Goal: Information Seeking & Learning: Find specific fact

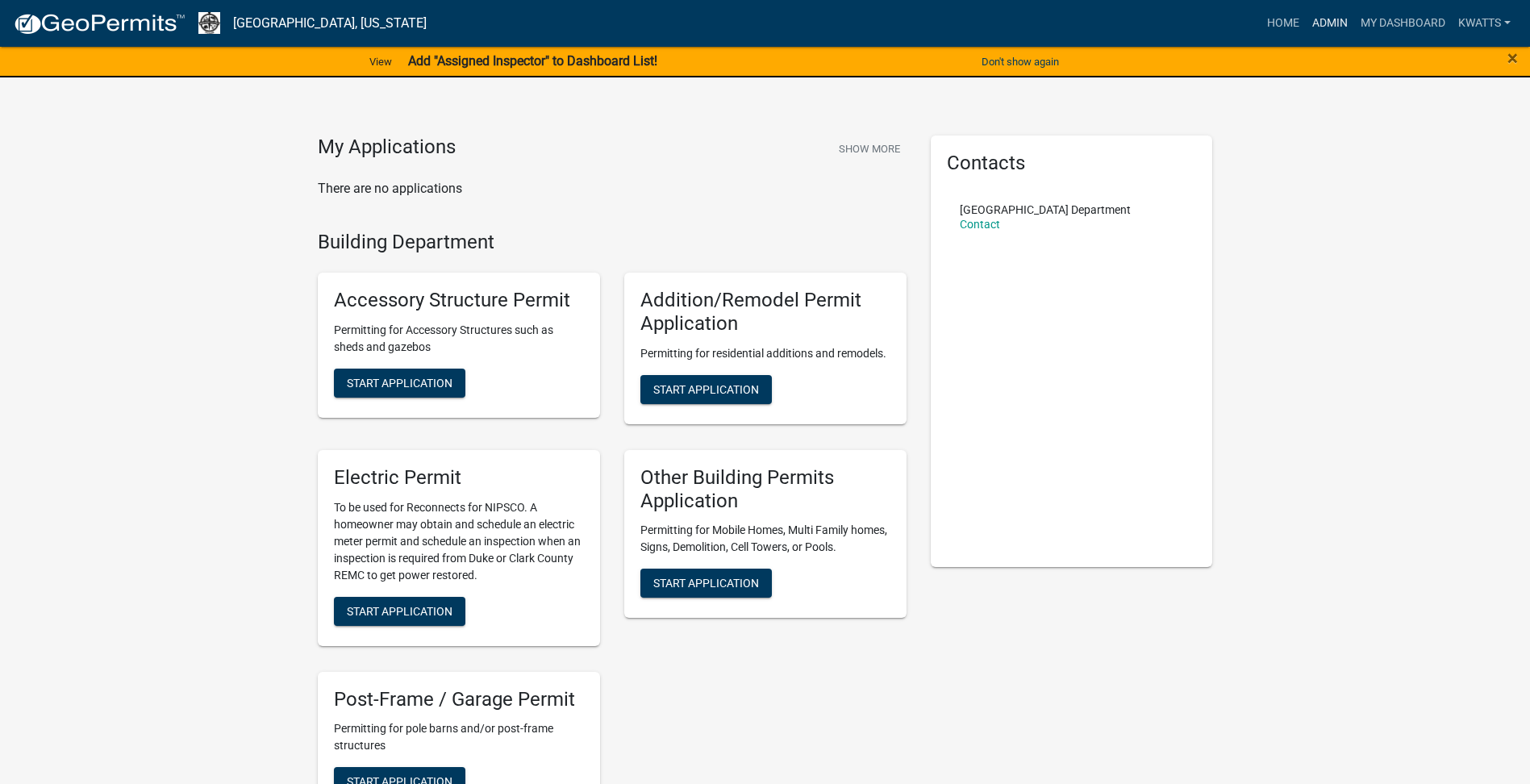
click at [1346, 23] on link "Admin" at bounding box center [1329, 23] width 48 height 30
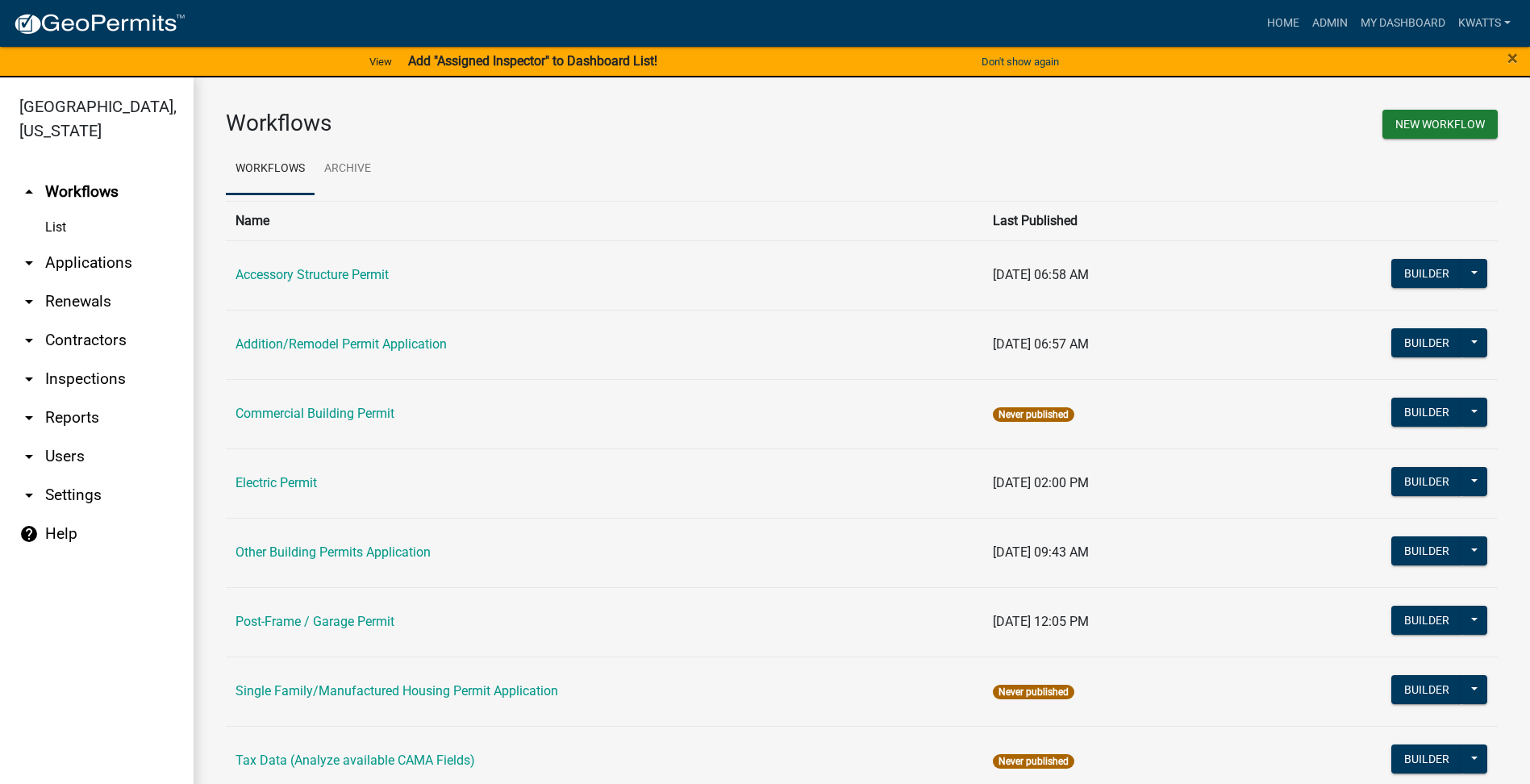
click at [73, 336] on link "arrow_drop_down Contractors" at bounding box center [97, 340] width 194 height 39
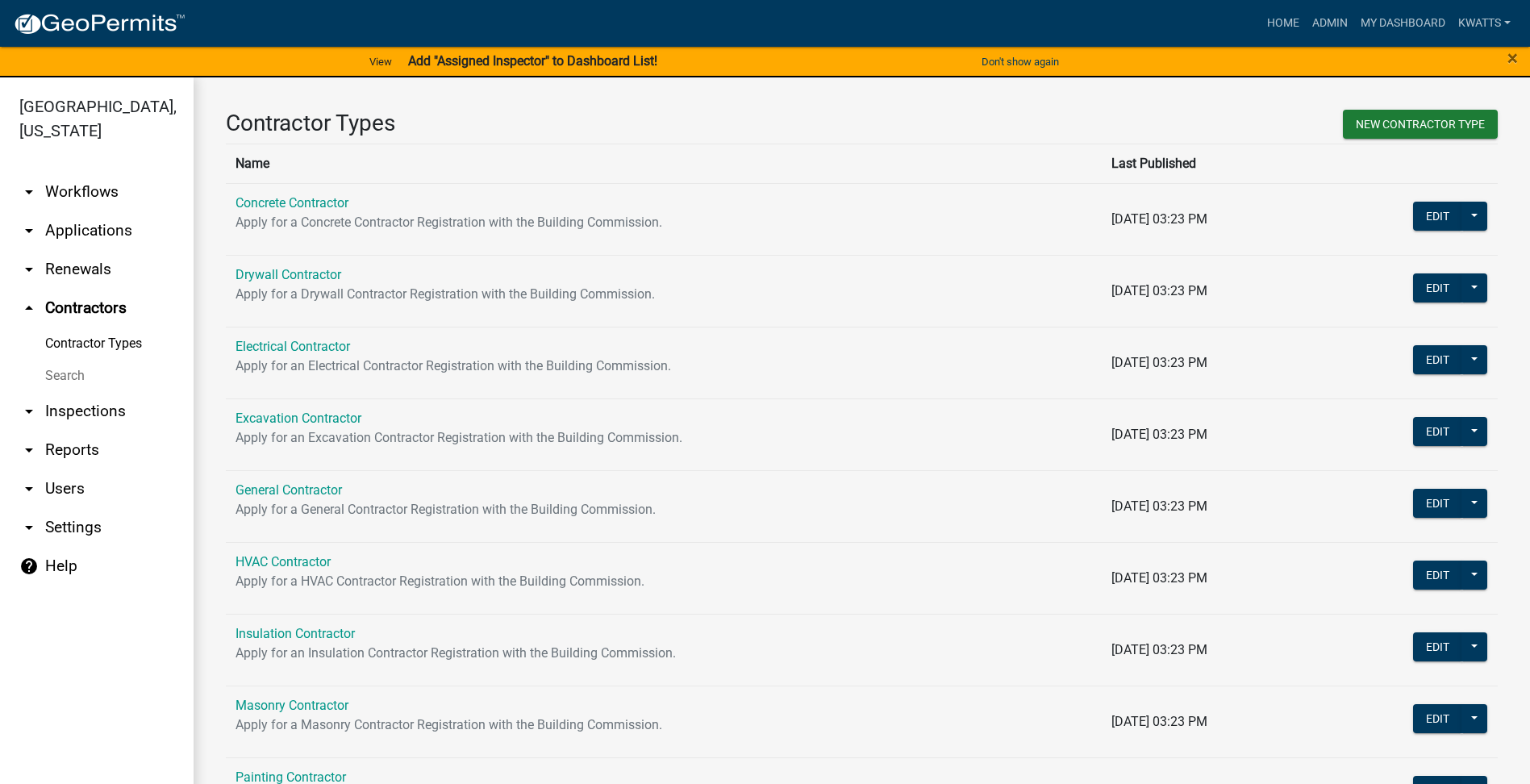
click at [78, 383] on link "Search" at bounding box center [97, 376] width 194 height 32
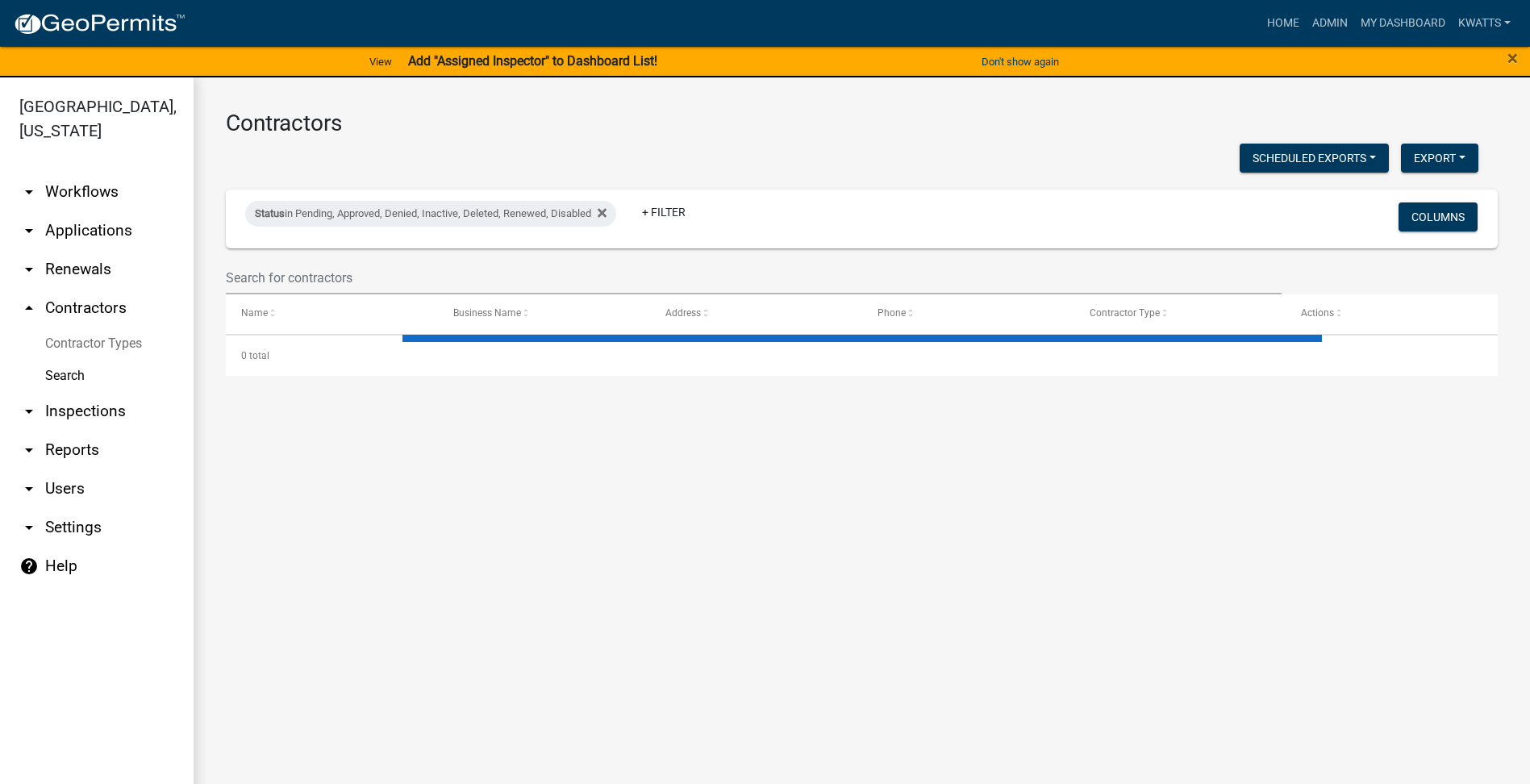
select select "3: 100"
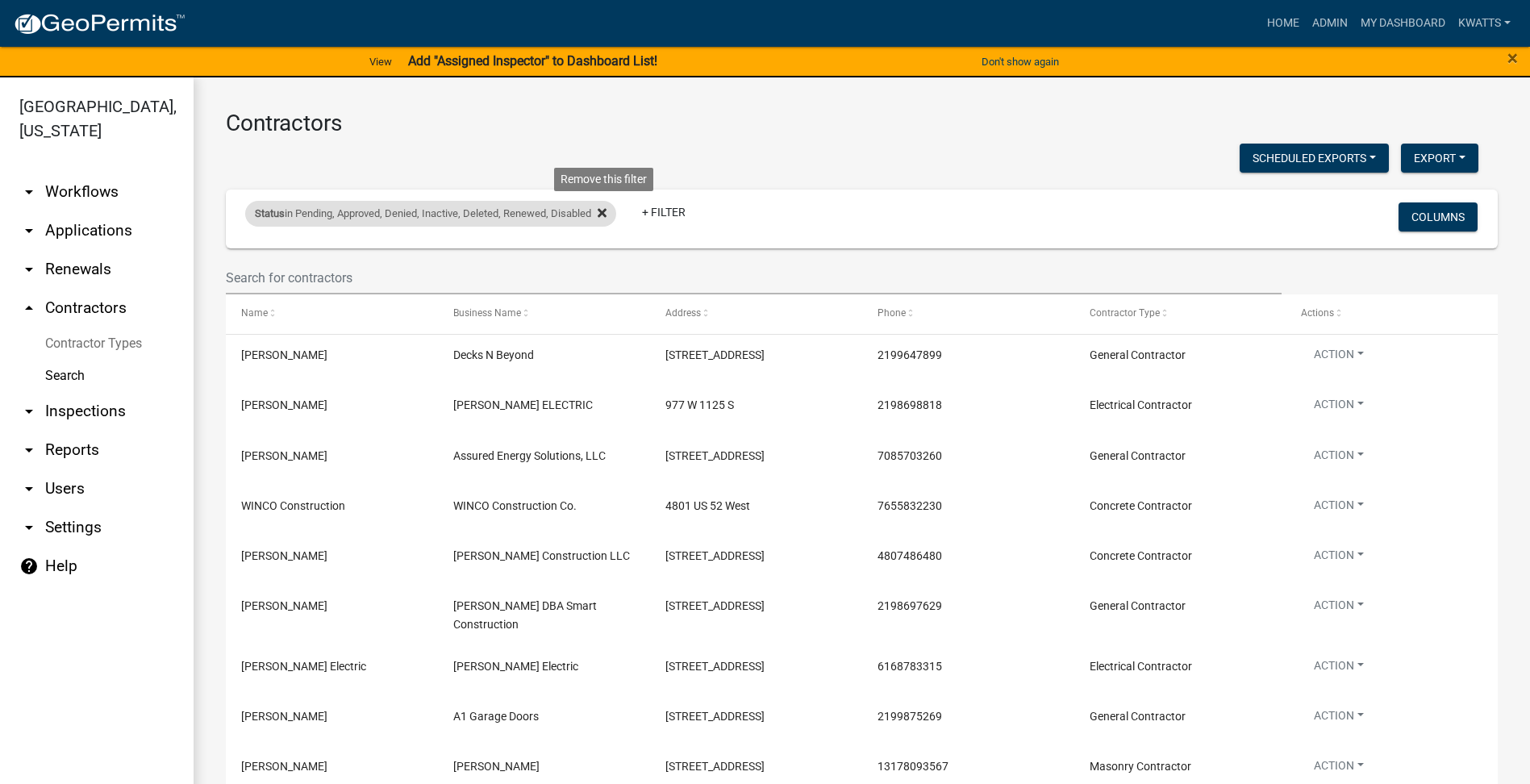
click at [604, 216] on icon at bounding box center [602, 213] width 9 height 9
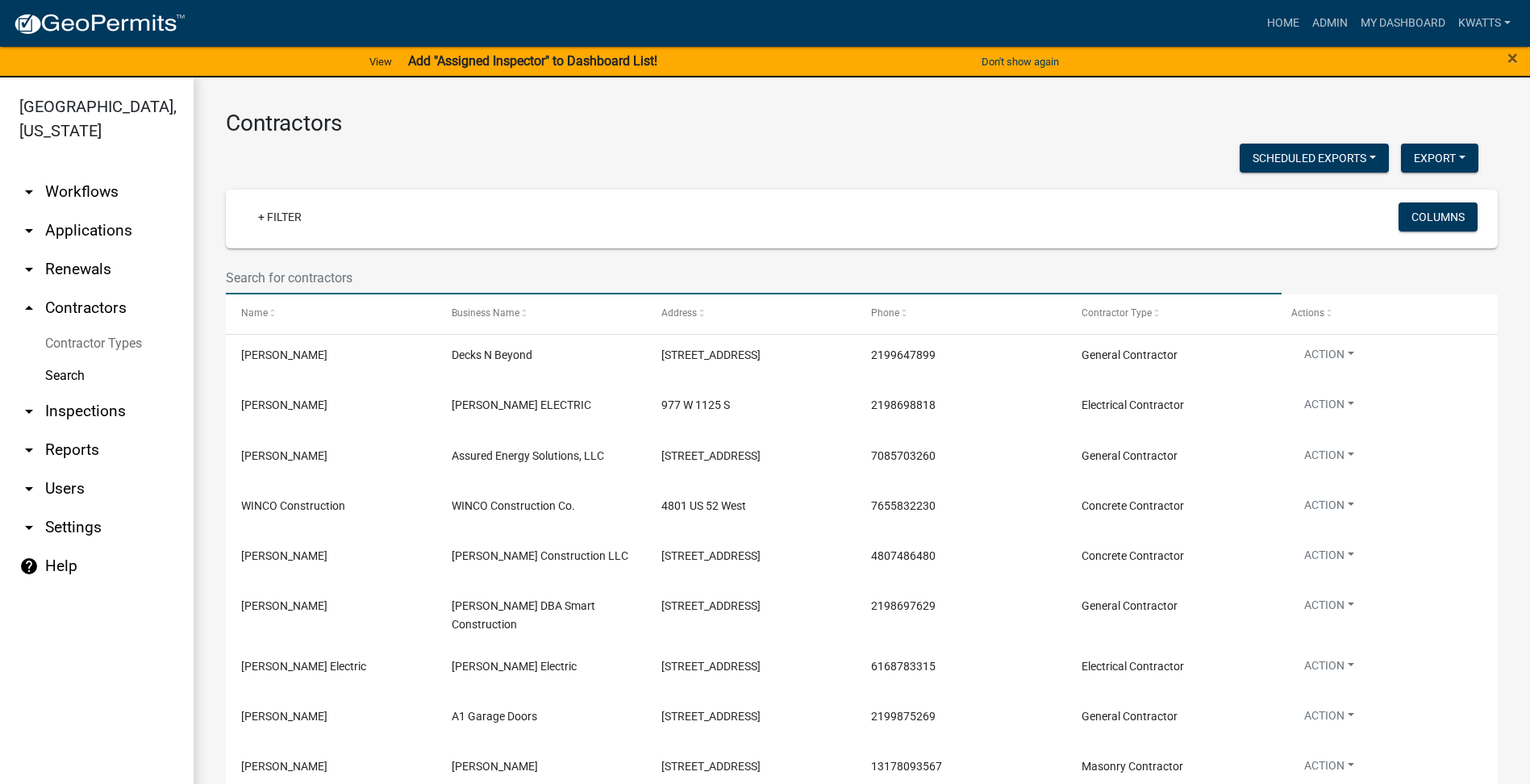
click at [487, 285] on input "text" at bounding box center [754, 277] width 1056 height 33
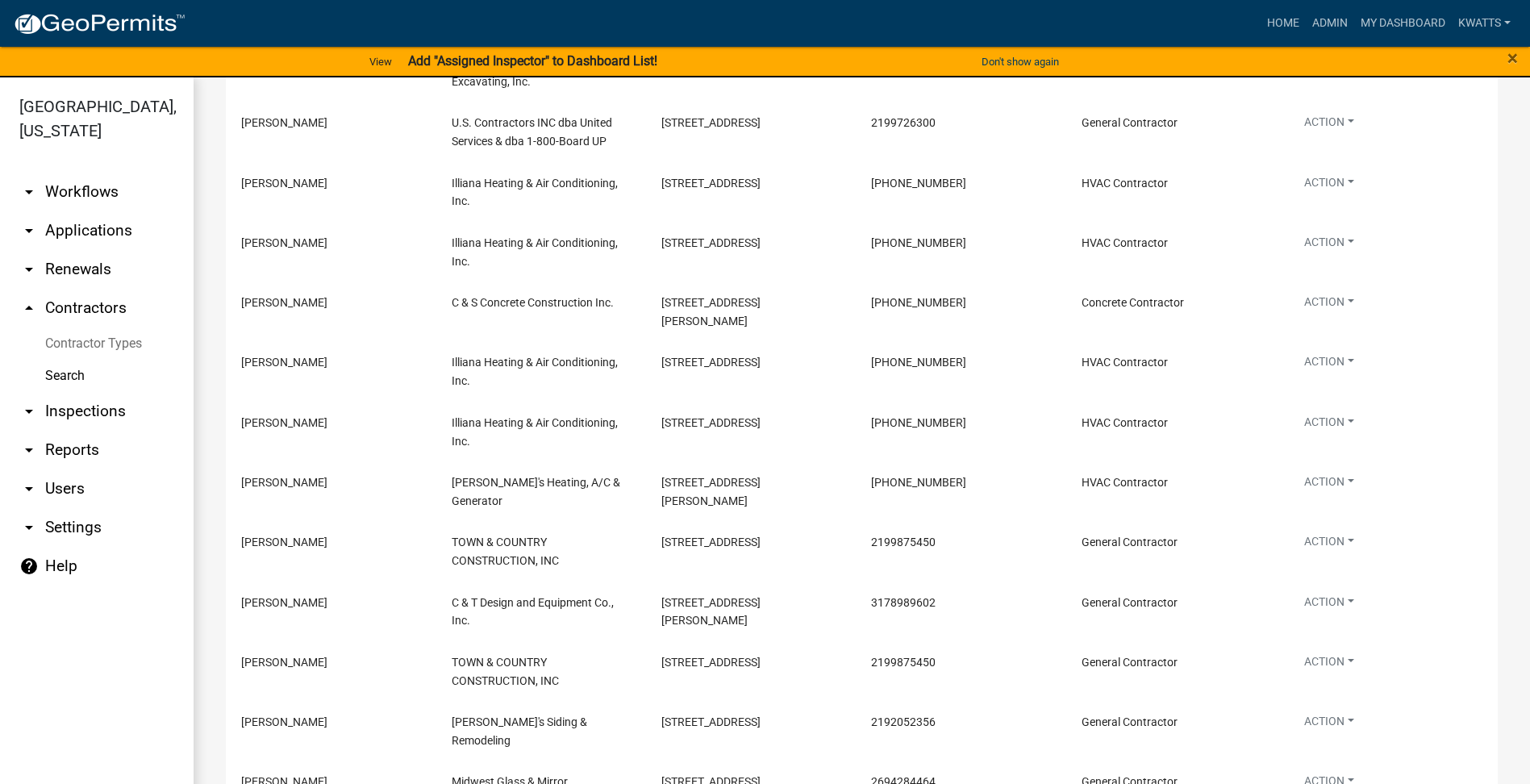
type input "d & o"
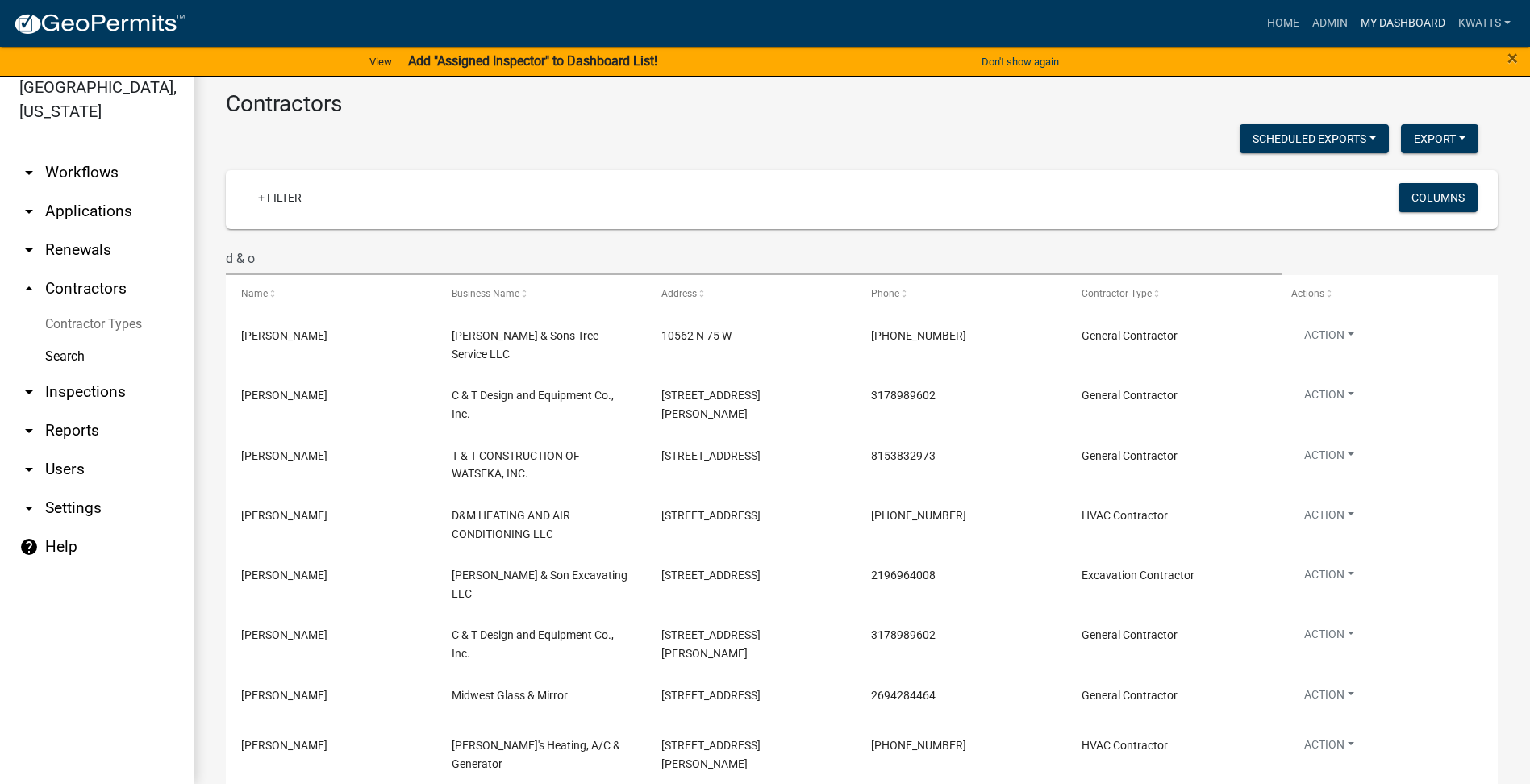
click at [1413, 15] on link "My Dashboard" at bounding box center [1403, 23] width 98 height 30
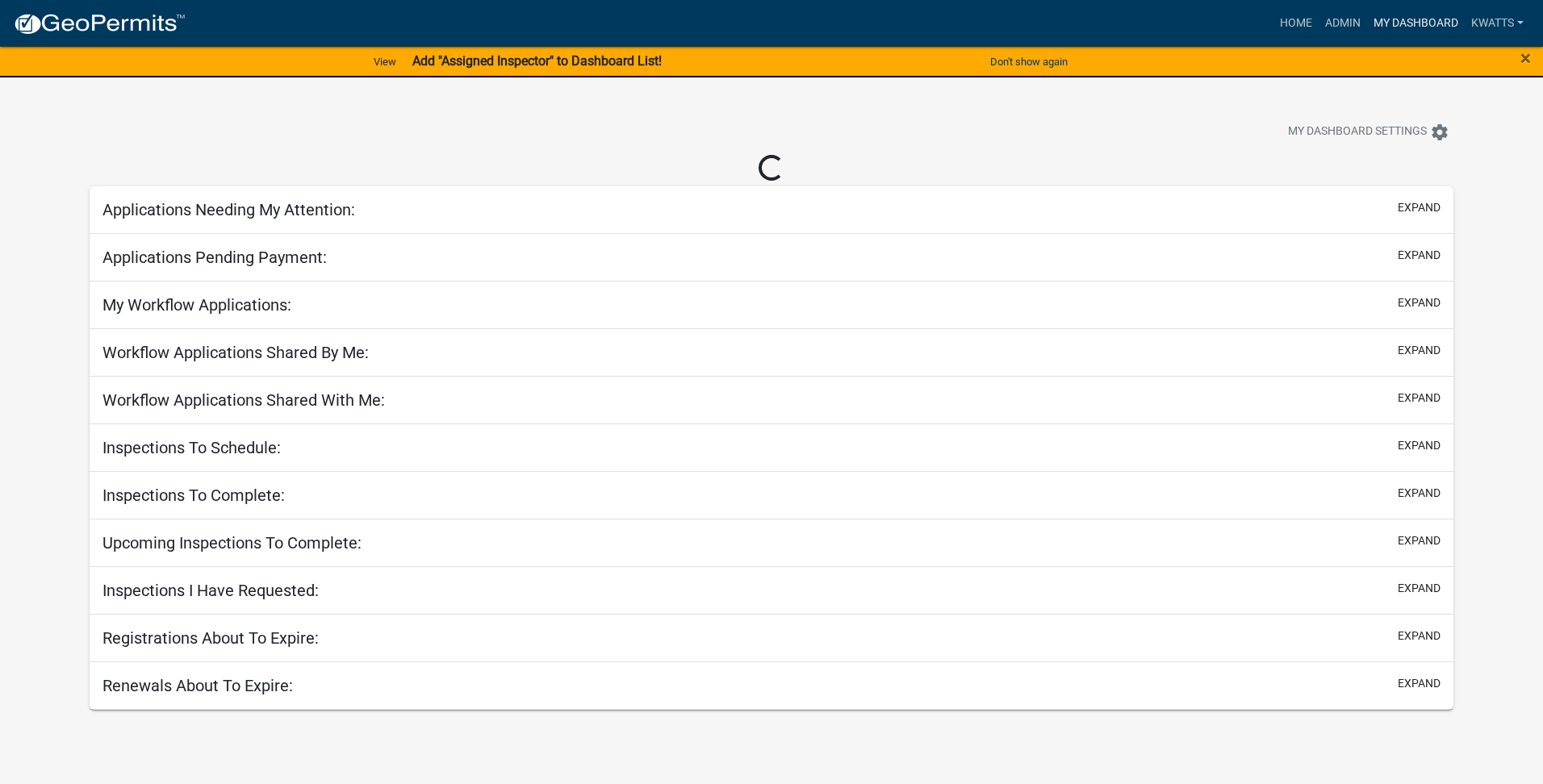
click at [1412, 20] on link "My Dashboard" at bounding box center [1416, 23] width 98 height 30
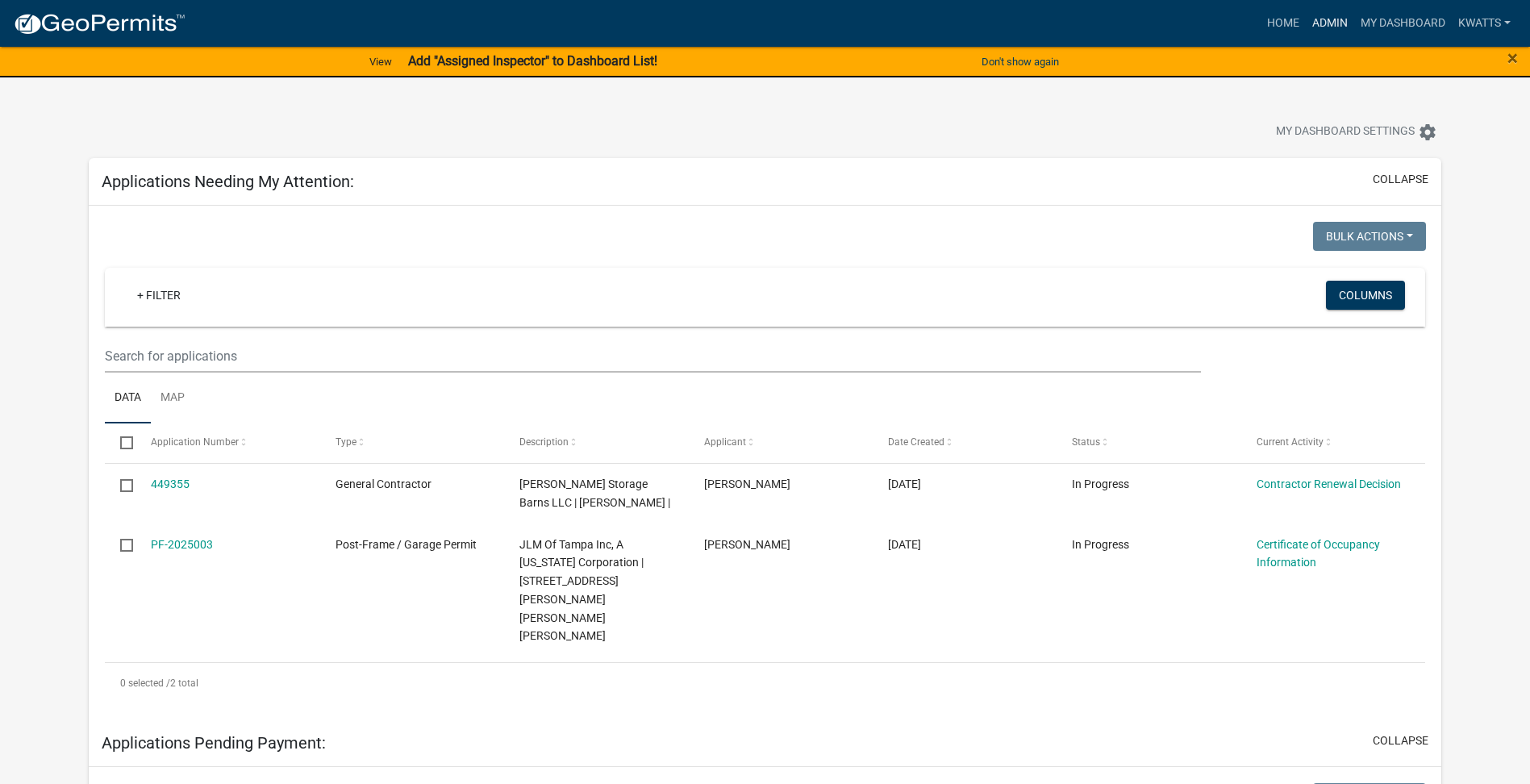
click at [1343, 23] on link "Admin" at bounding box center [1329, 23] width 48 height 30
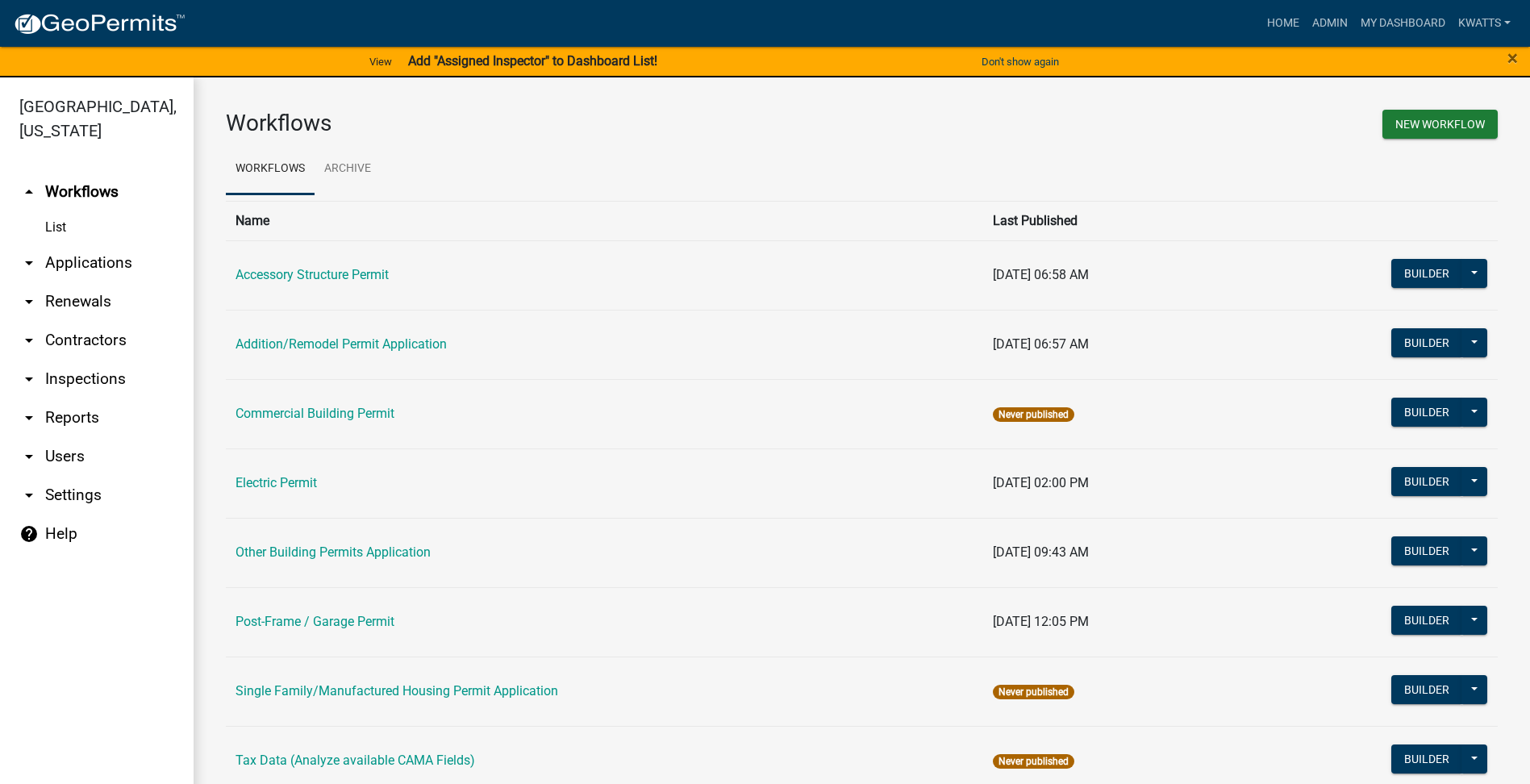
click at [77, 343] on link "arrow_drop_down Contractors" at bounding box center [97, 340] width 194 height 39
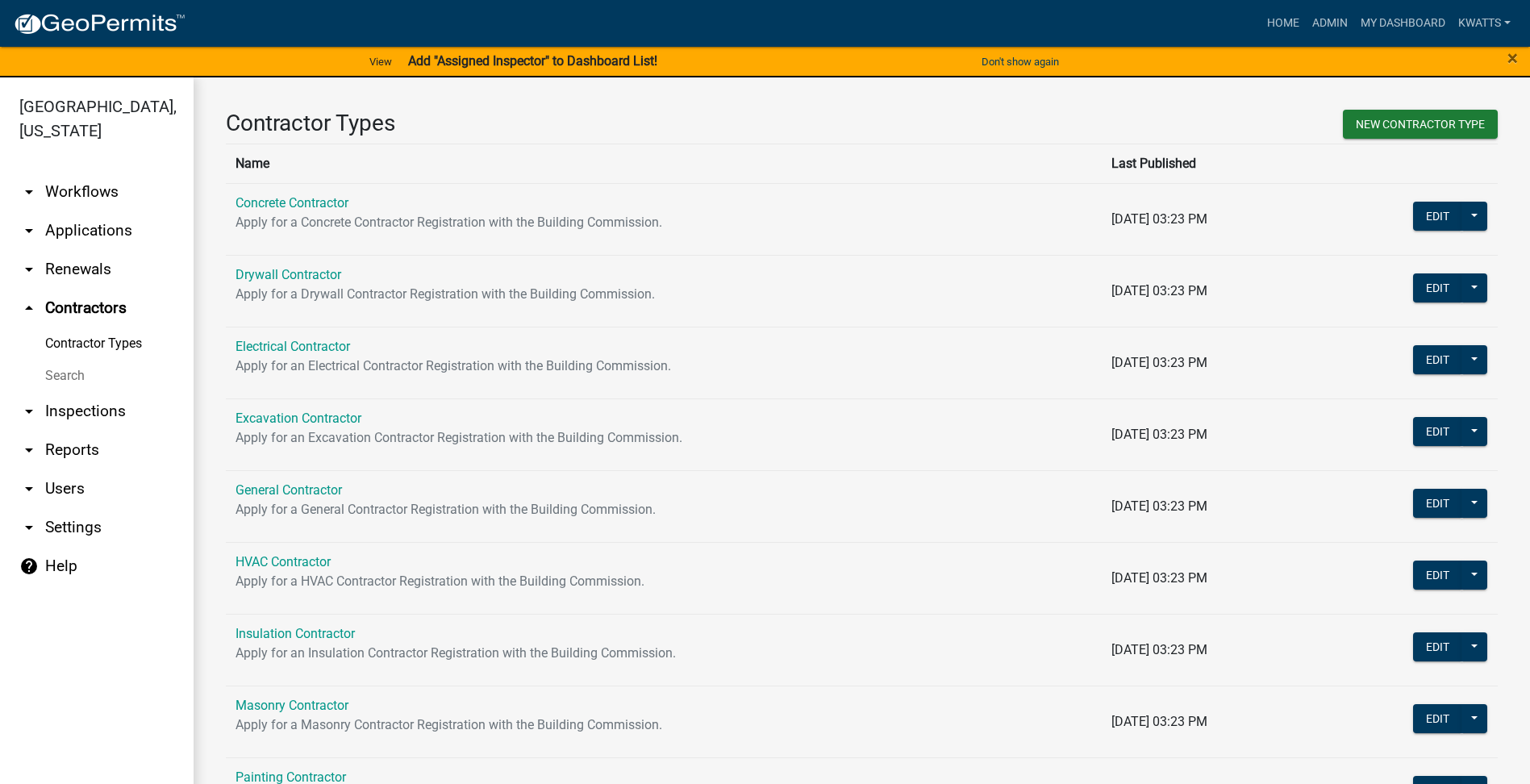
click at [49, 375] on link "Search" at bounding box center [97, 376] width 194 height 32
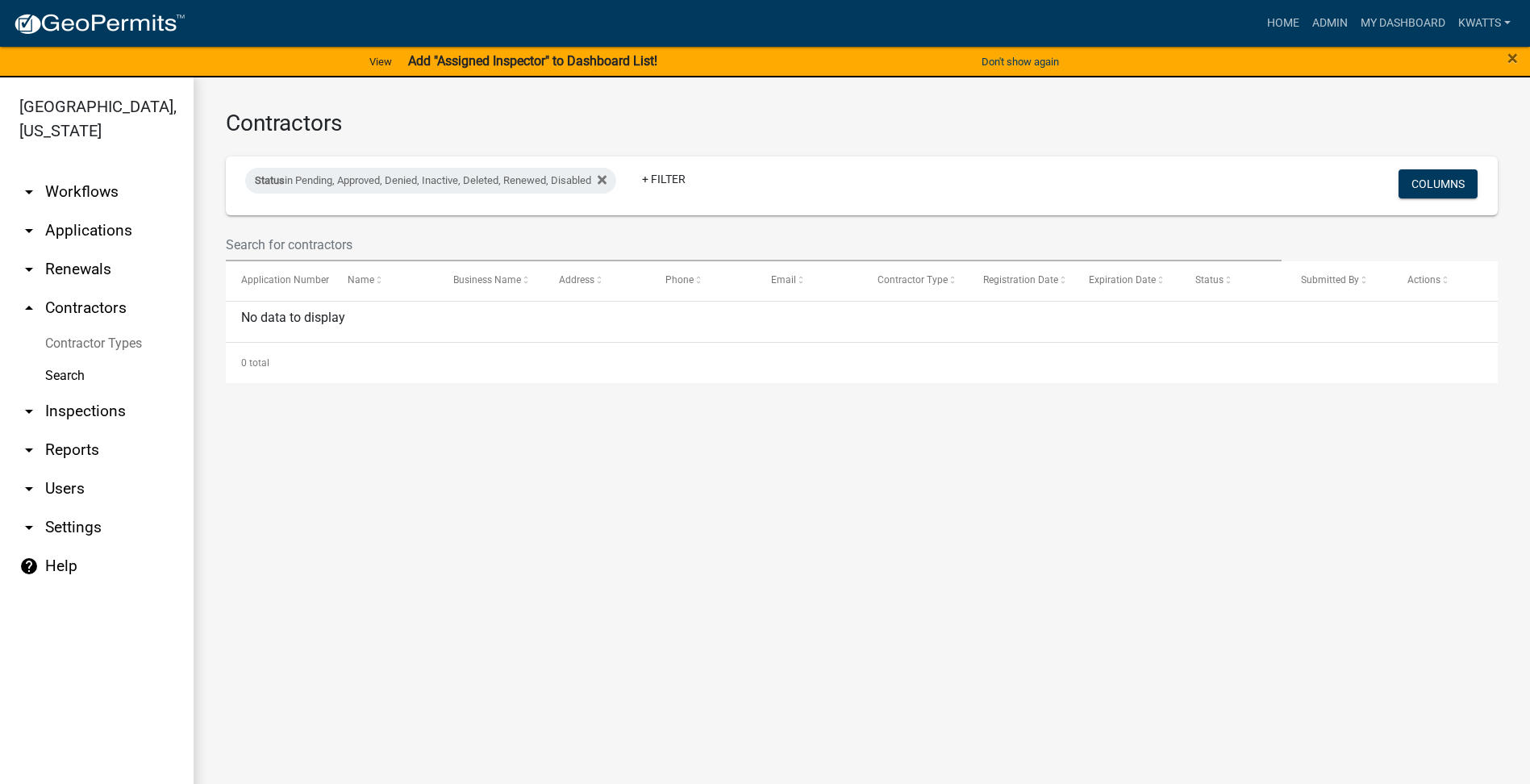
select select "3: 100"
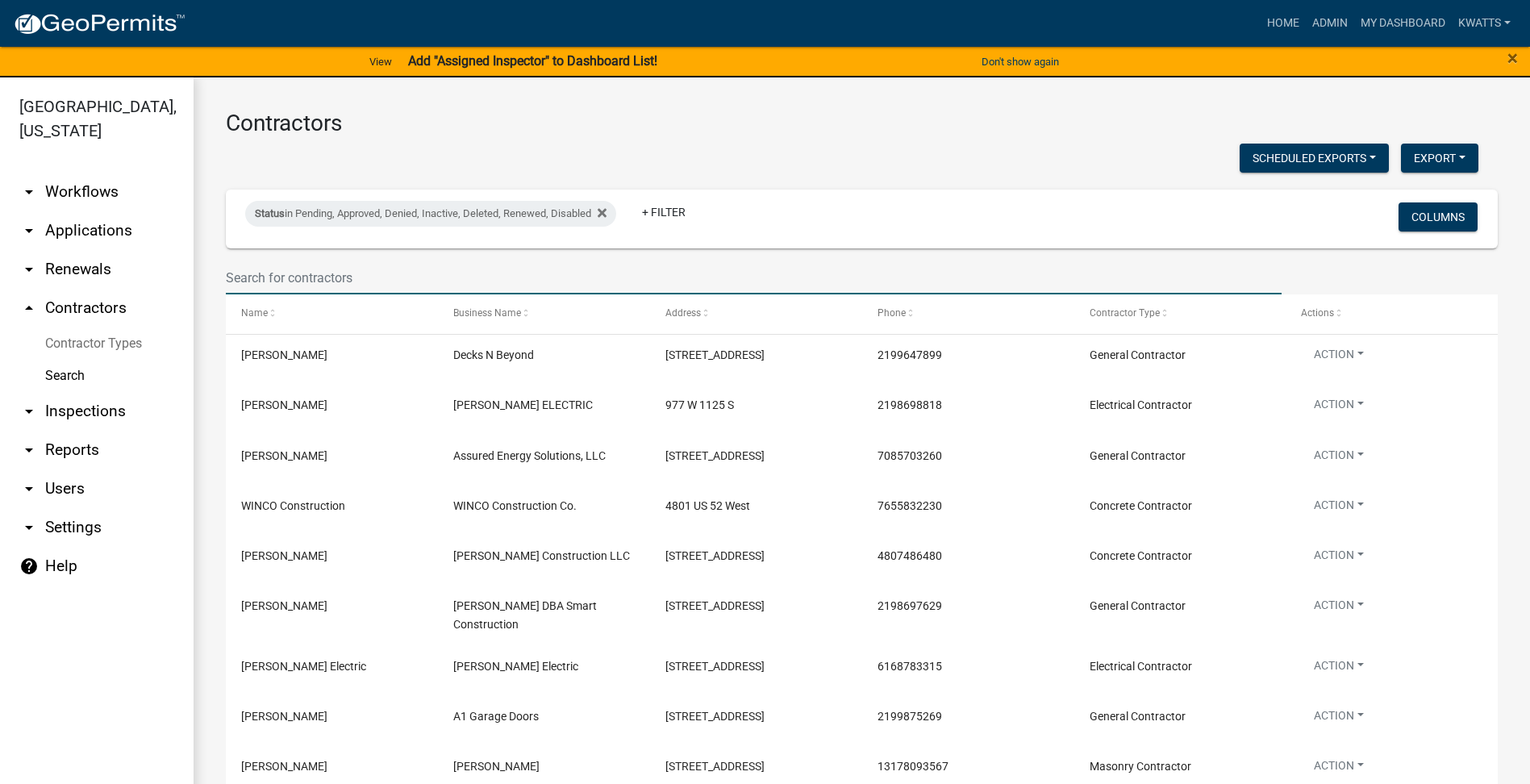
click at [328, 282] on input "text" at bounding box center [754, 277] width 1056 height 33
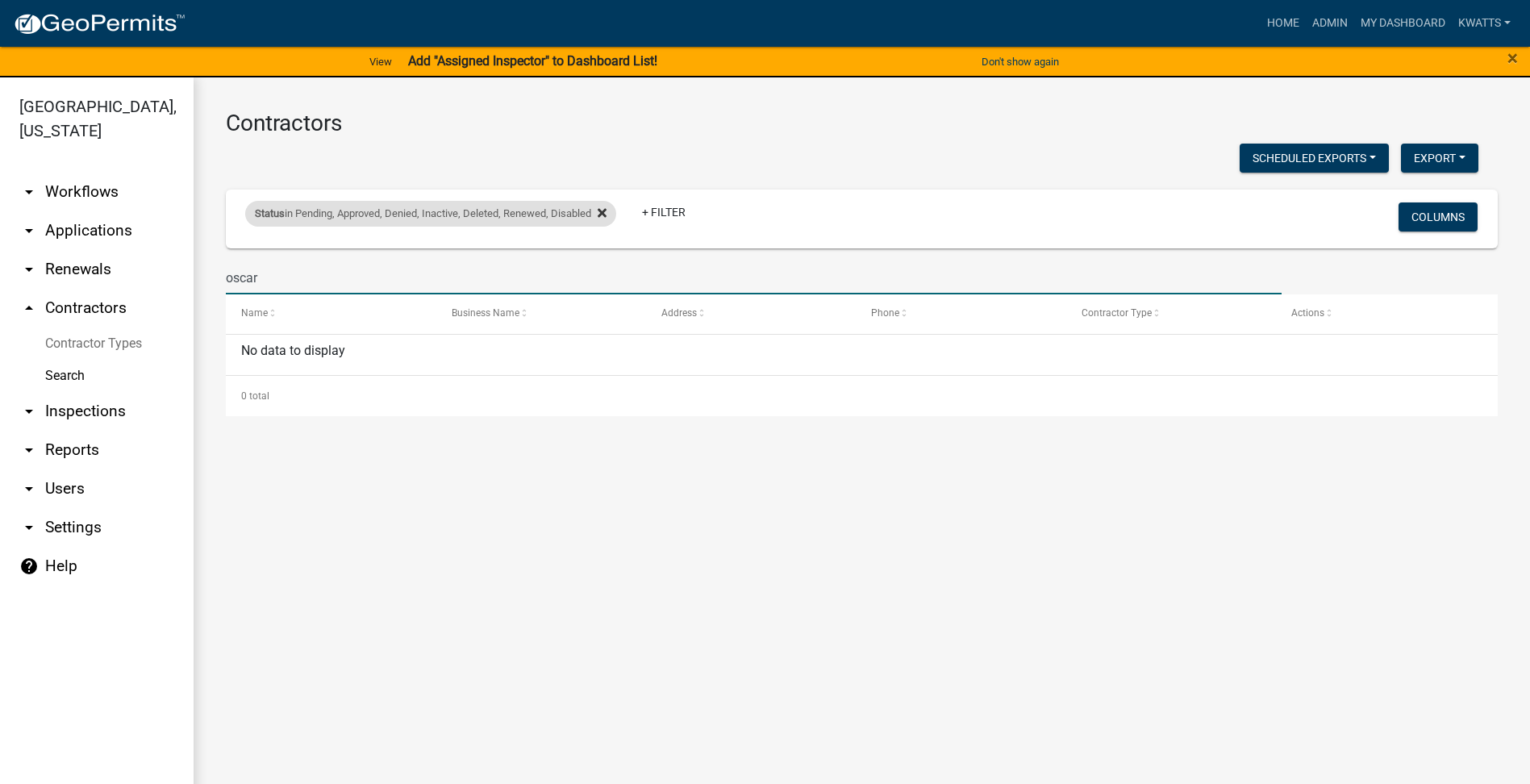
click at [606, 210] on icon at bounding box center [602, 213] width 9 height 9
drag, startPoint x: 589, startPoint y: 276, endPoint x: 62, endPoint y: 345, distance: 531.5
click at [62, 345] on div "[GEOGRAPHIC_DATA], [US_STATE] arrow_drop_down Workflows List arrow_drop_down Ap…" at bounding box center [765, 440] width 1530 height 726
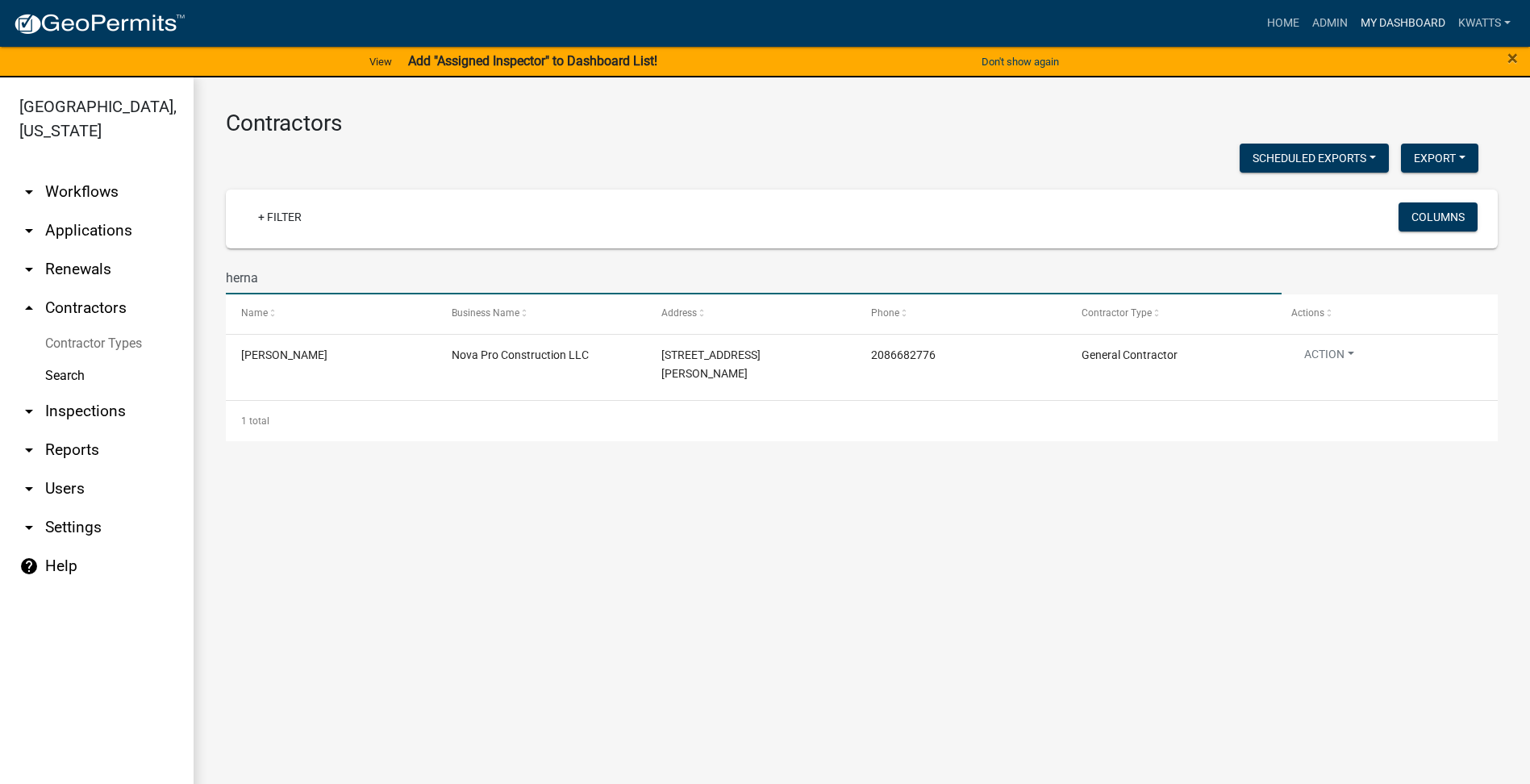
type input "herna"
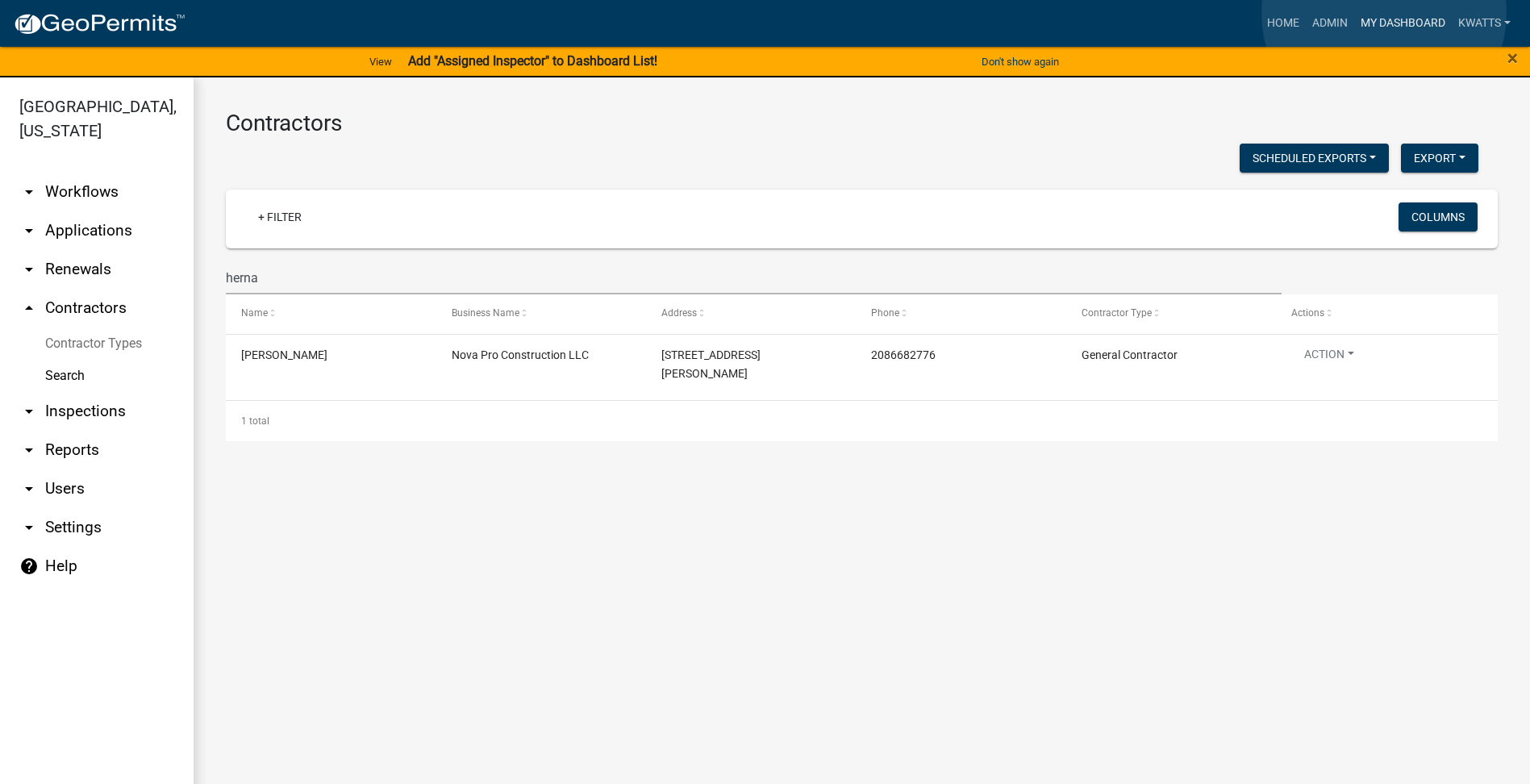
click at [1384, 13] on link "My Dashboard" at bounding box center [1403, 23] width 98 height 30
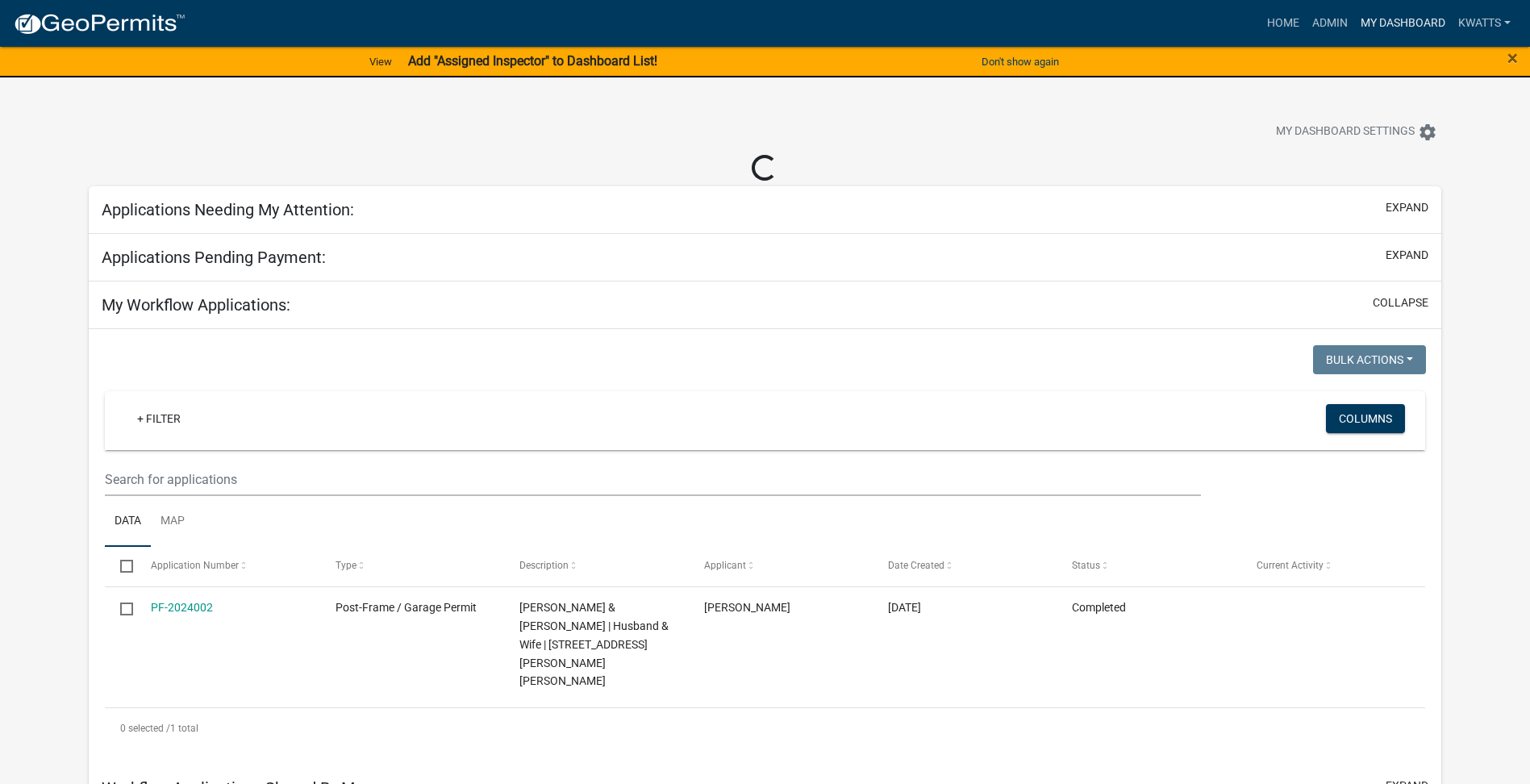
click at [1388, 16] on link "My Dashboard" at bounding box center [1403, 23] width 98 height 30
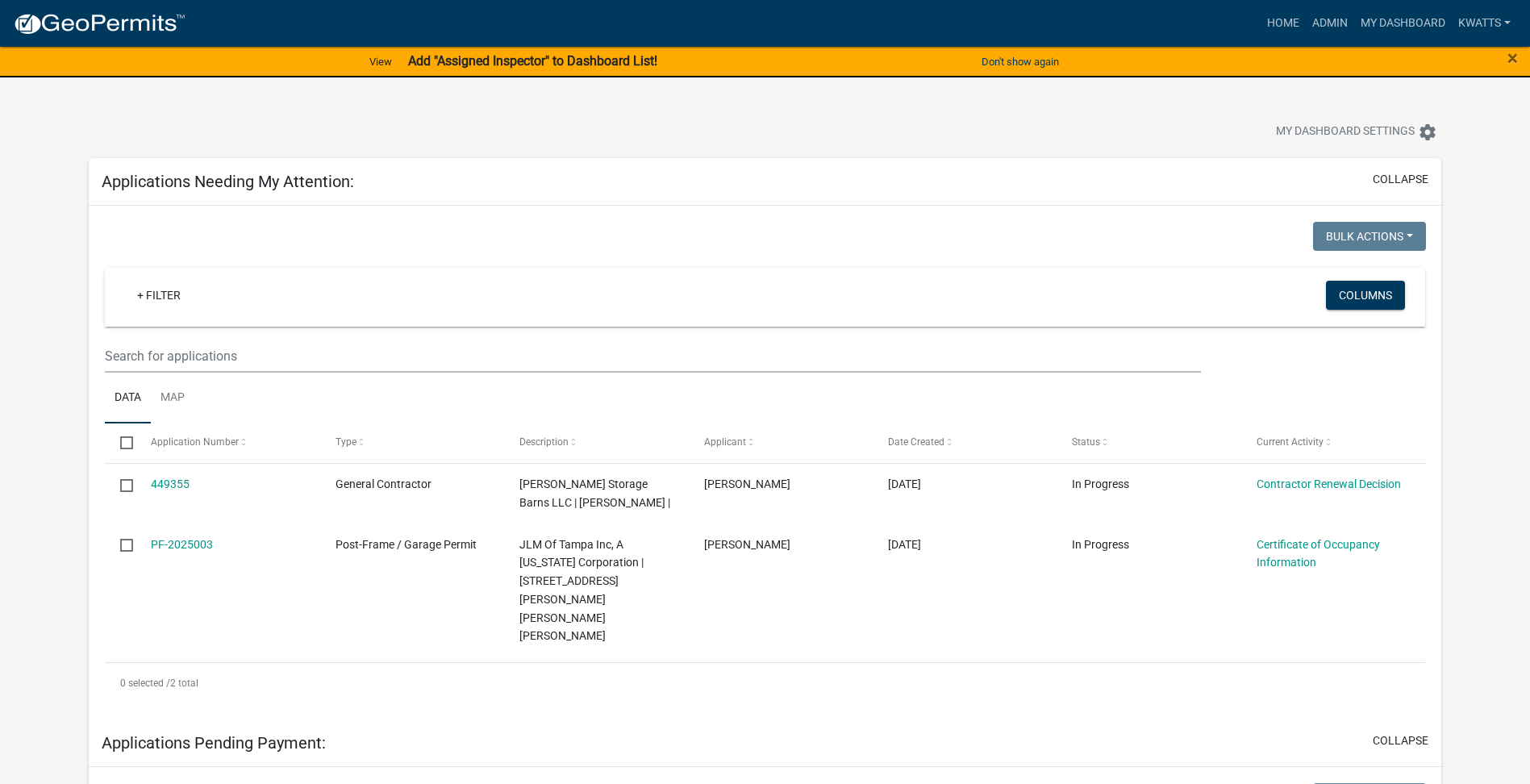
drag, startPoint x: 665, startPoint y: 402, endPoint x: 19, endPoint y: 439, distance: 647.1
click at [1346, 19] on link "Admin" at bounding box center [1329, 23] width 48 height 30
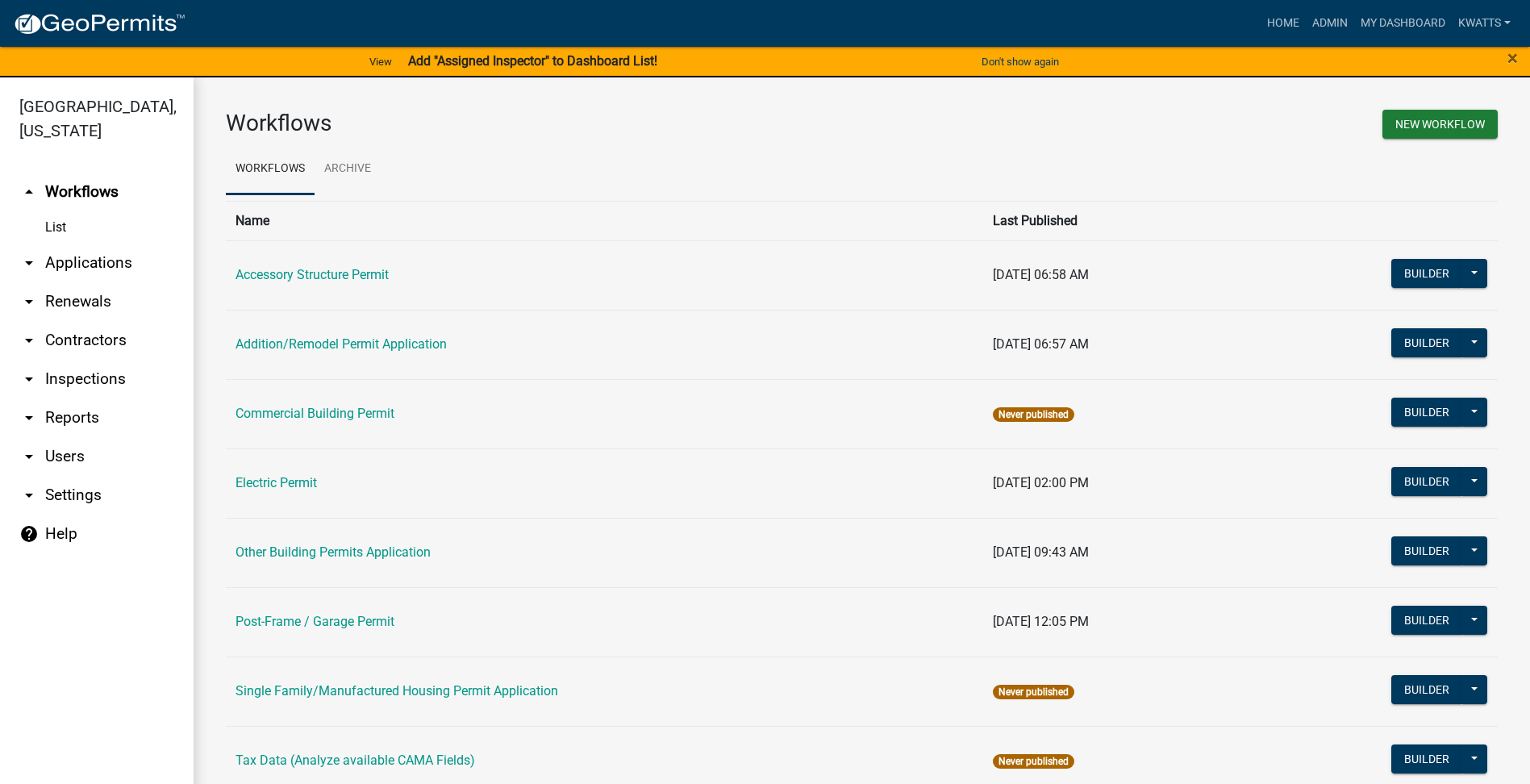
drag, startPoint x: 1346, startPoint y: 19, endPoint x: 89, endPoint y: 351, distance: 1300.1
click at [87, 349] on link "arrow_drop_down Contractors" at bounding box center [97, 340] width 194 height 39
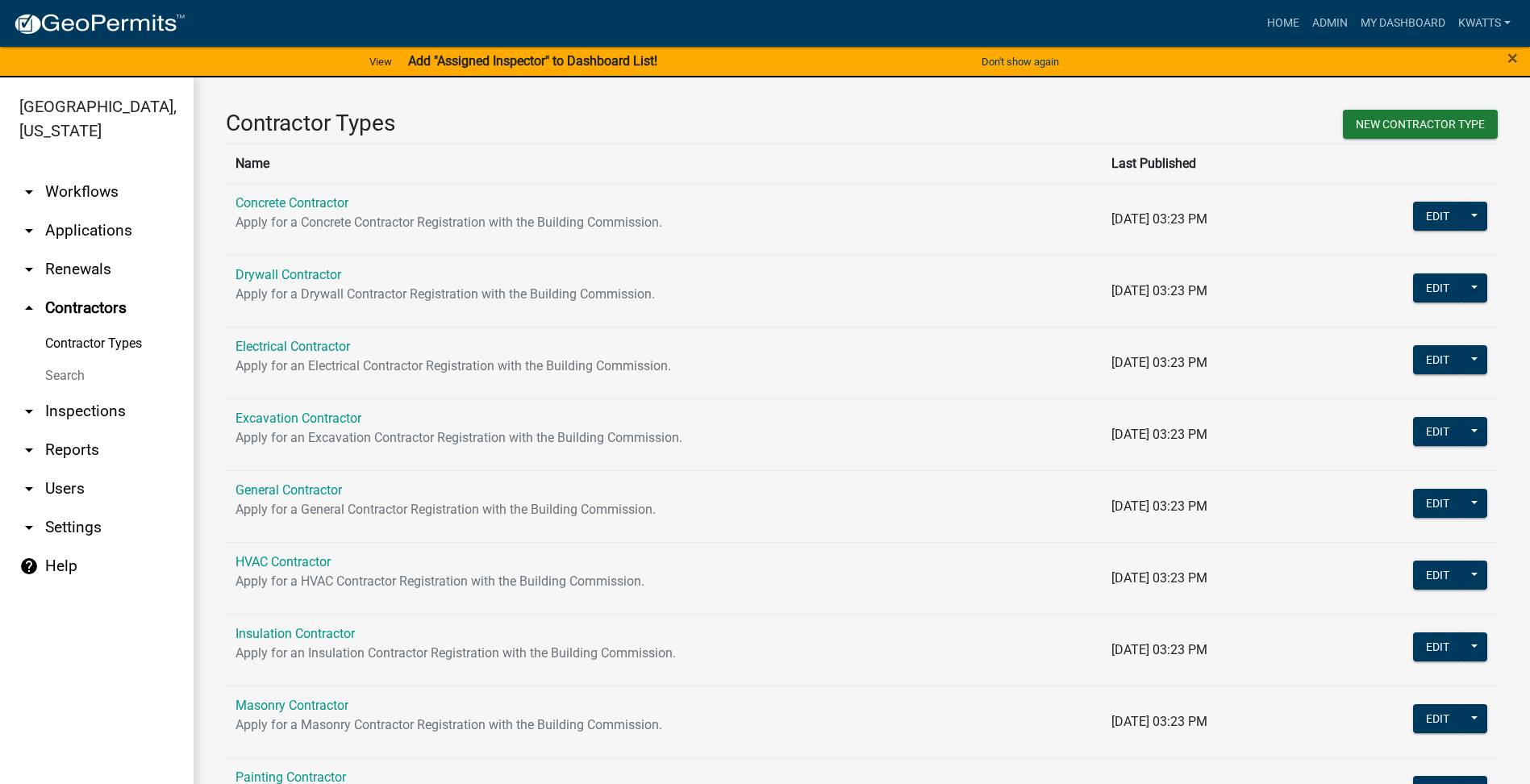
click at [93, 377] on link "Search" at bounding box center [97, 376] width 194 height 32
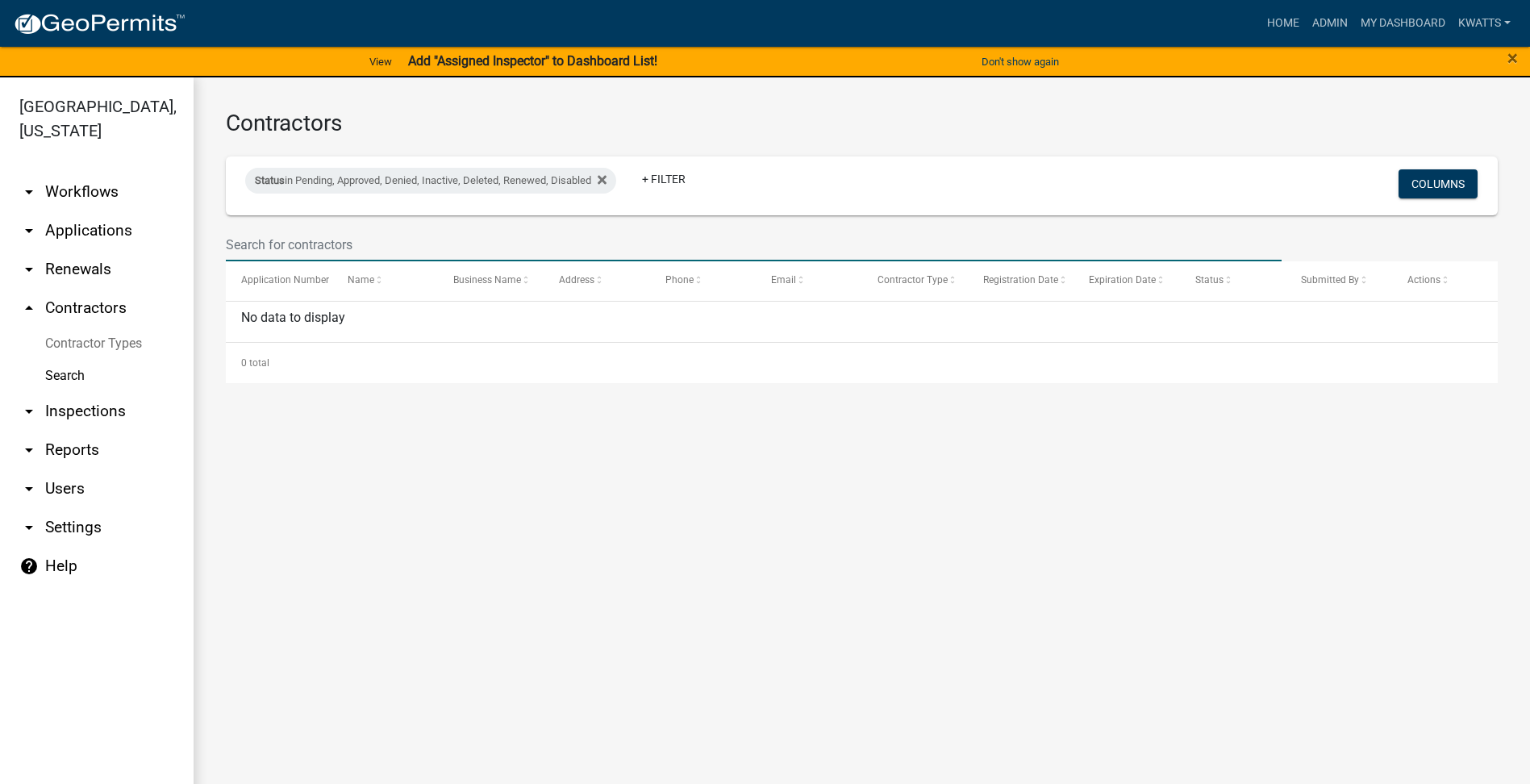
select select "3: 100"
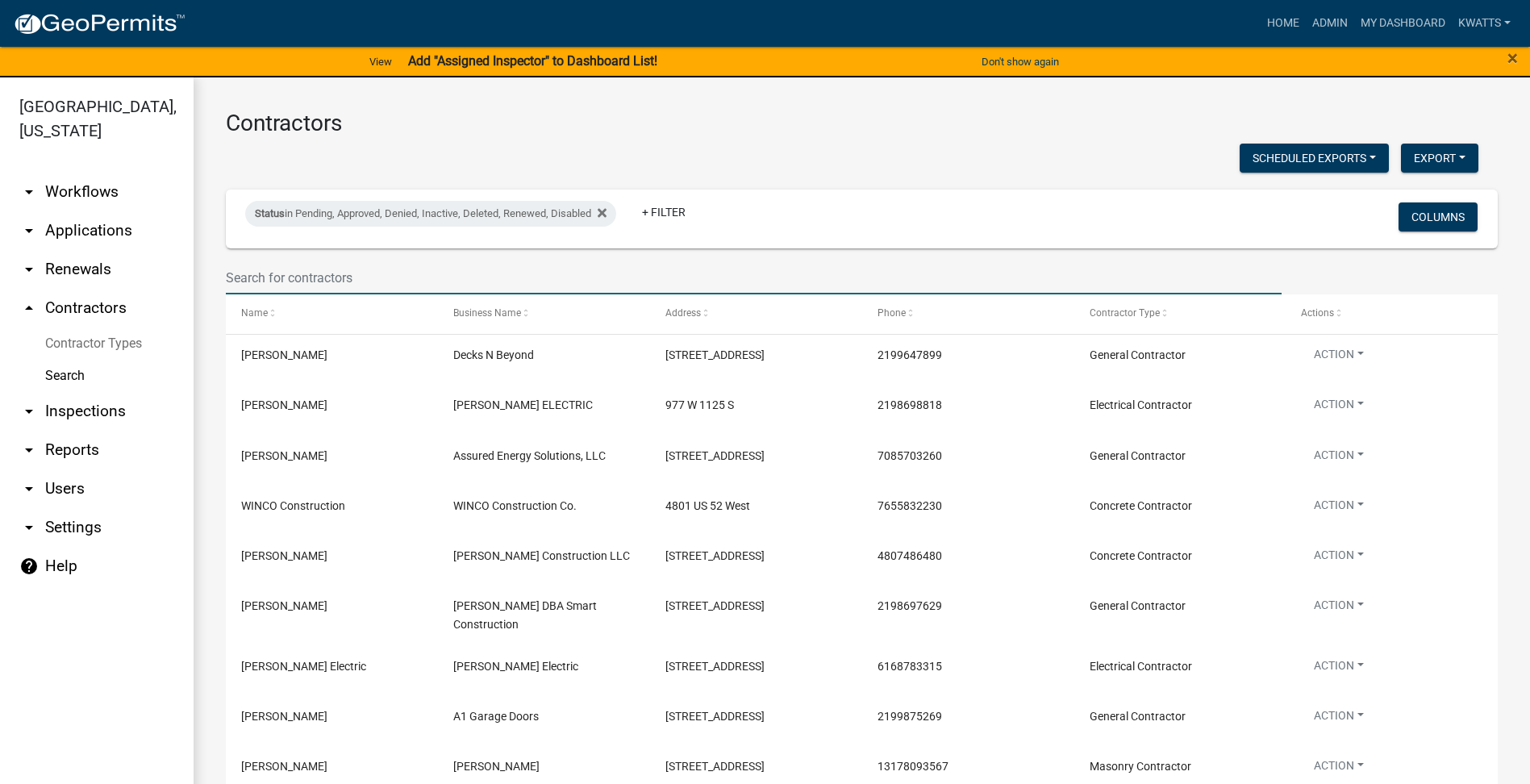
click at [327, 275] on input "text" at bounding box center [754, 277] width 1056 height 33
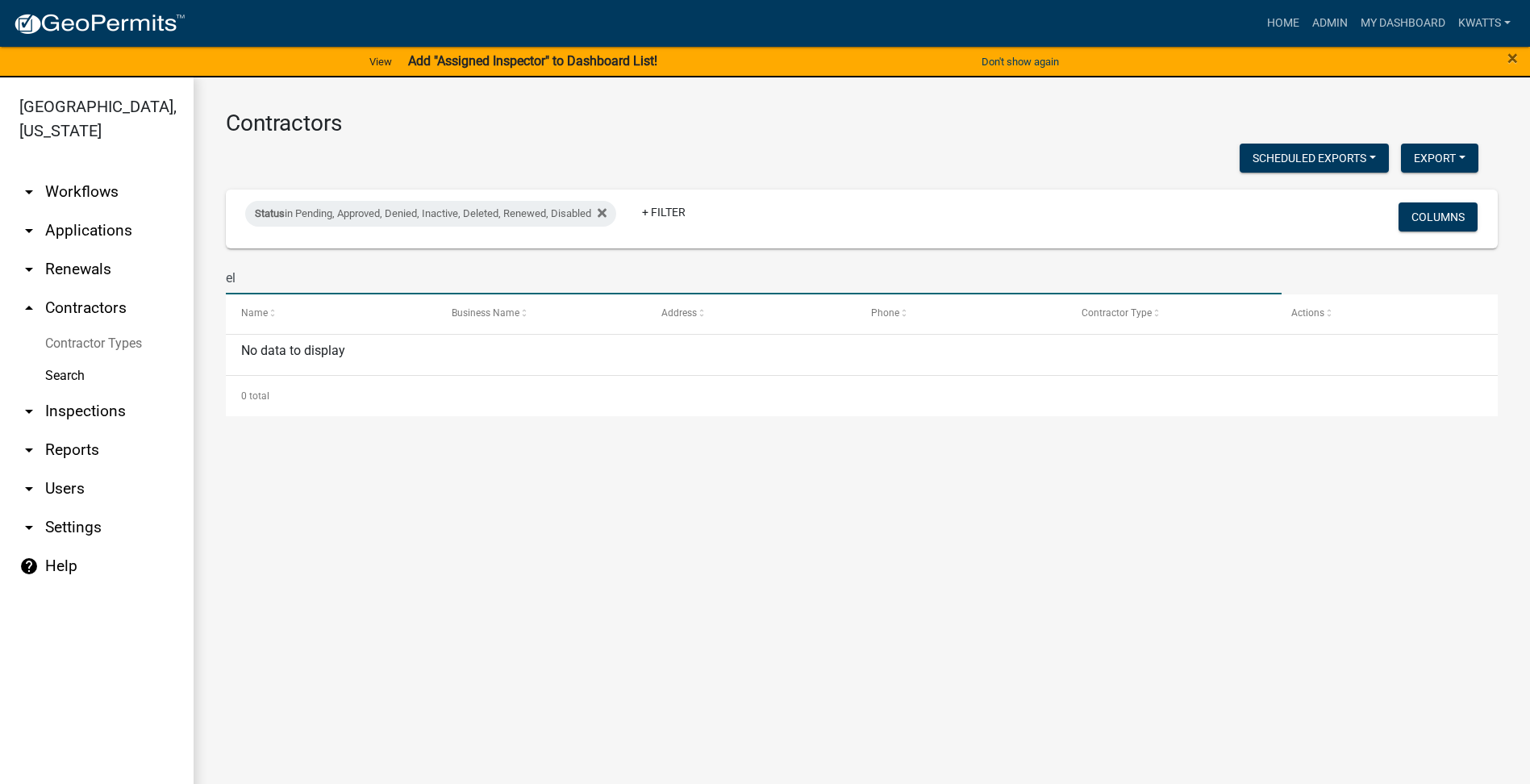
type input "e"
select select "3: 100"
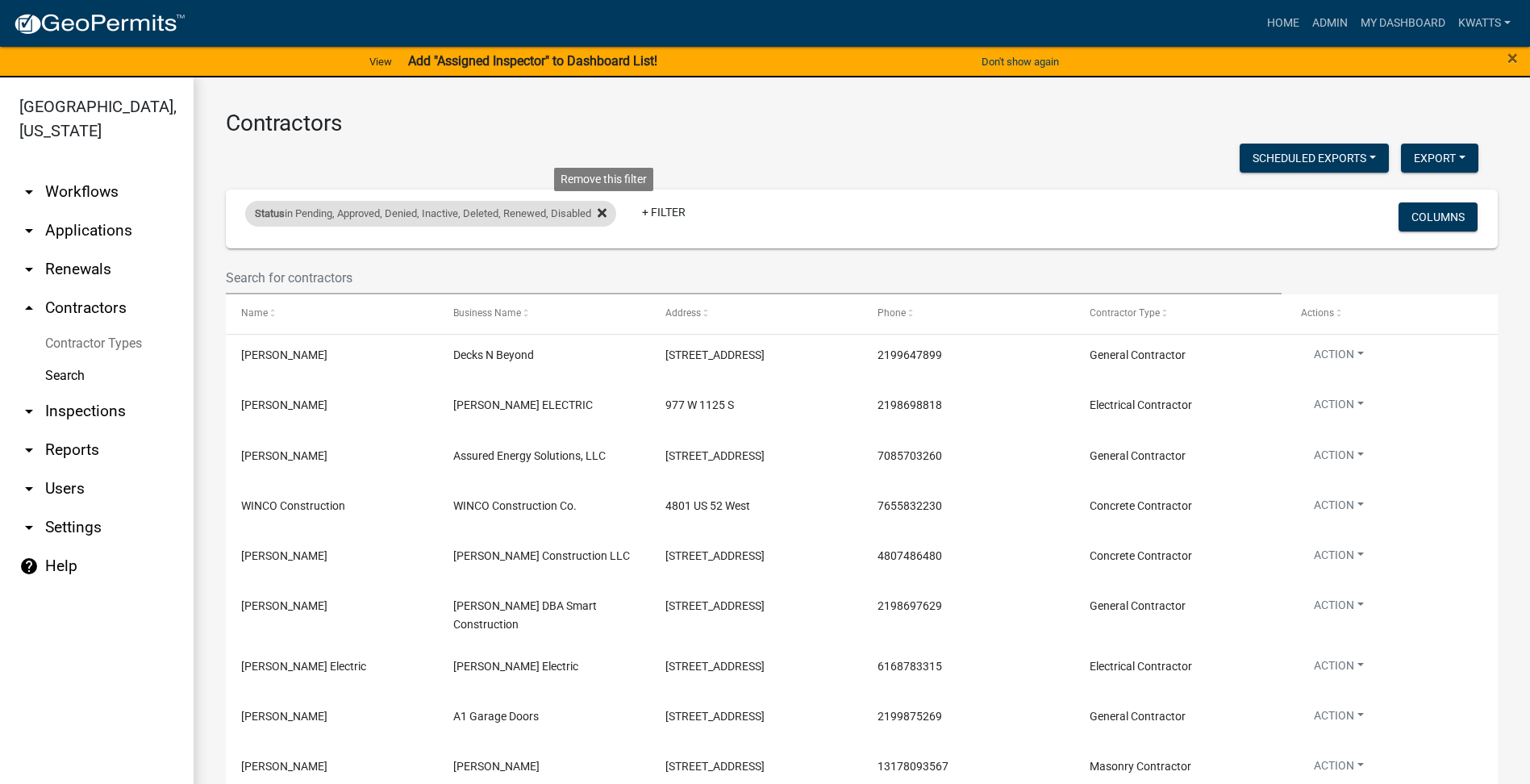
click at [606, 205] on fa-icon at bounding box center [599, 213] width 15 height 26
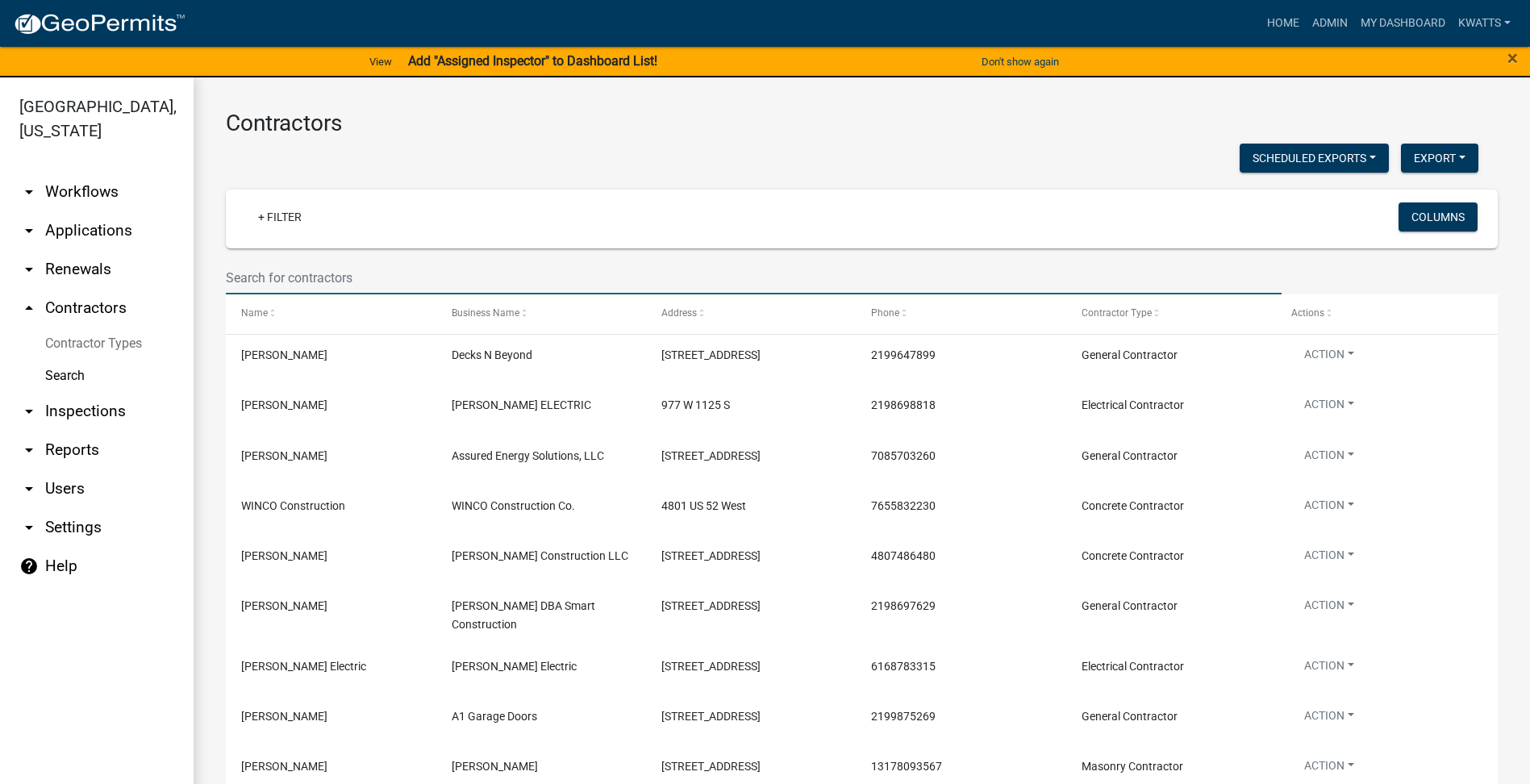
click at [530, 291] on input "text" at bounding box center [754, 277] width 1056 height 33
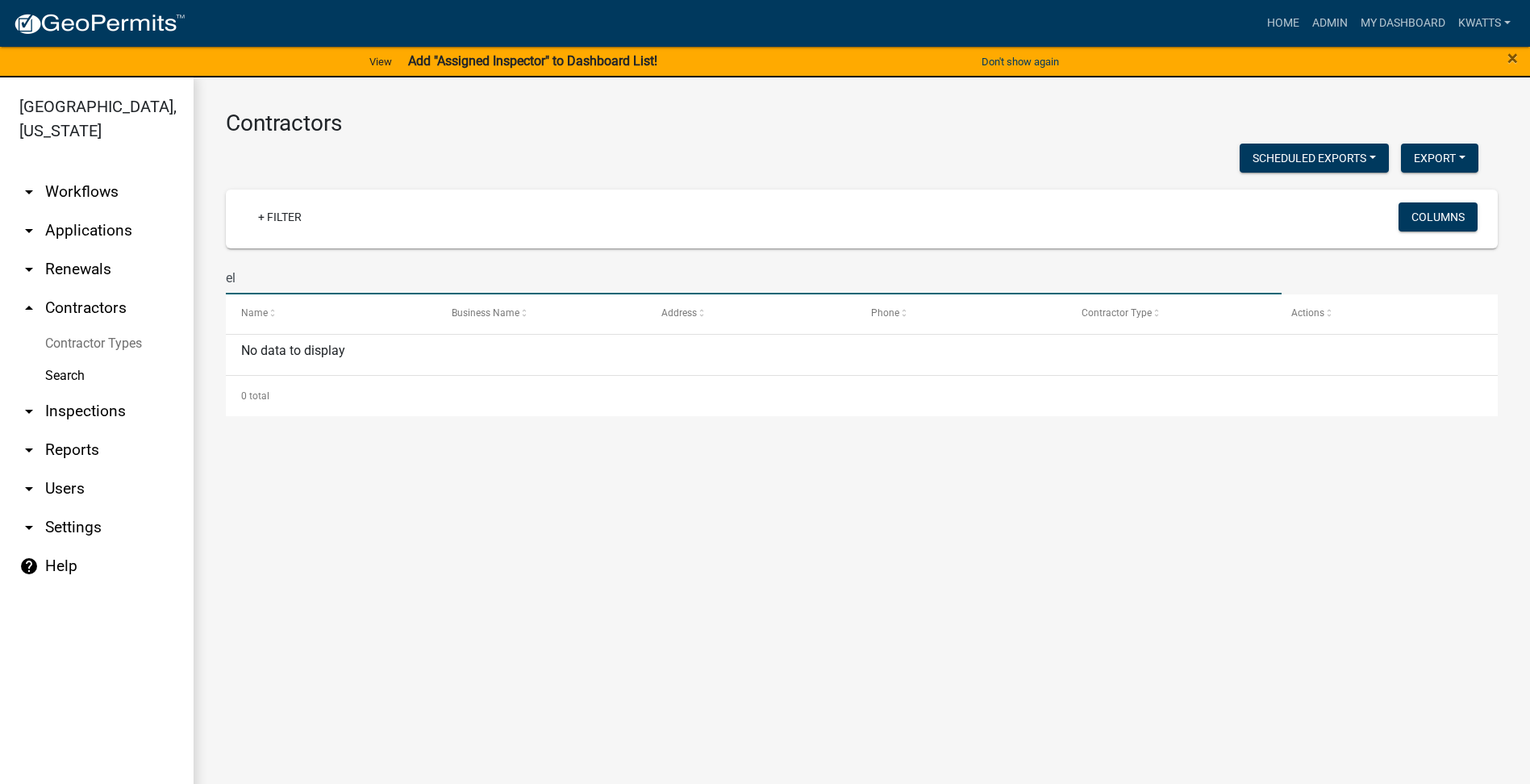
type input "e"
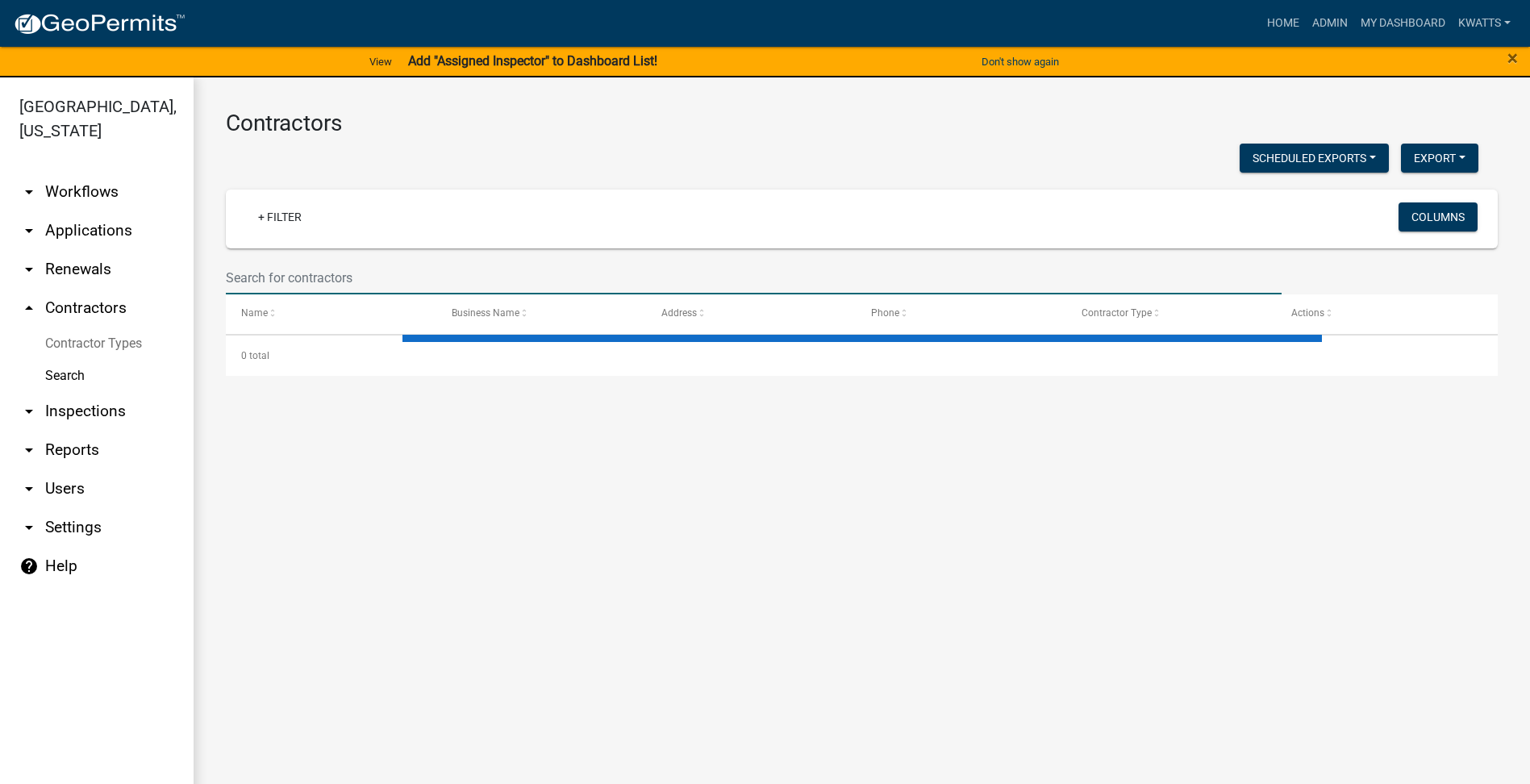
select select "3: 100"
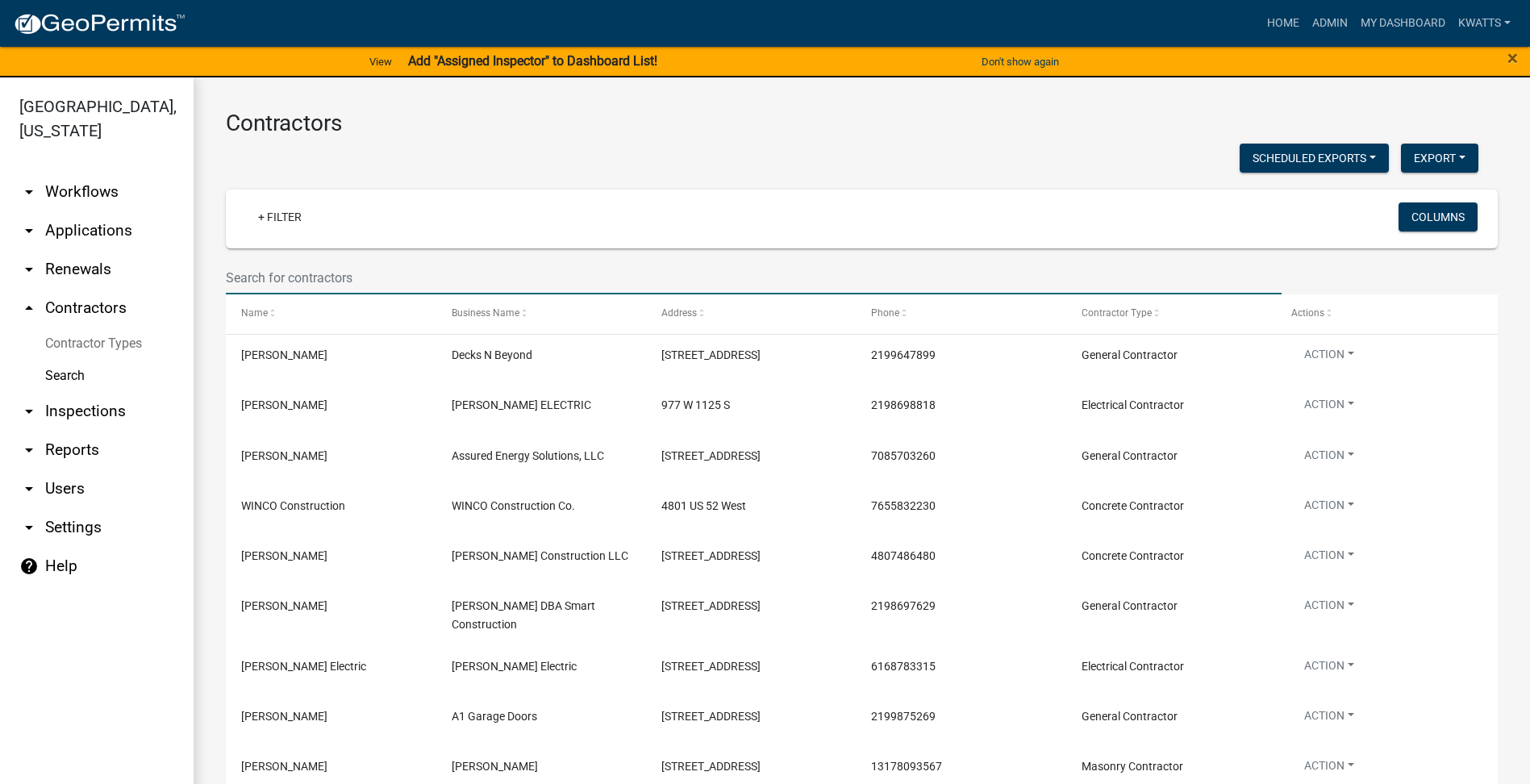
click at [399, 279] on input "text" at bounding box center [754, 277] width 1056 height 33
type input "tk con"
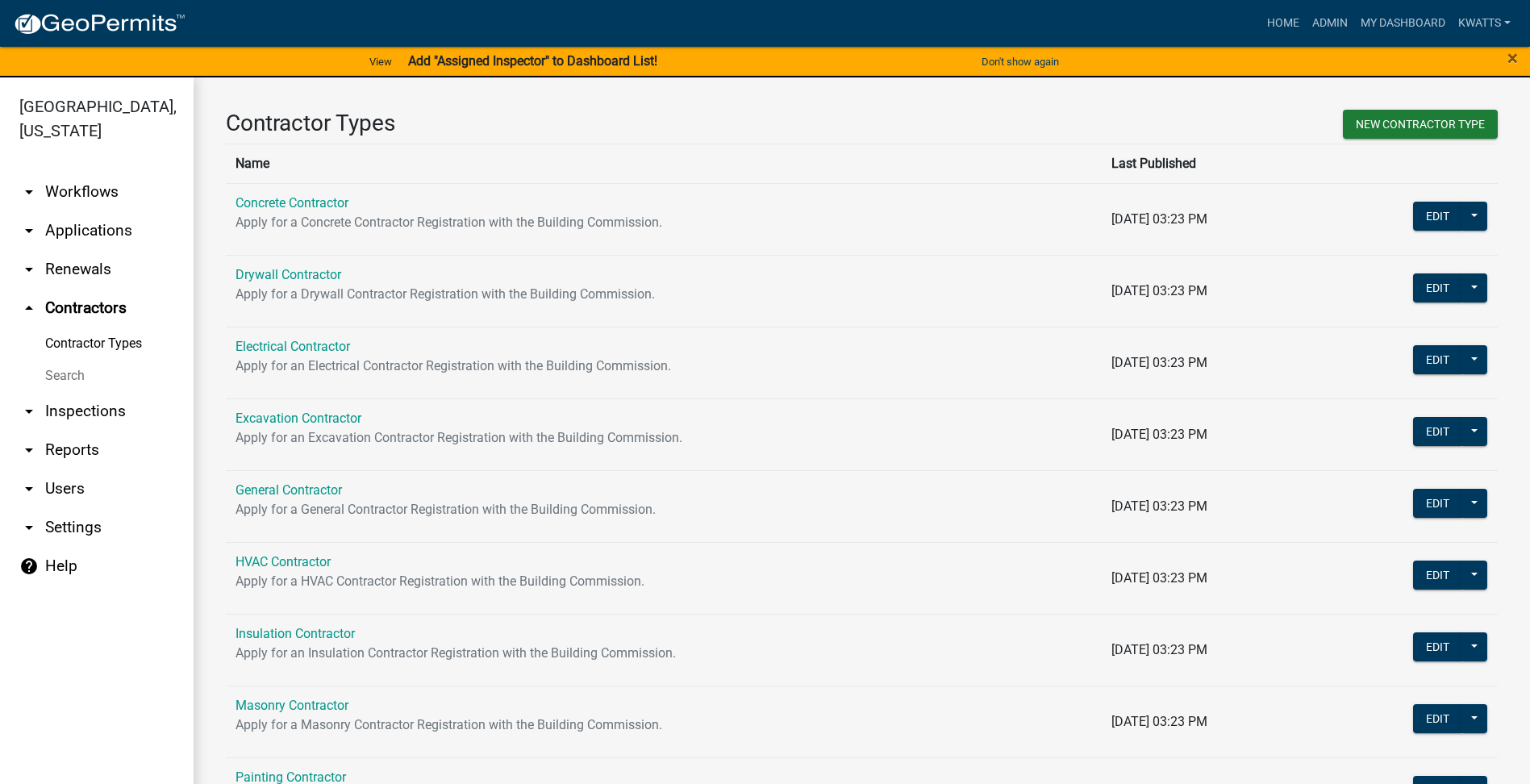
click at [60, 389] on link "Search" at bounding box center [97, 376] width 194 height 32
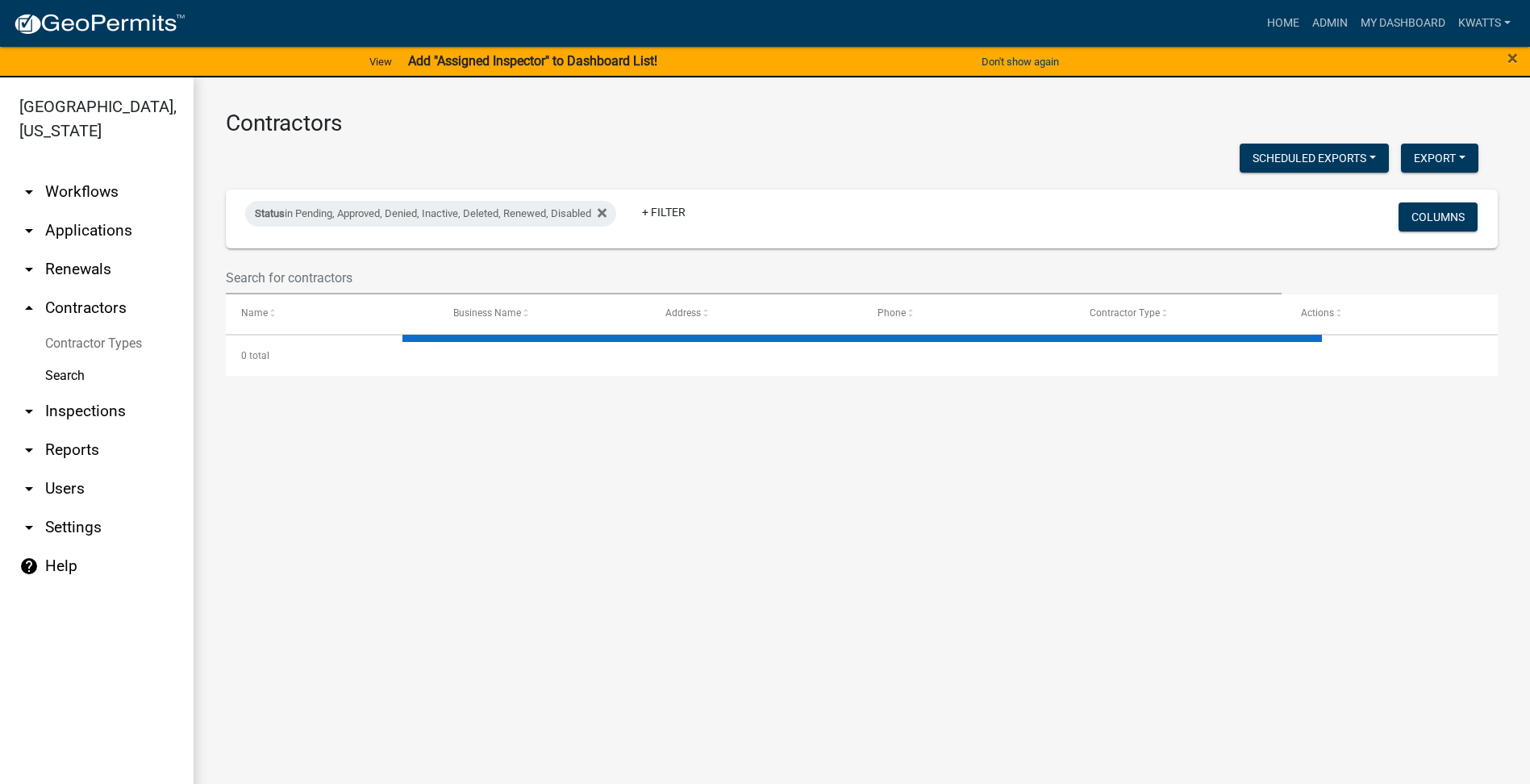
select select "3: 100"
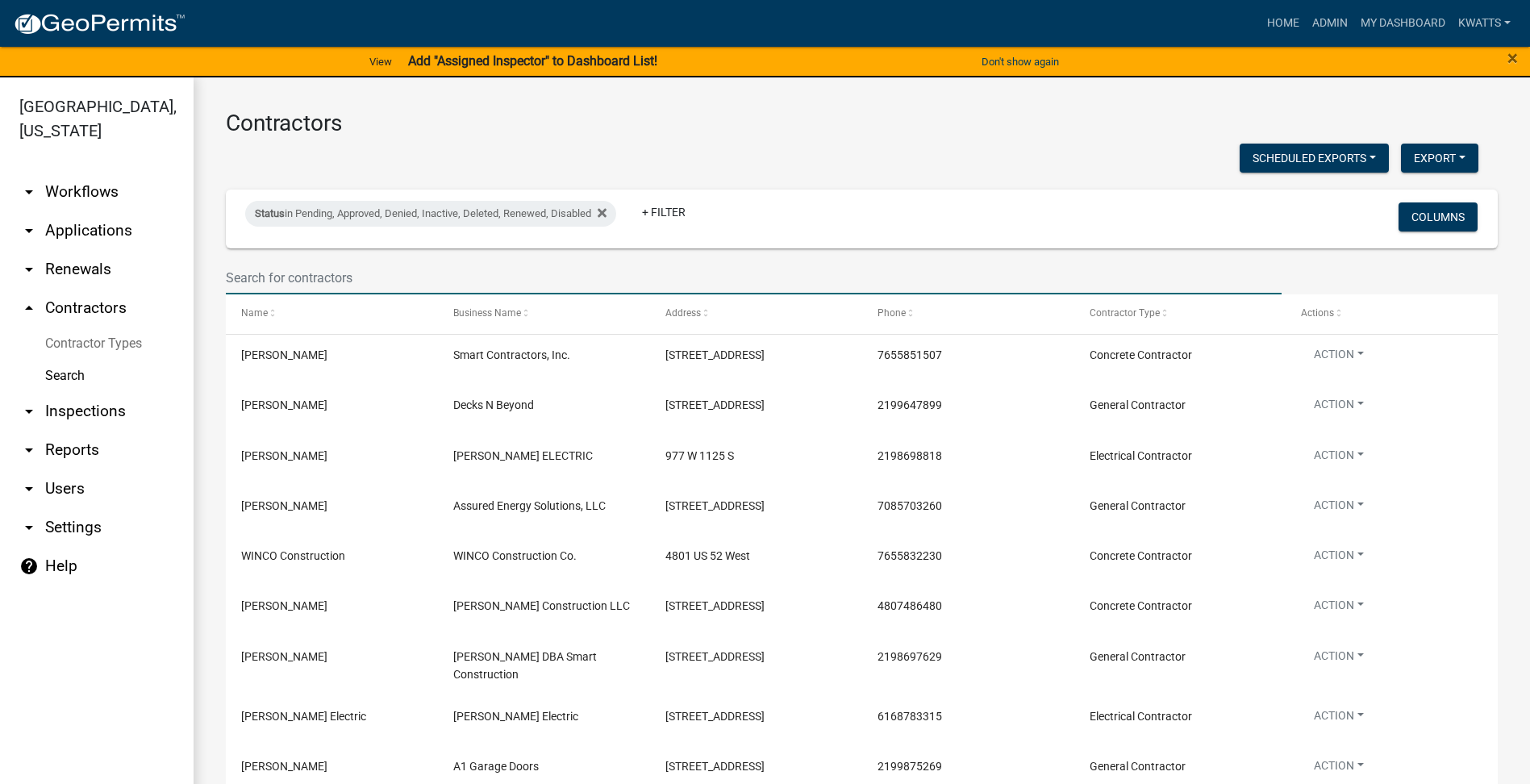
click at [428, 278] on input "text" at bounding box center [754, 277] width 1056 height 33
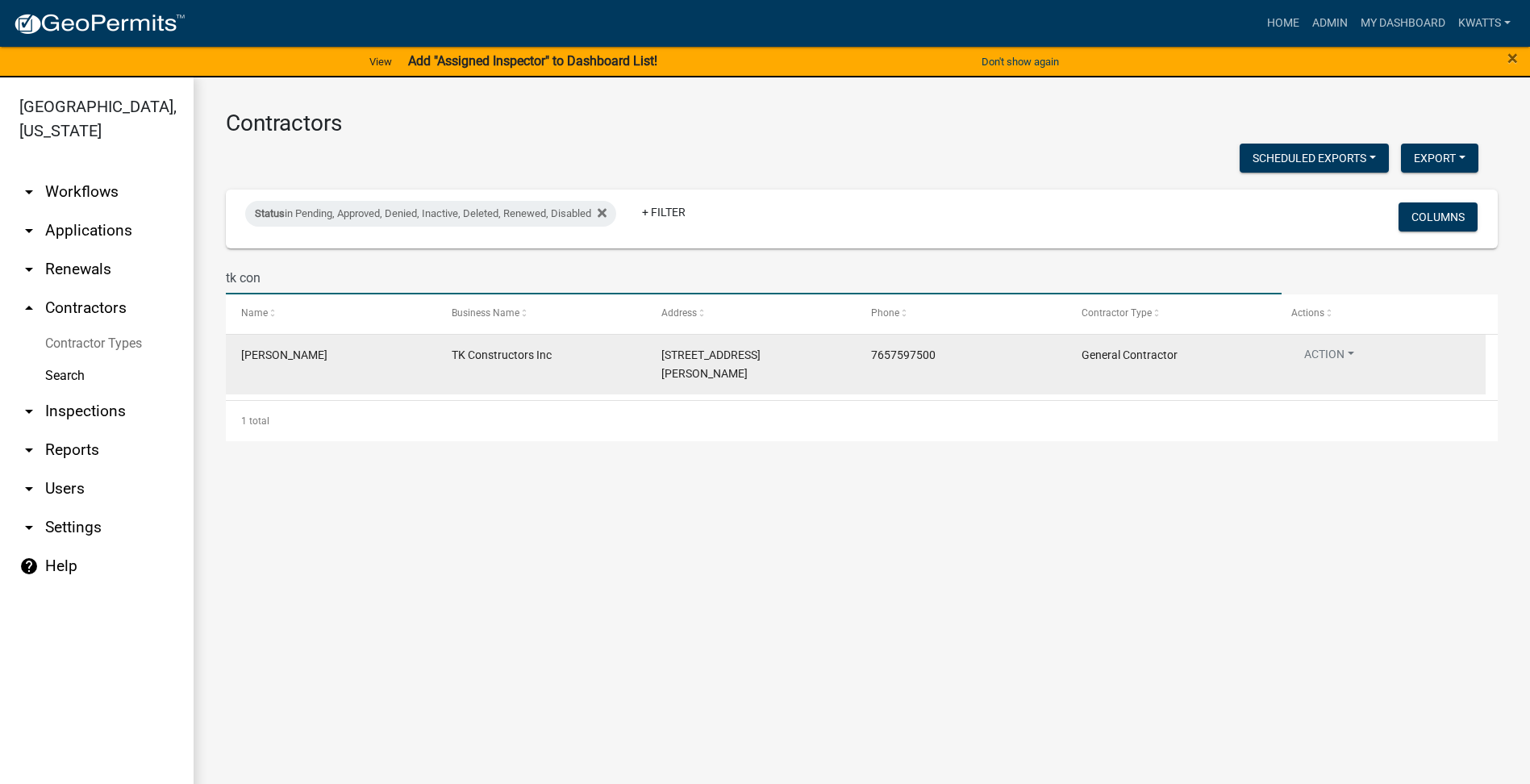
type input "tk con"
click at [1326, 340] on datatable-body-cell "Action View Details View Application Renew Delete Disable Enable View Profile" at bounding box center [1381, 364] width 210 height 60
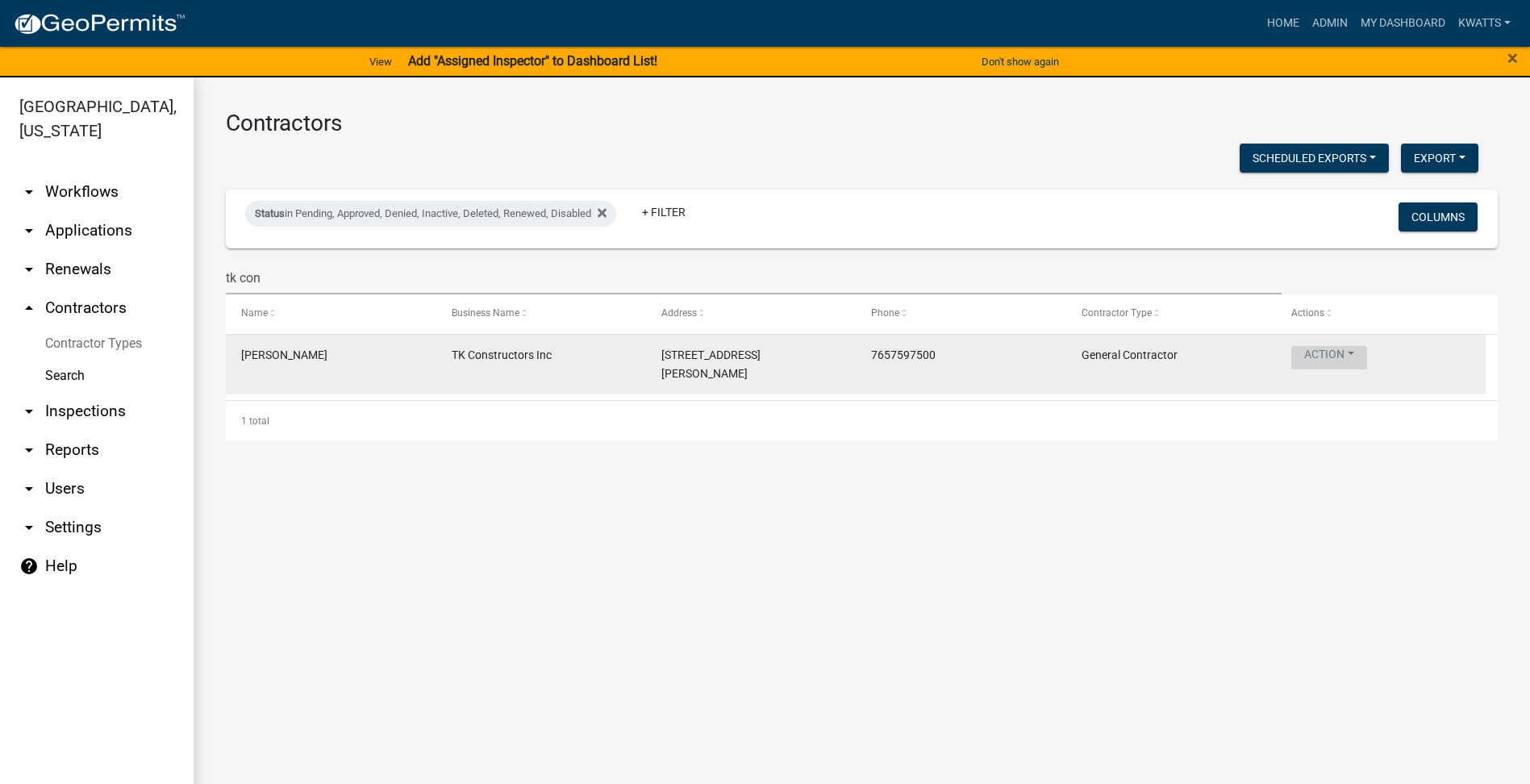
click at [1326, 352] on button "Action" at bounding box center [1329, 357] width 76 height 24
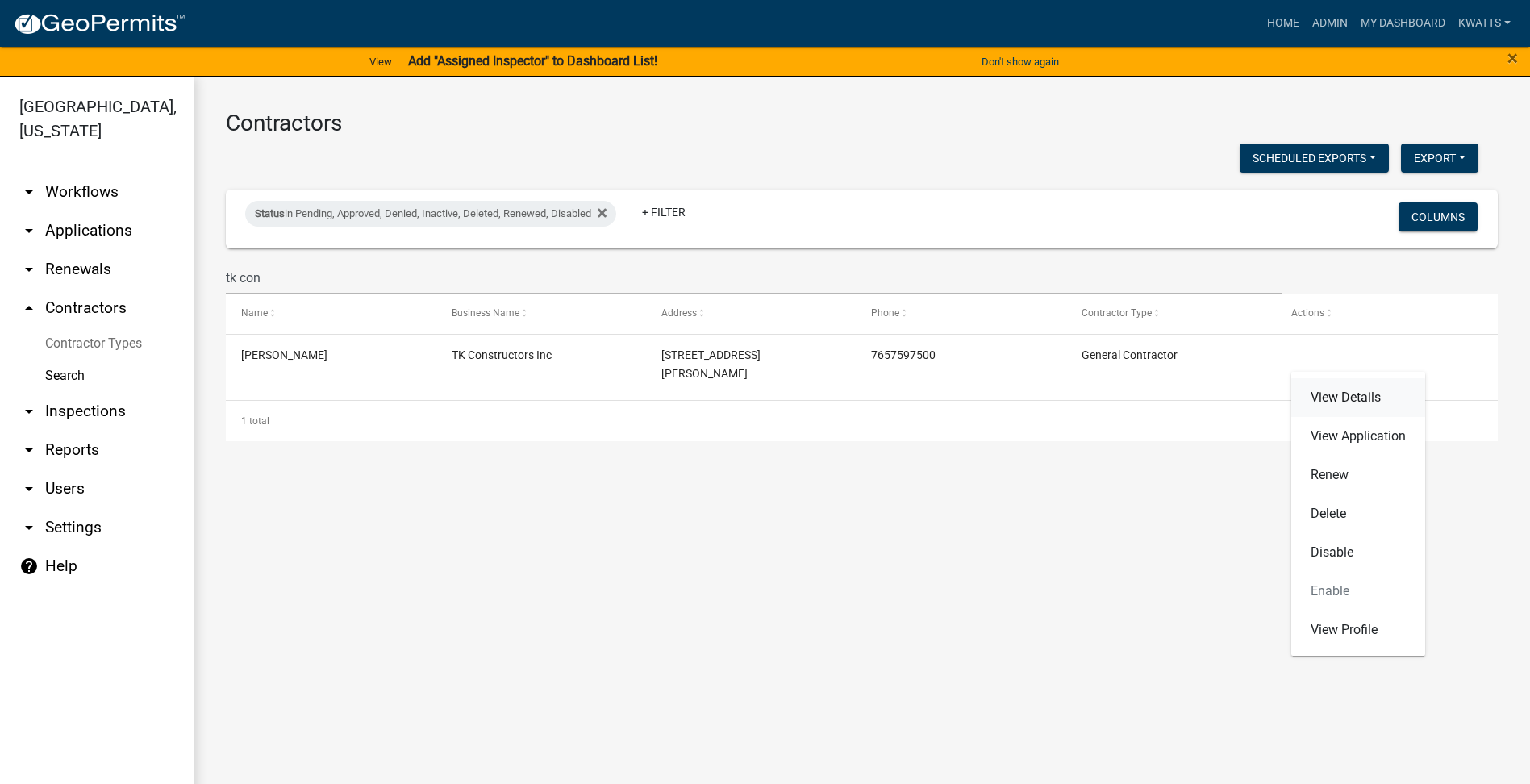
click at [1326, 389] on link "View Details" at bounding box center [1358, 397] width 134 height 39
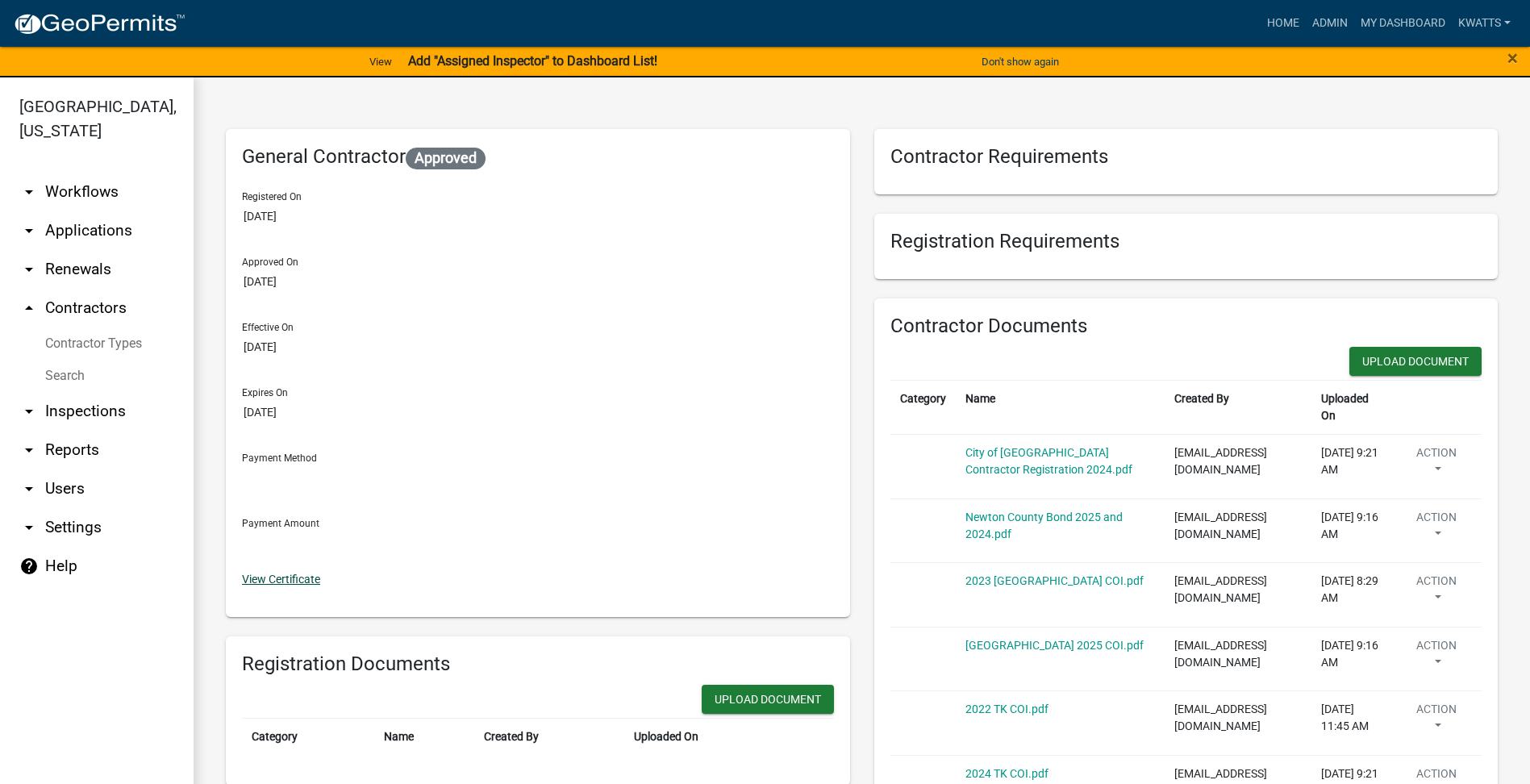
click at [259, 585] on link "View Certificate" at bounding box center [281, 580] width 78 height 13
click at [88, 381] on link "Search" at bounding box center [97, 376] width 194 height 32
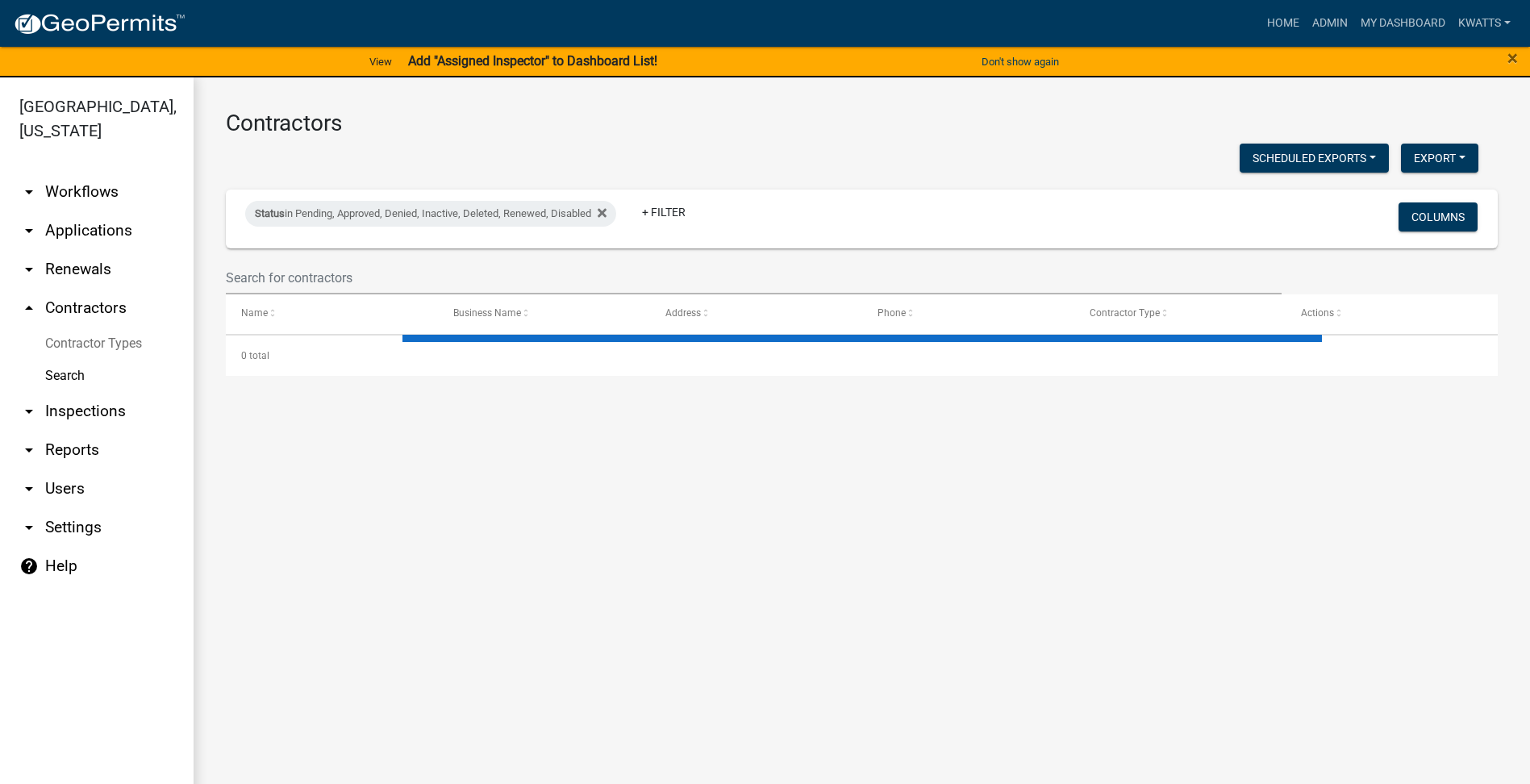
select select "3: 100"
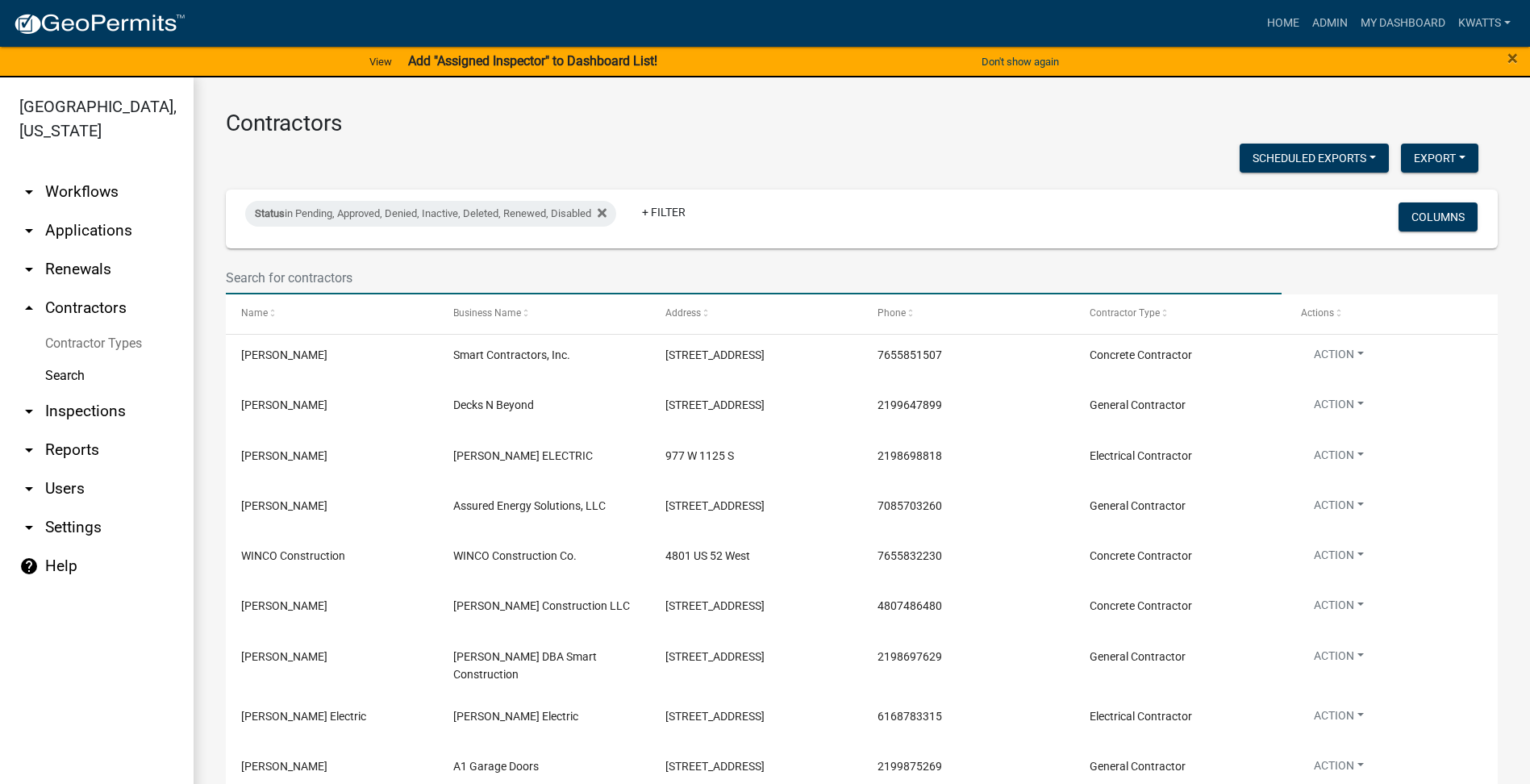
click at [338, 269] on input "text" at bounding box center [754, 277] width 1056 height 33
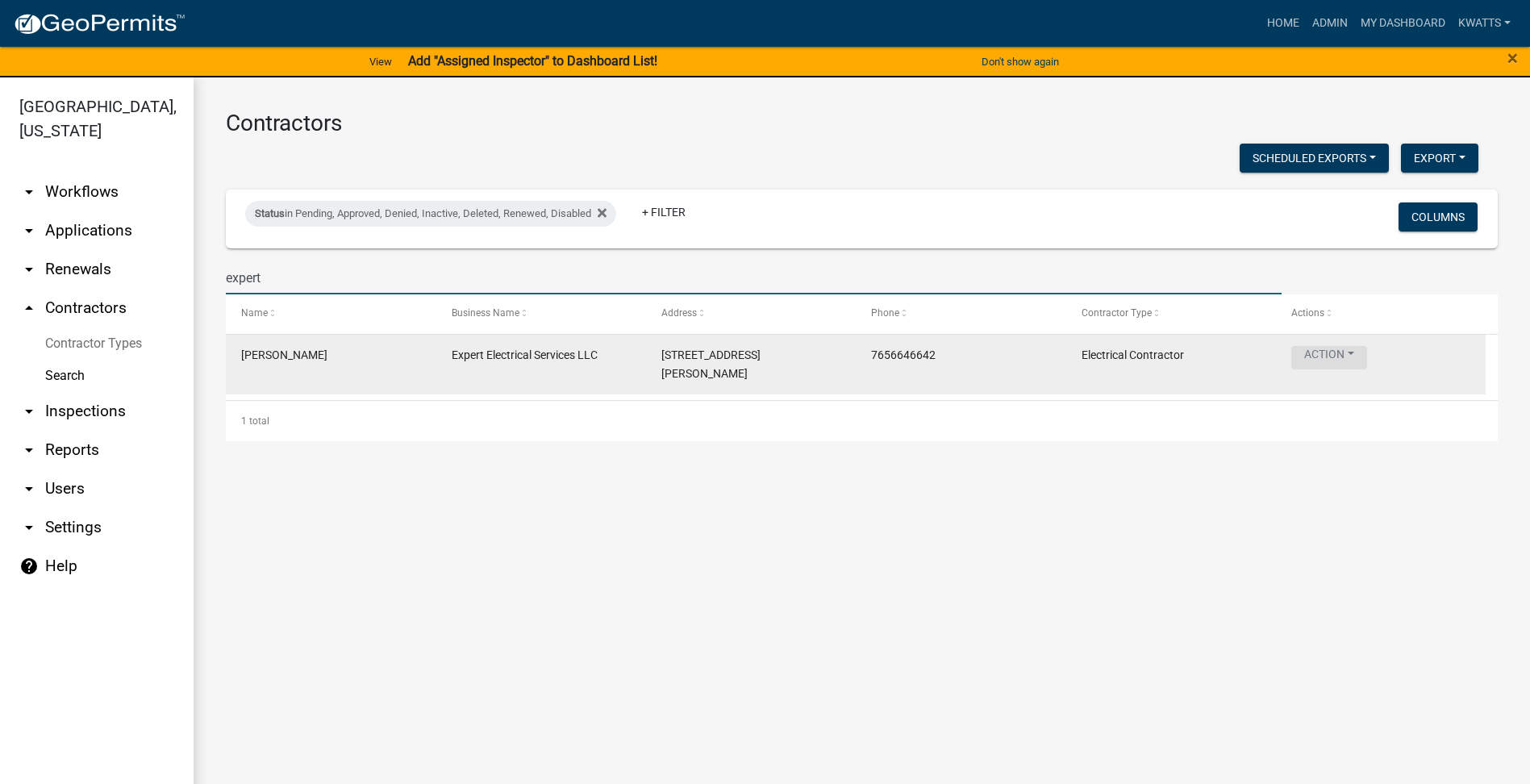
type input "expert"
click at [1334, 352] on button "Action" at bounding box center [1329, 357] width 76 height 24
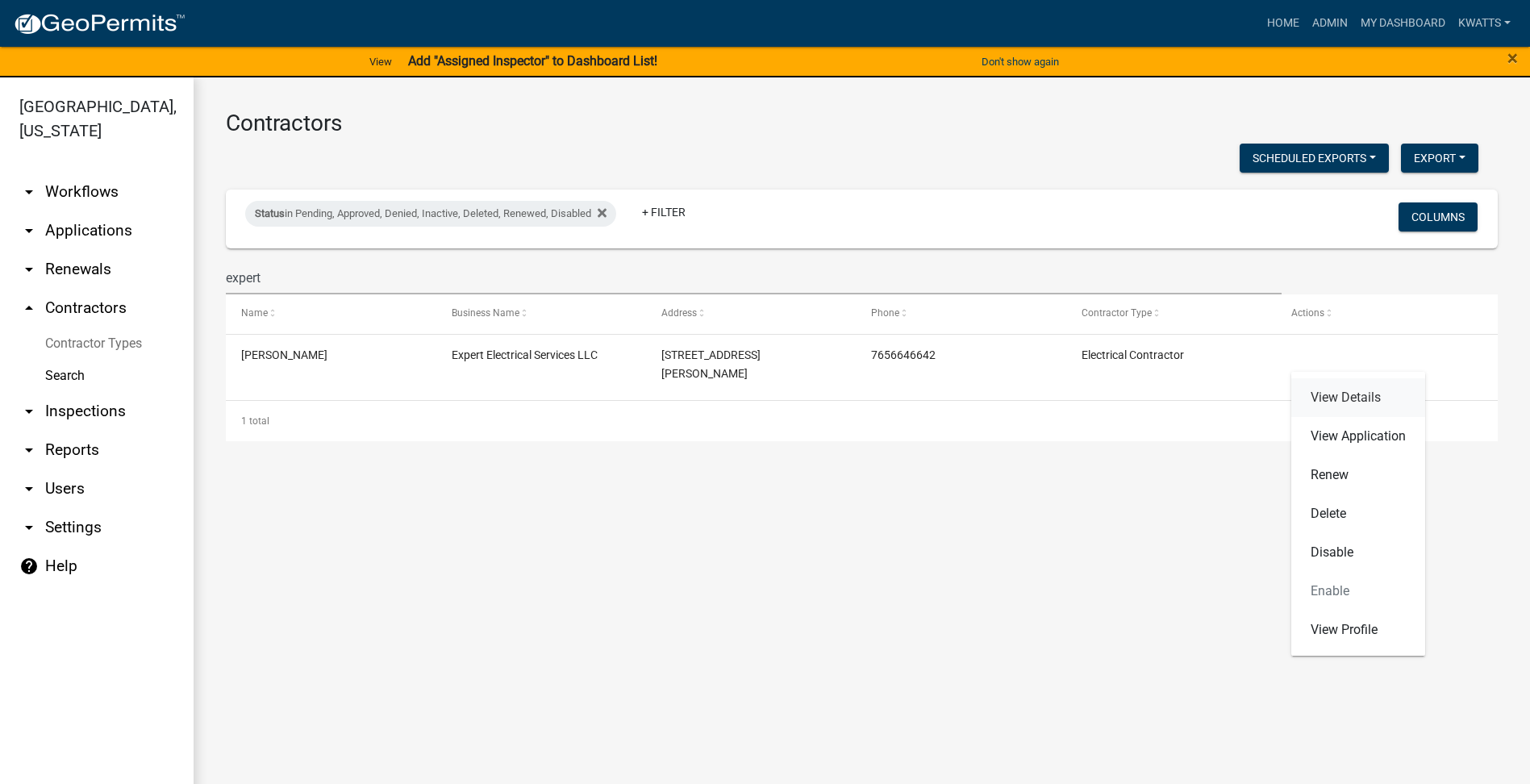
click at [1346, 406] on link "View Details" at bounding box center [1358, 397] width 134 height 39
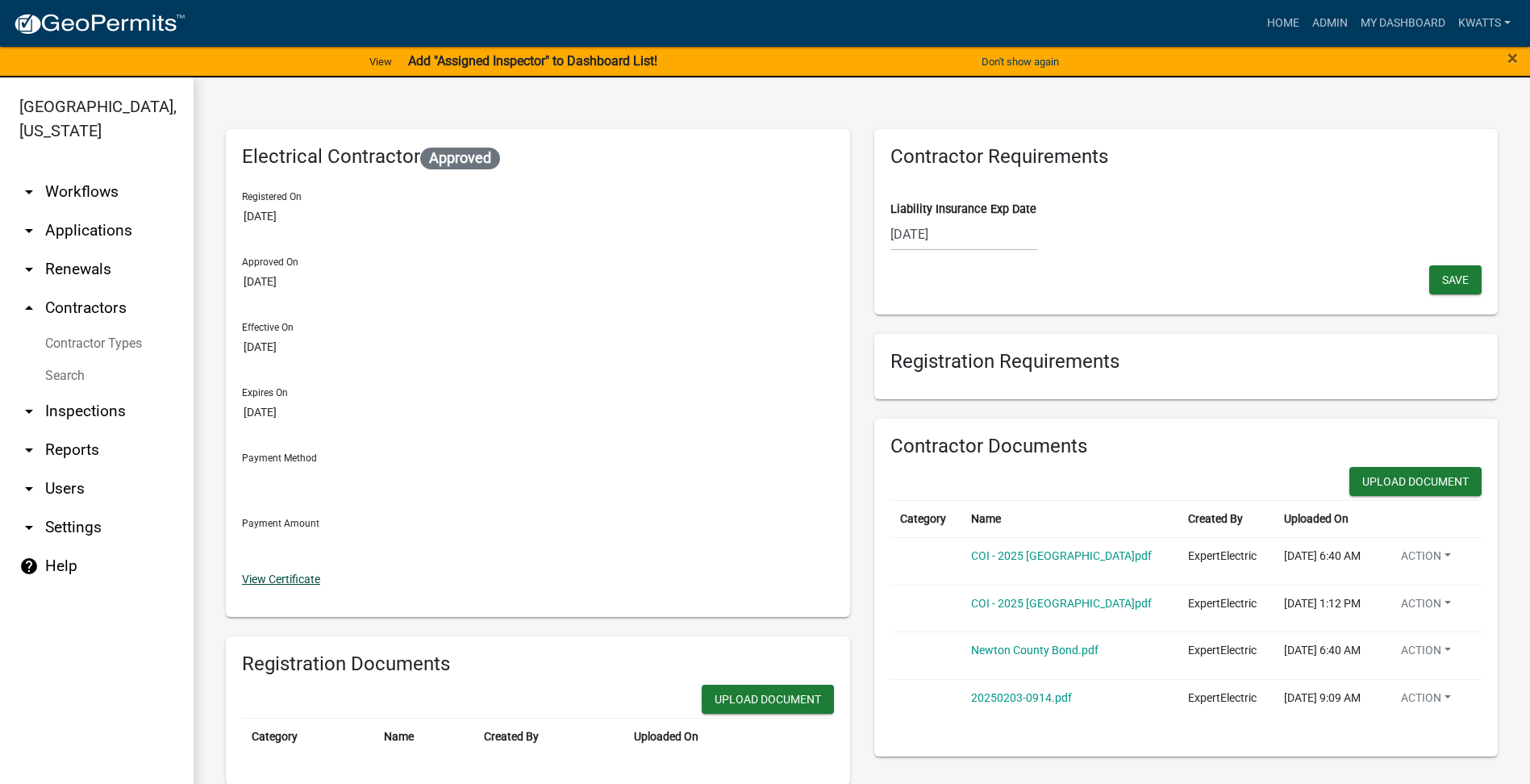
click at [287, 583] on link "View Certificate" at bounding box center [281, 580] width 78 height 13
click at [78, 387] on link "Search" at bounding box center [97, 376] width 194 height 32
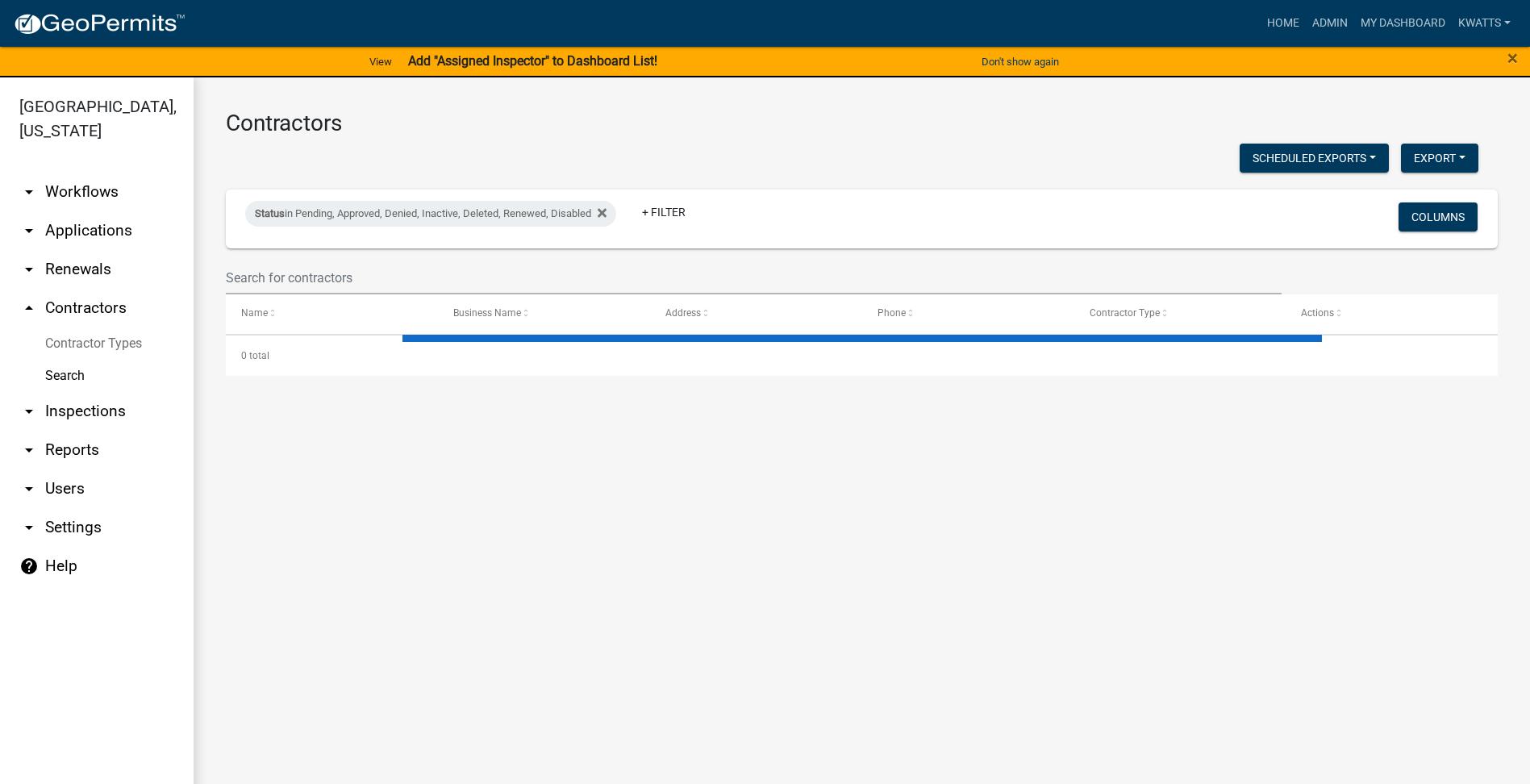
select select "3: 100"
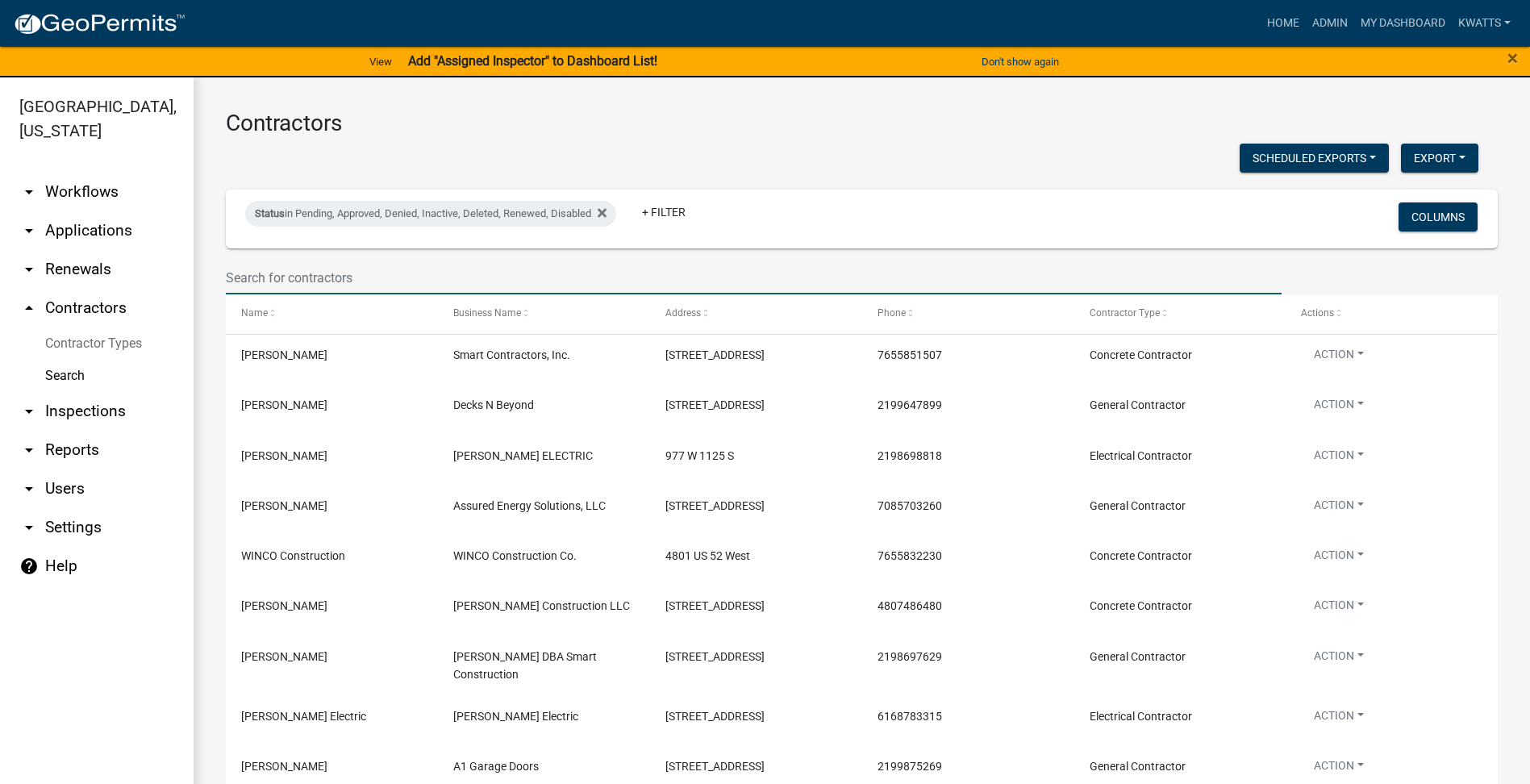
click at [348, 263] on input "text" at bounding box center [754, 277] width 1056 height 33
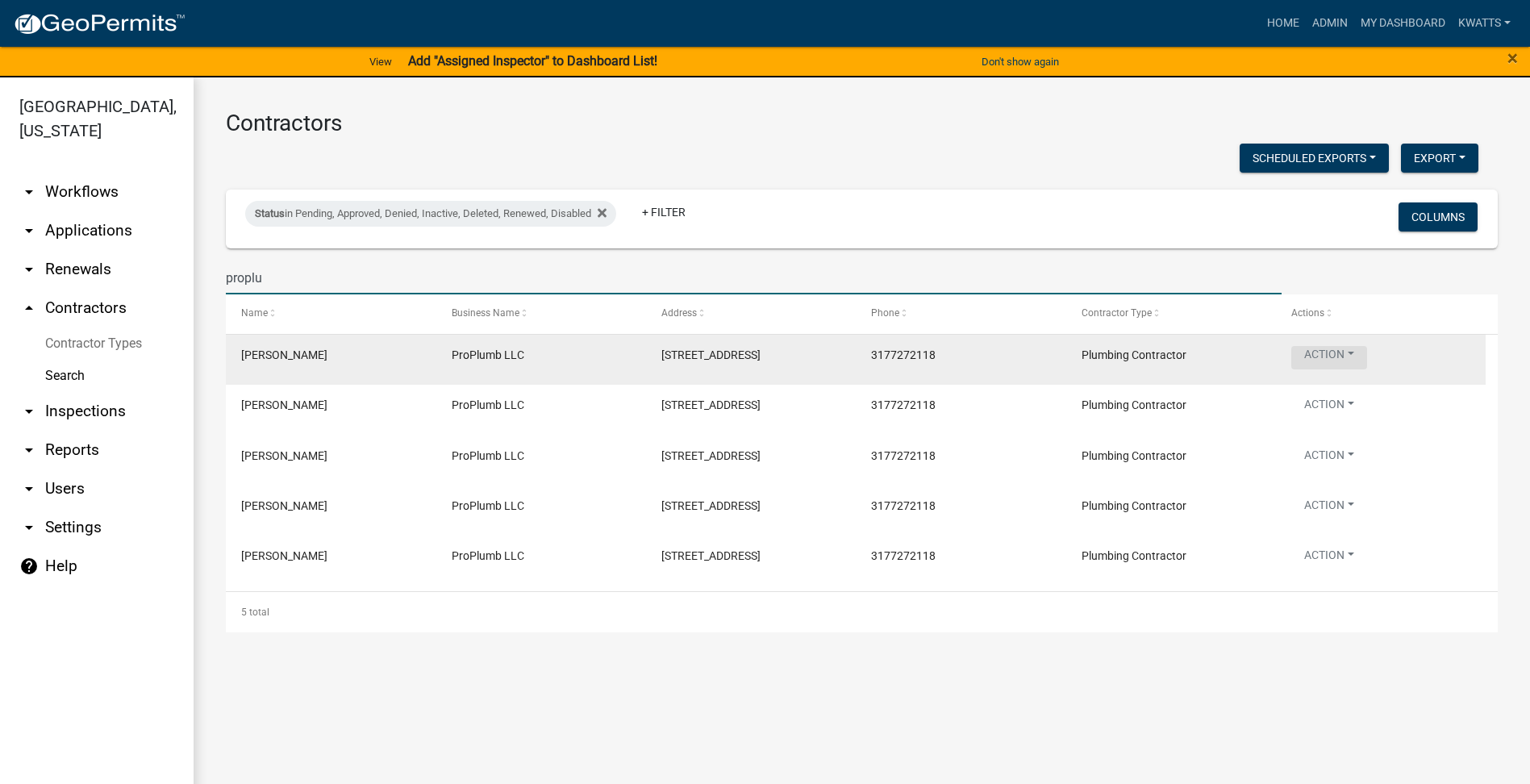
type input "proplu"
click at [1326, 354] on button "Action" at bounding box center [1329, 357] width 76 height 24
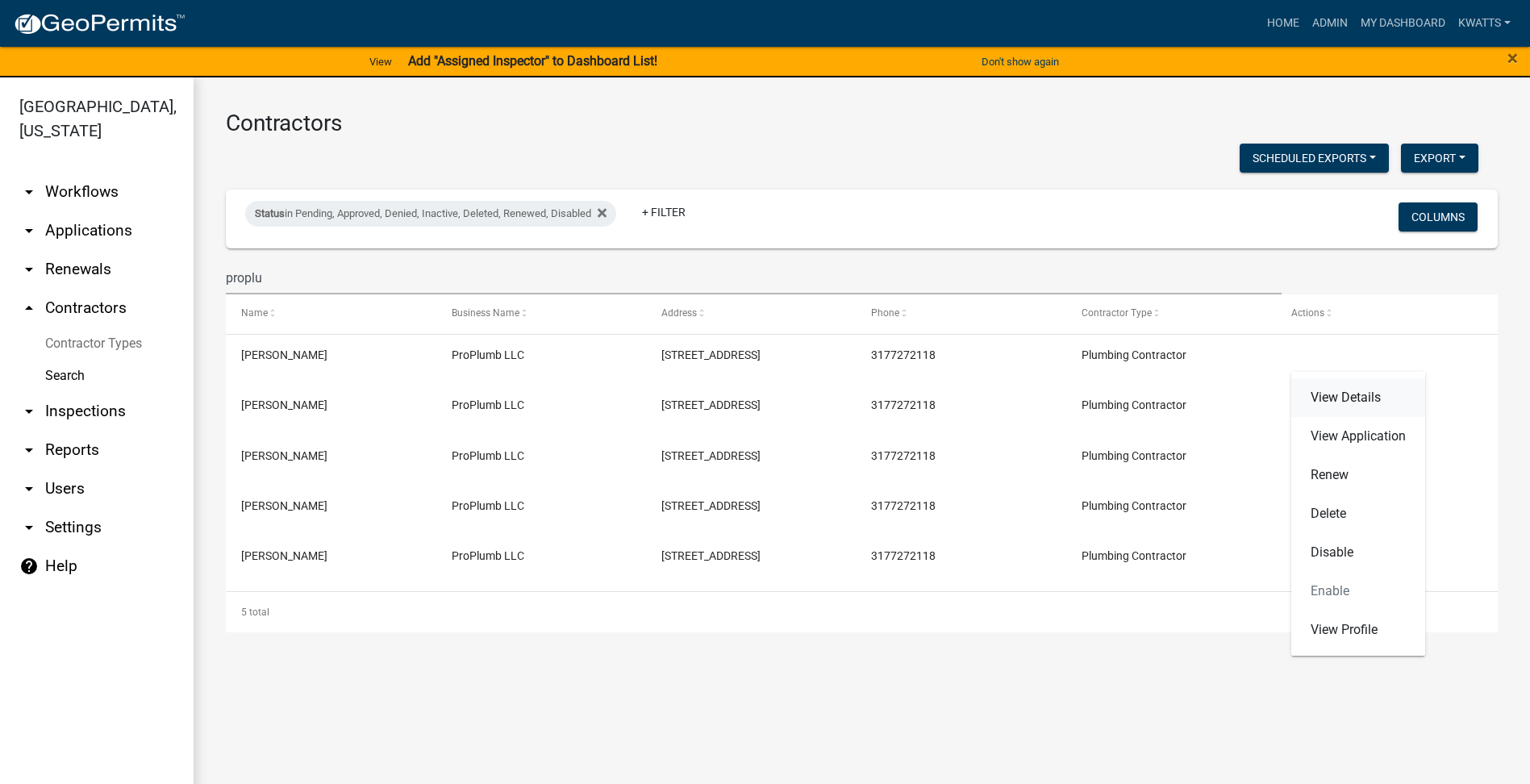
click at [1327, 399] on link "View Details" at bounding box center [1358, 397] width 134 height 39
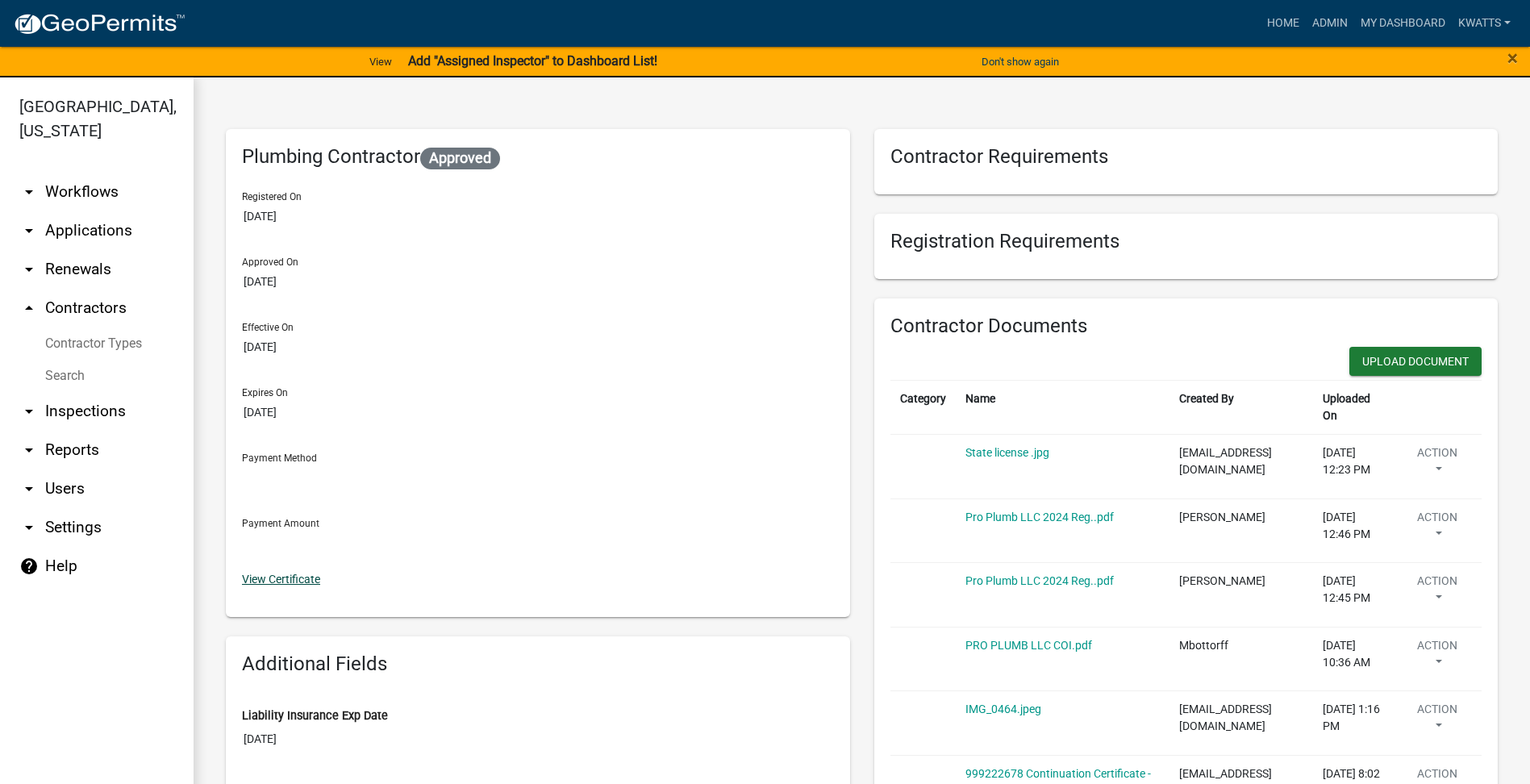
click at [283, 585] on link "View Certificate" at bounding box center [281, 580] width 78 height 13
click at [86, 373] on link "Search" at bounding box center [97, 376] width 194 height 32
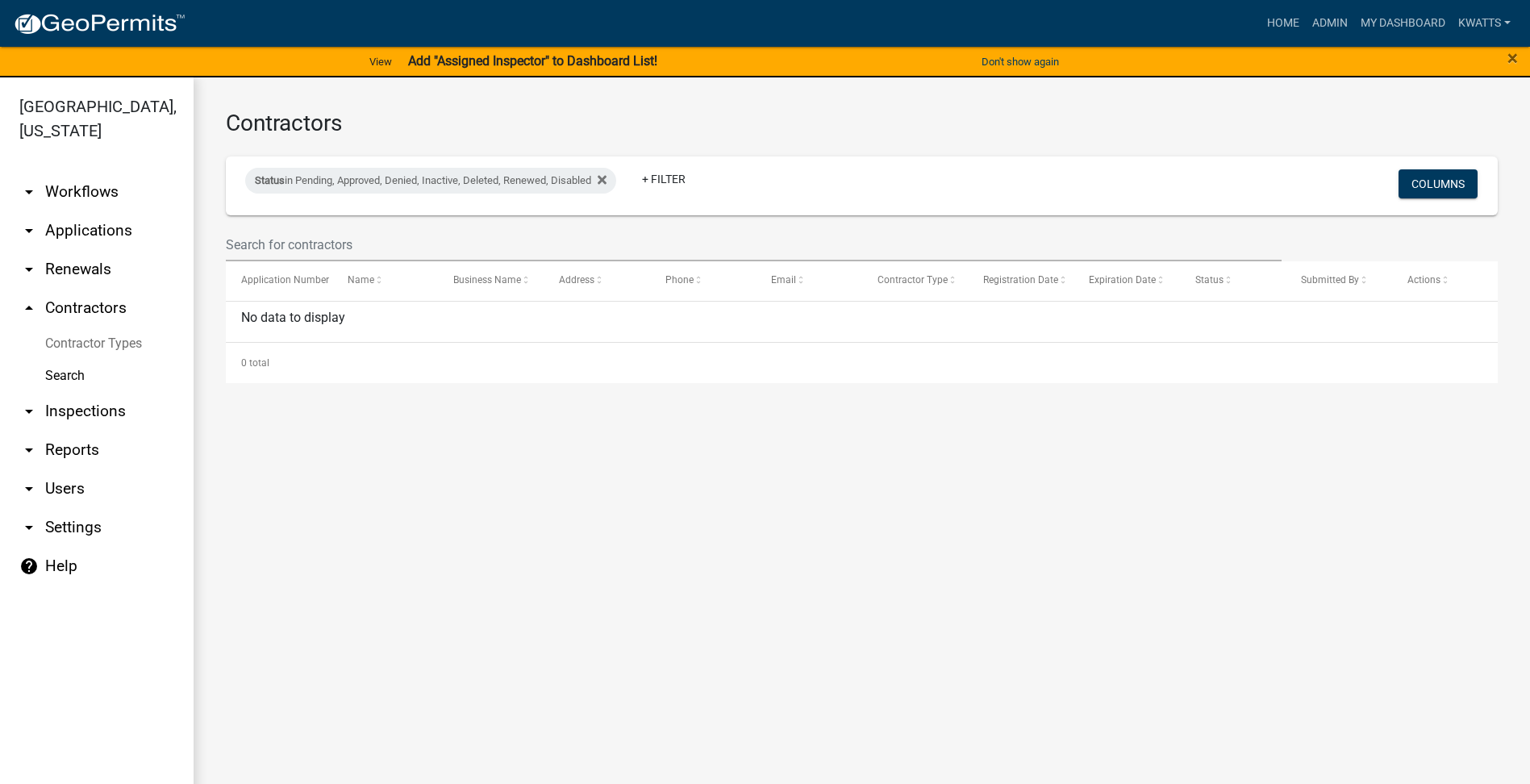
select select "3: 100"
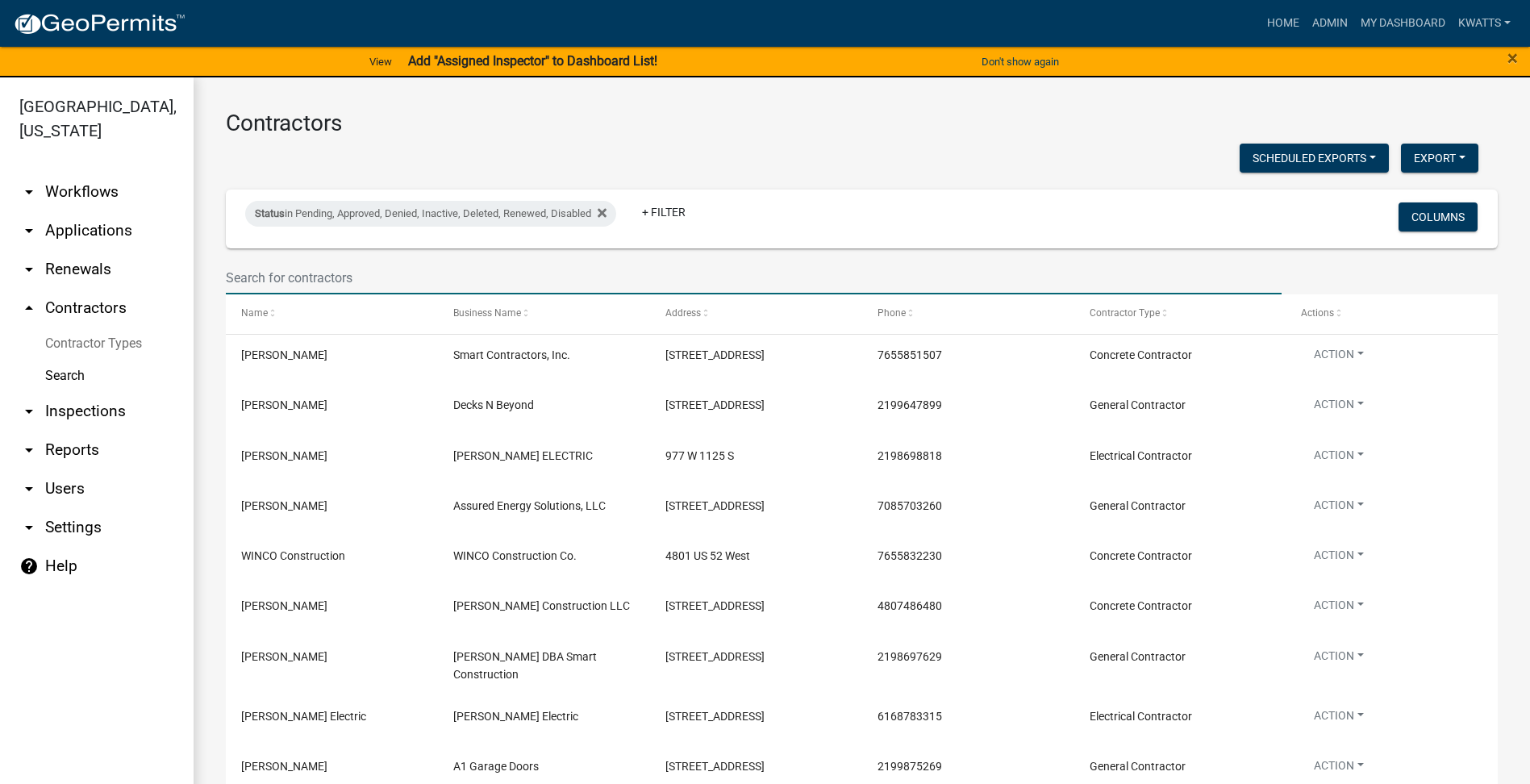
click at [339, 275] on input "text" at bounding box center [754, 277] width 1056 height 33
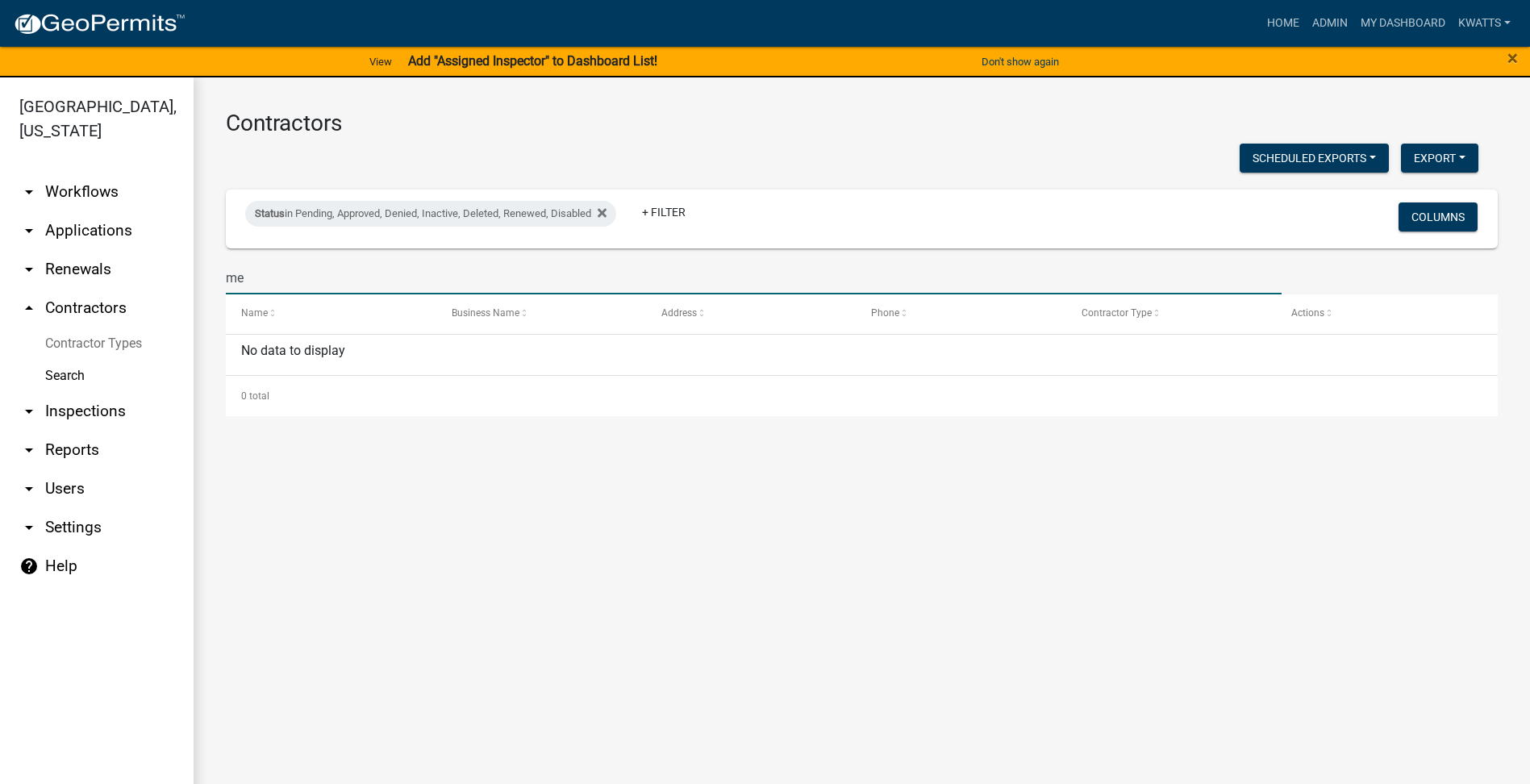
type input "m"
type input "76"
select select "3: 100"
type input "7"
select select "3: 100"
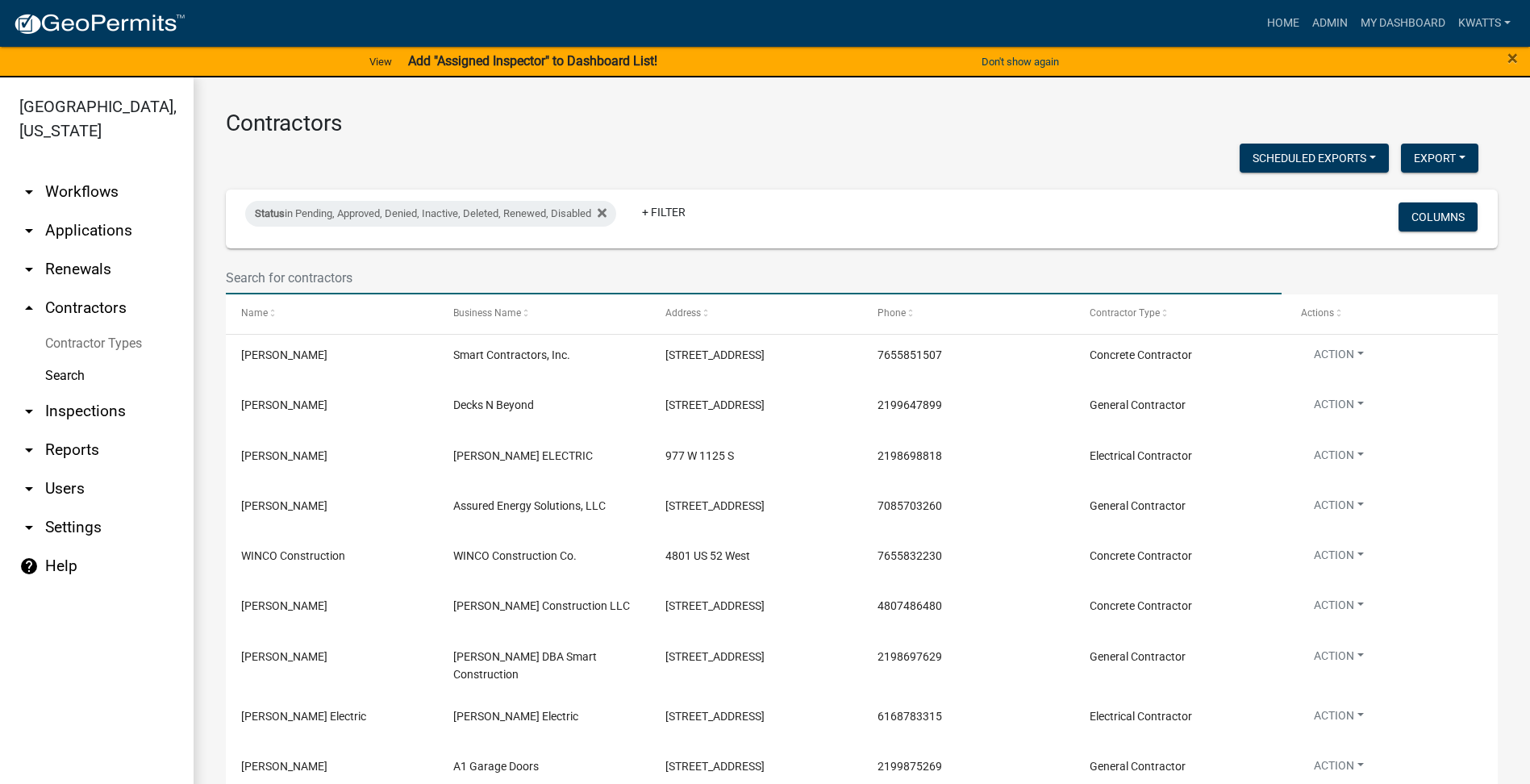
click at [436, 282] on input "text" at bounding box center [754, 277] width 1056 height 33
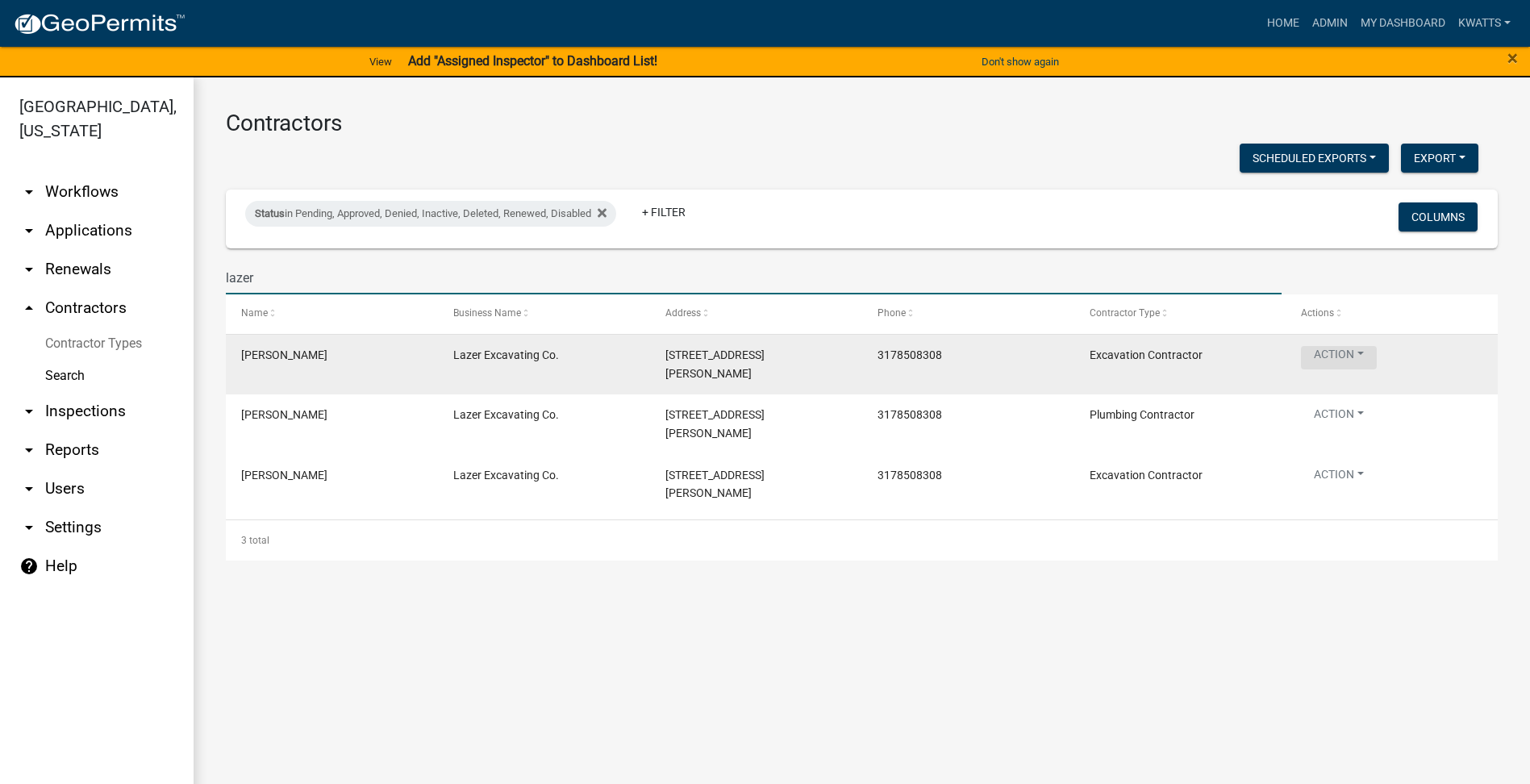
type input "lazer"
click at [1334, 354] on button "Action" at bounding box center [1339, 357] width 76 height 24
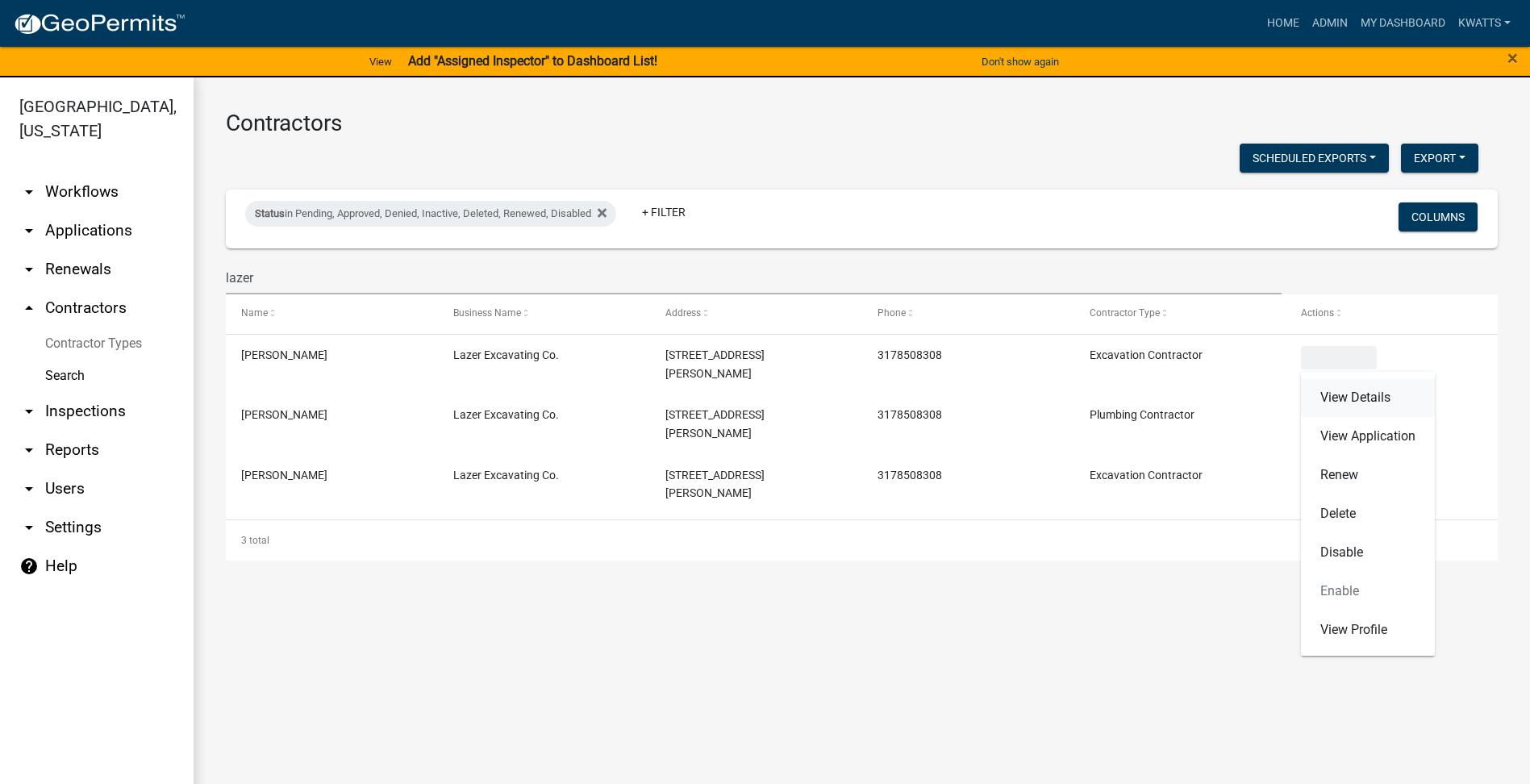
click at [1328, 394] on link "View Details" at bounding box center [1367, 397] width 134 height 39
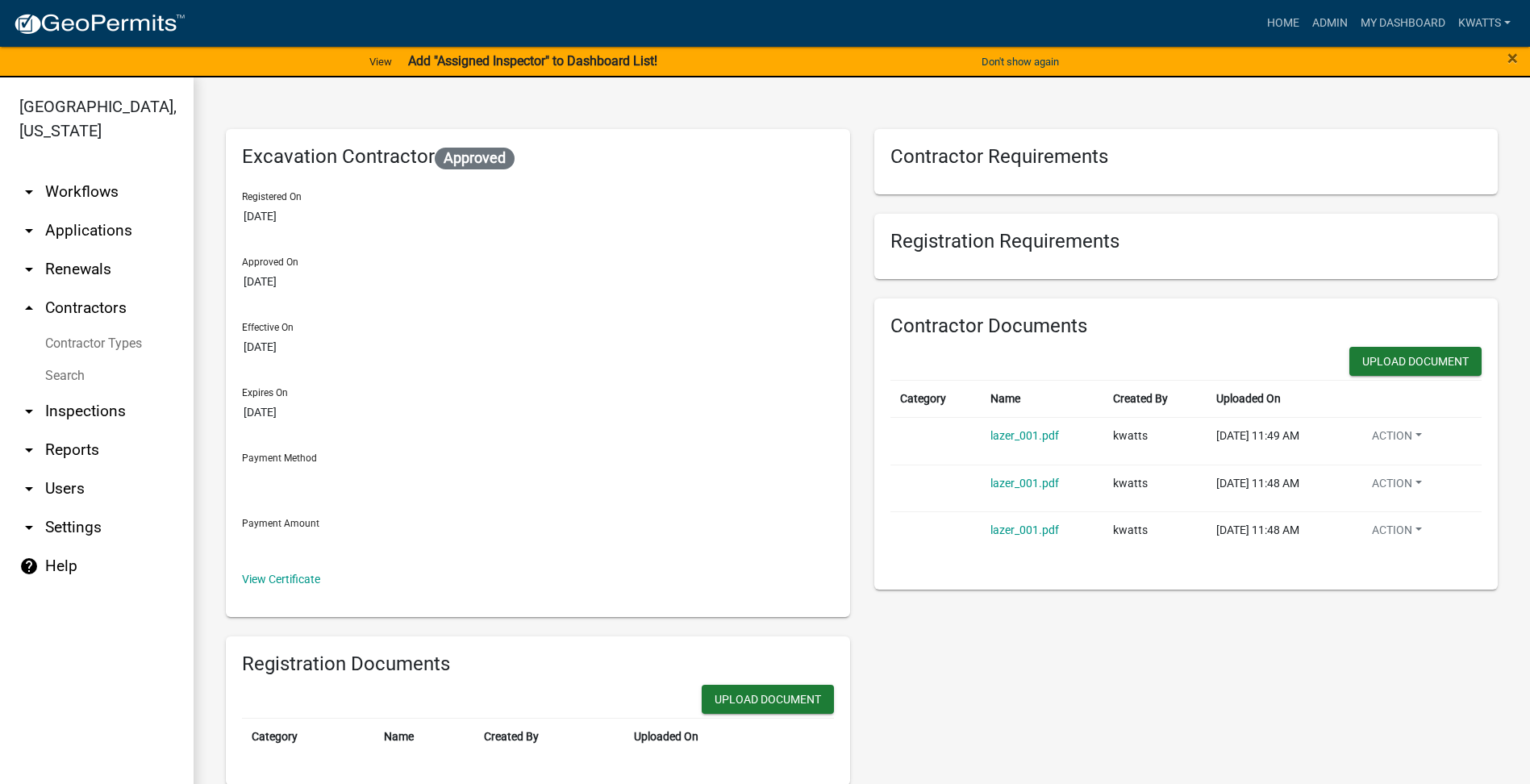
click at [267, 589] on div "Excavation Contractor Approved Registered On [DATE] Approved On [DATE] Effectiv…" at bounding box center [538, 373] width 624 height 488
click at [278, 576] on link "View Certificate" at bounding box center [281, 580] width 78 height 13
click at [93, 361] on link "Search" at bounding box center [97, 376] width 194 height 32
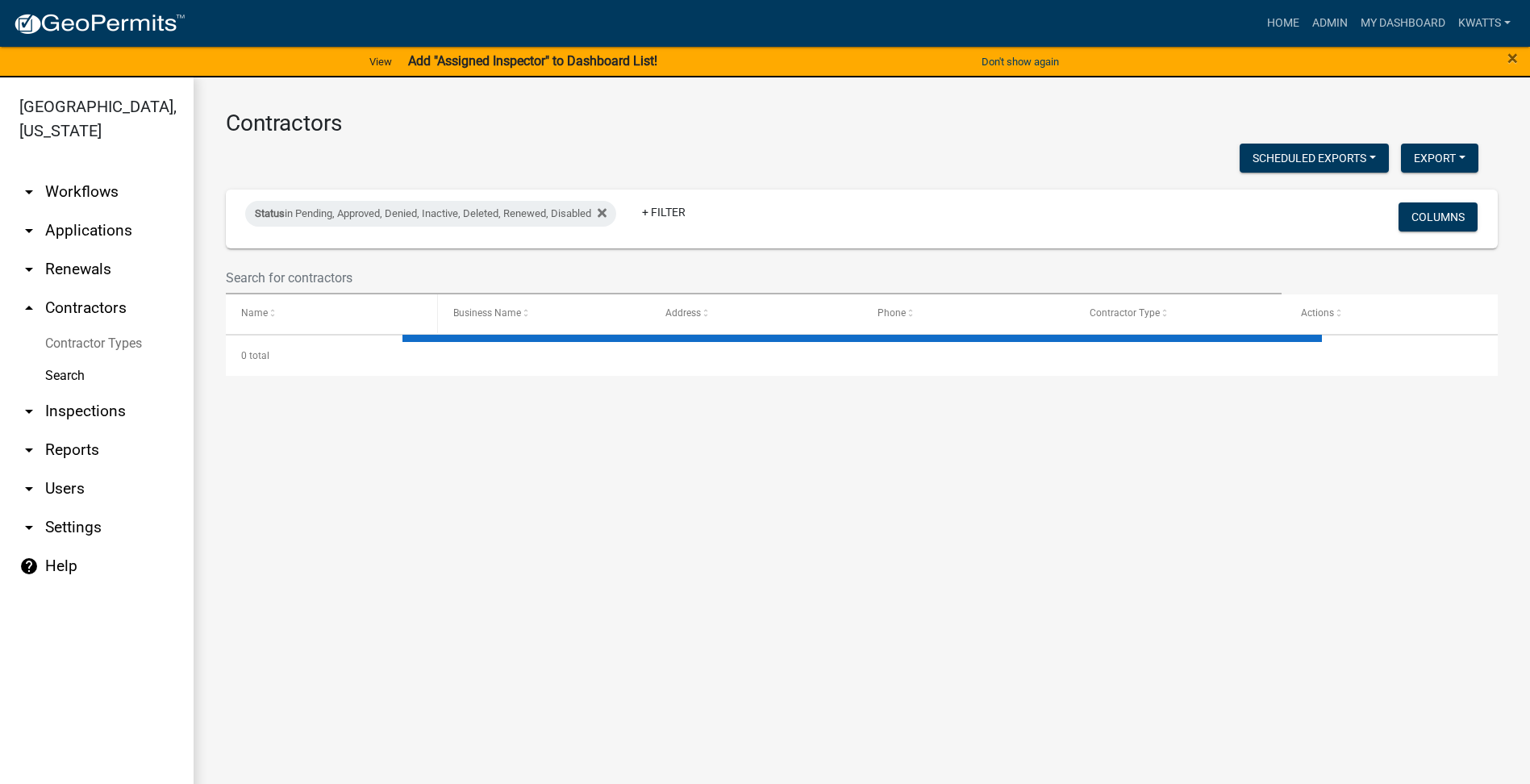
select select "3: 100"
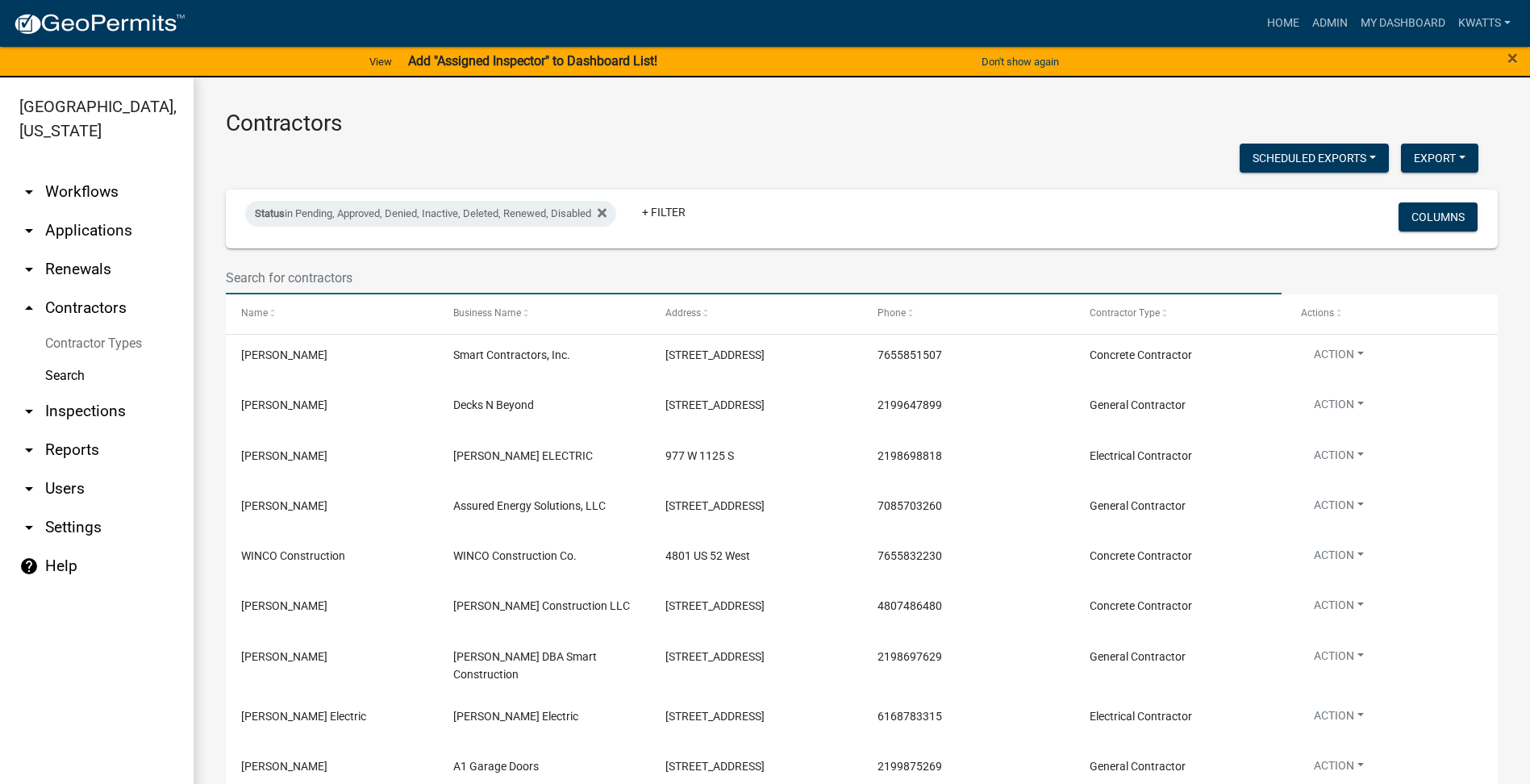
click at [304, 280] on input "text" at bounding box center [754, 277] width 1056 height 33
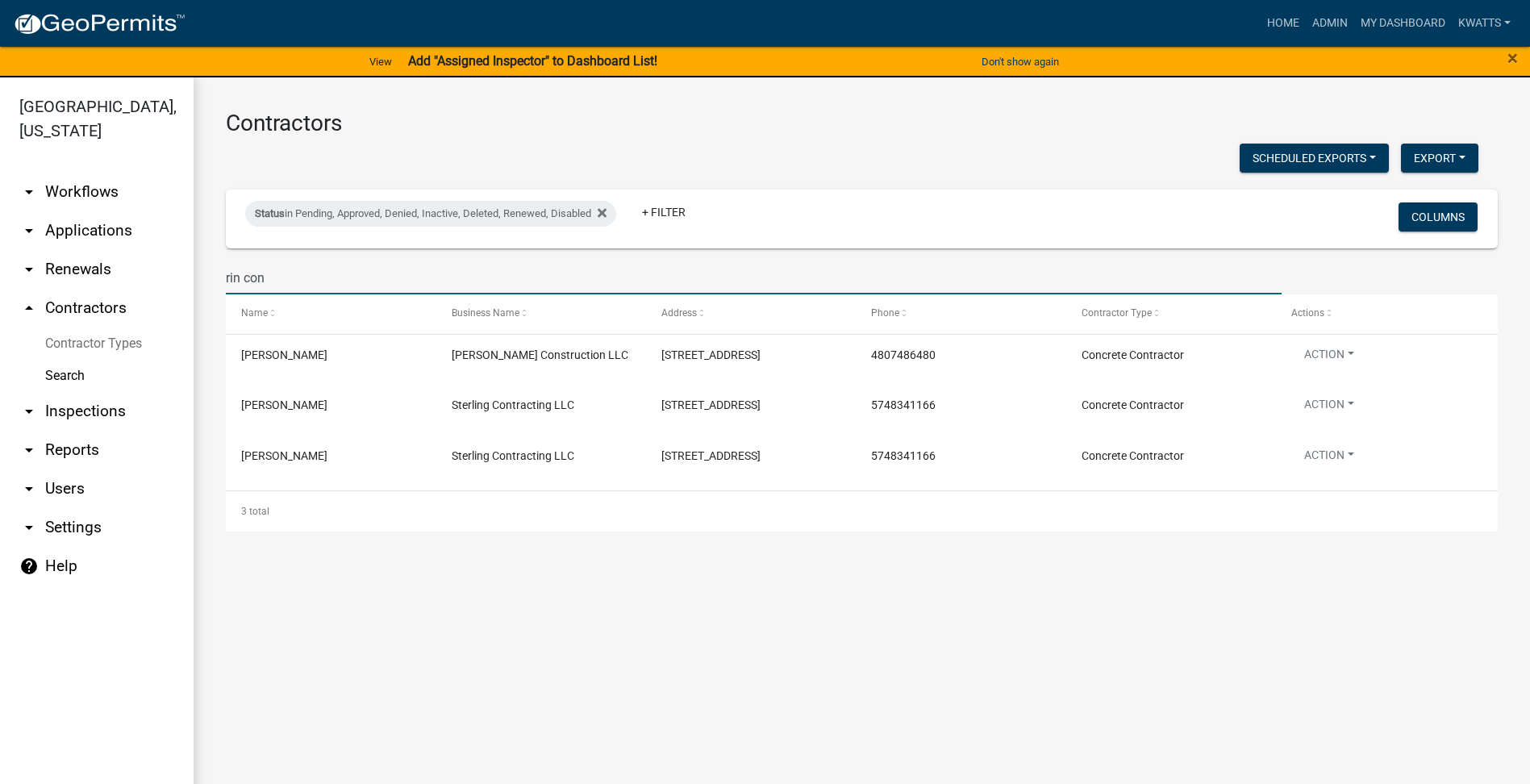
drag, startPoint x: 265, startPoint y: 285, endPoint x: -3, endPoint y: 324, distance: 270.8
click at [0, 324] on html "Internet Explorer does NOT work with GeoPermits. Get a new browser for more sec…" at bounding box center [765, 392] width 1530 height 784
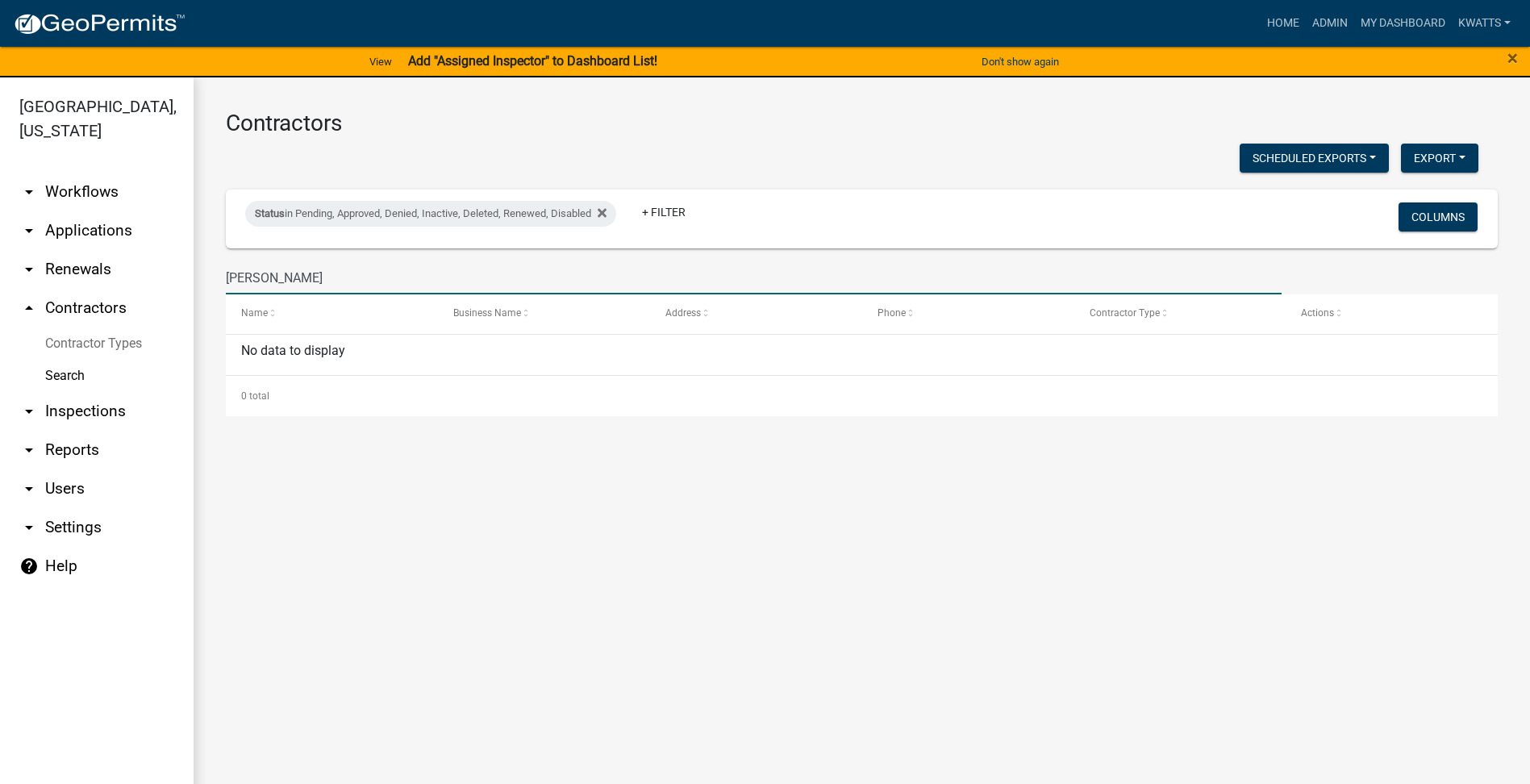
drag, startPoint x: 259, startPoint y: 275, endPoint x: -3, endPoint y: 304, distance: 263.6
click at [0, 304] on html "Internet Explorer does NOT work with GeoPermits. Get a new browser for more sec…" at bounding box center [765, 392] width 1530 height 784
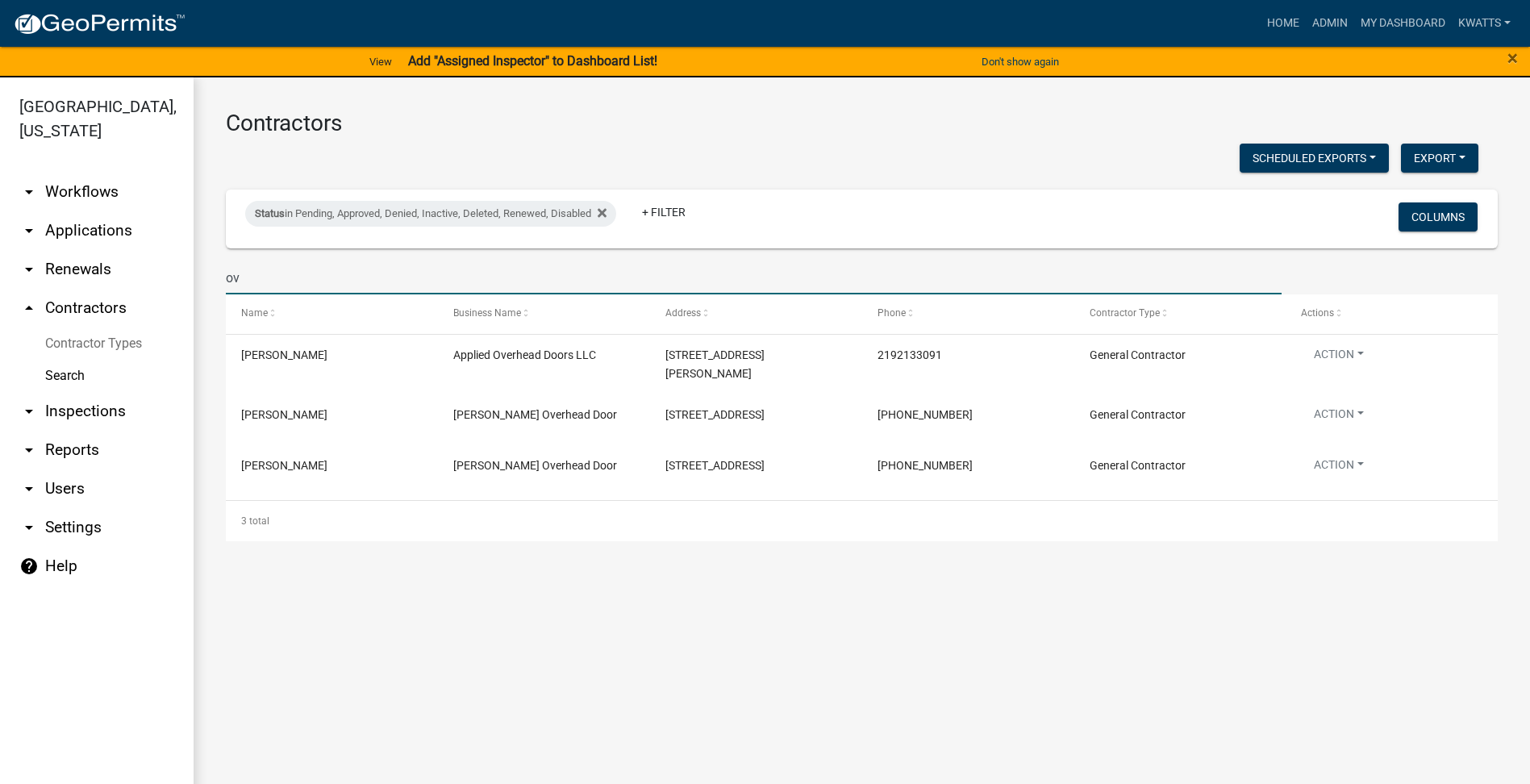
type input "o"
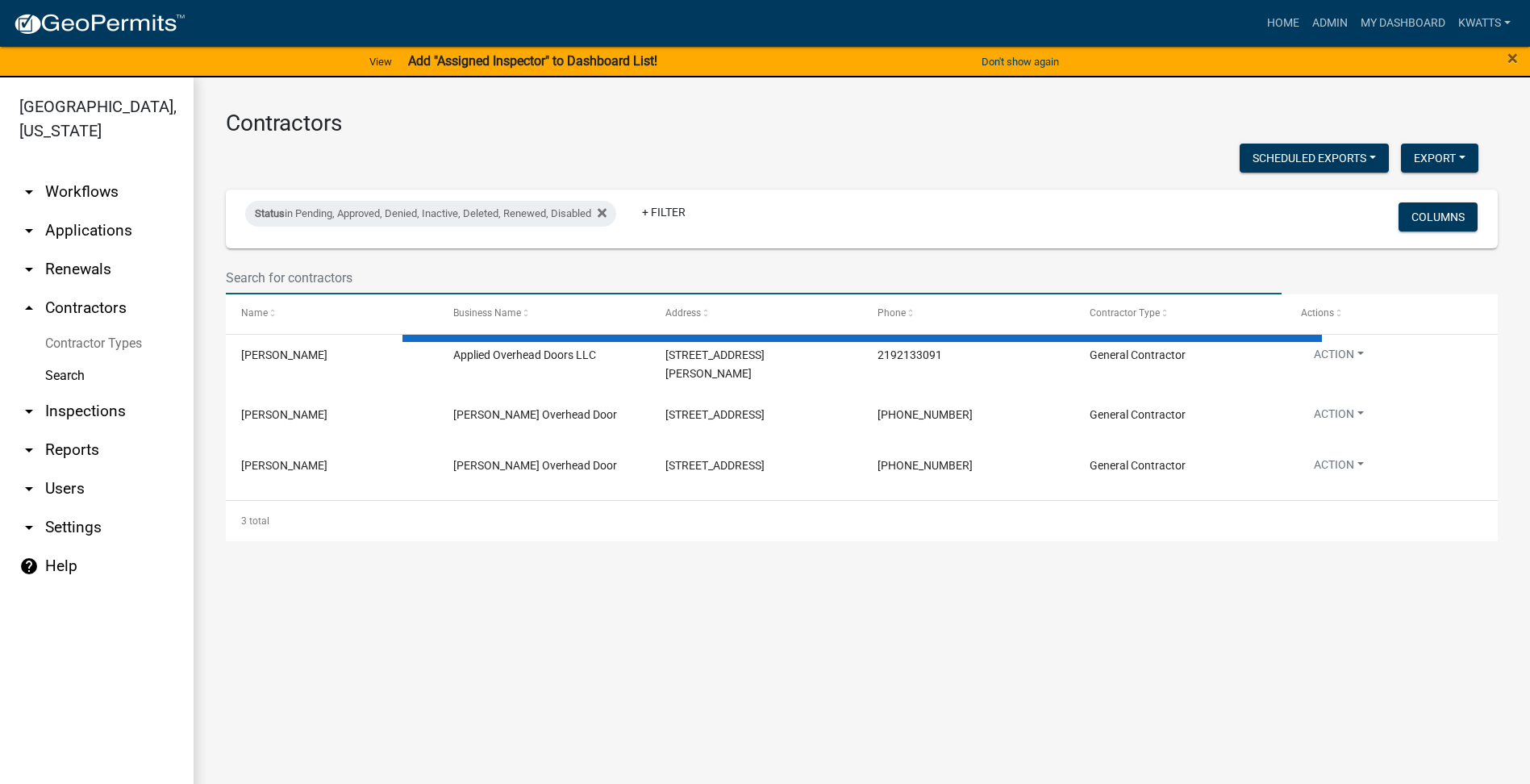
select select "3: 100"
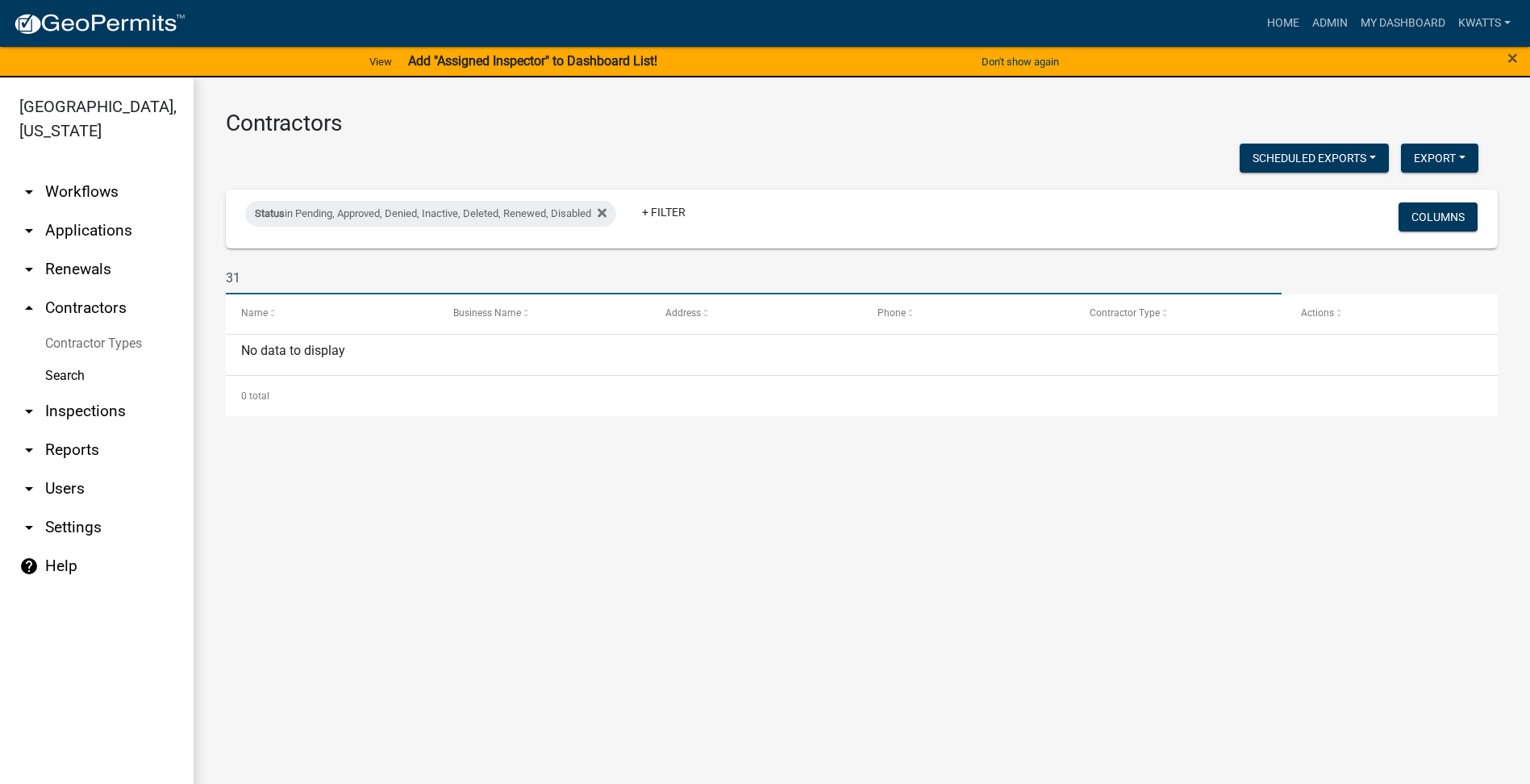
type input "3"
type input "indy"
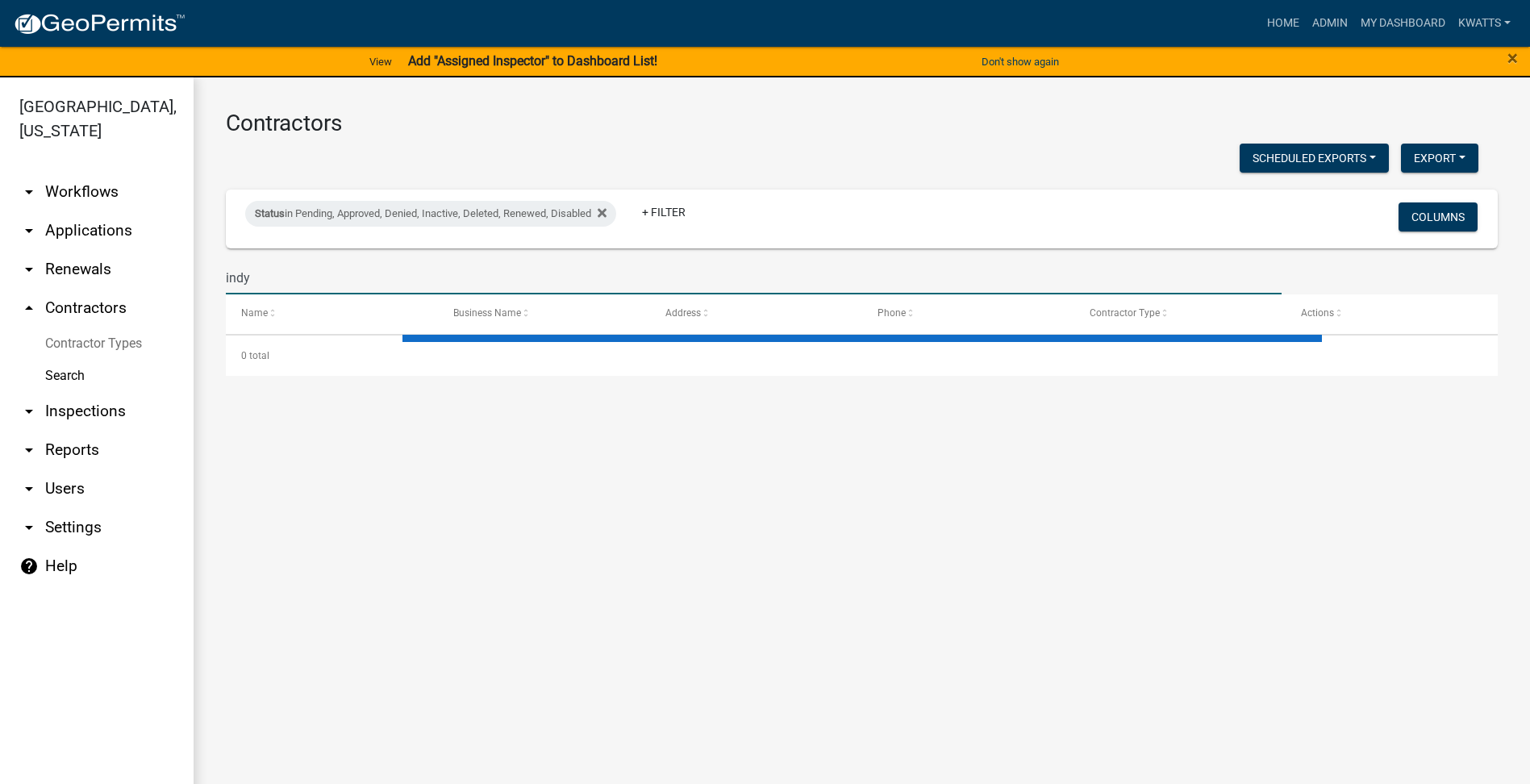
select select "3: 100"
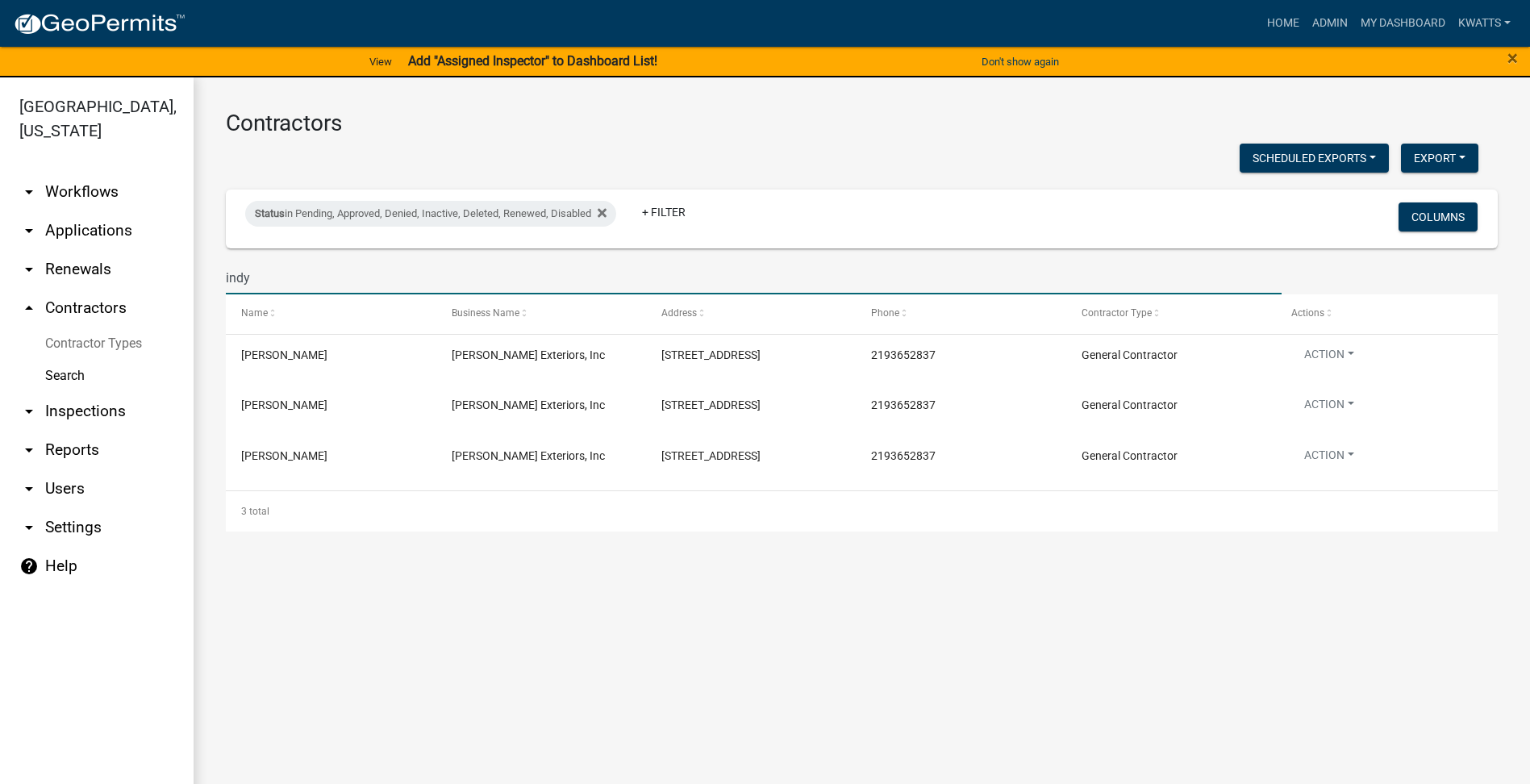
drag, startPoint x: 277, startPoint y: 284, endPoint x: 0, endPoint y: 269, distance: 277.4
click at [0, 285] on html "Internet Explorer does NOT work with GeoPermits. Get a new browser for more sec…" at bounding box center [765, 392] width 1530 height 784
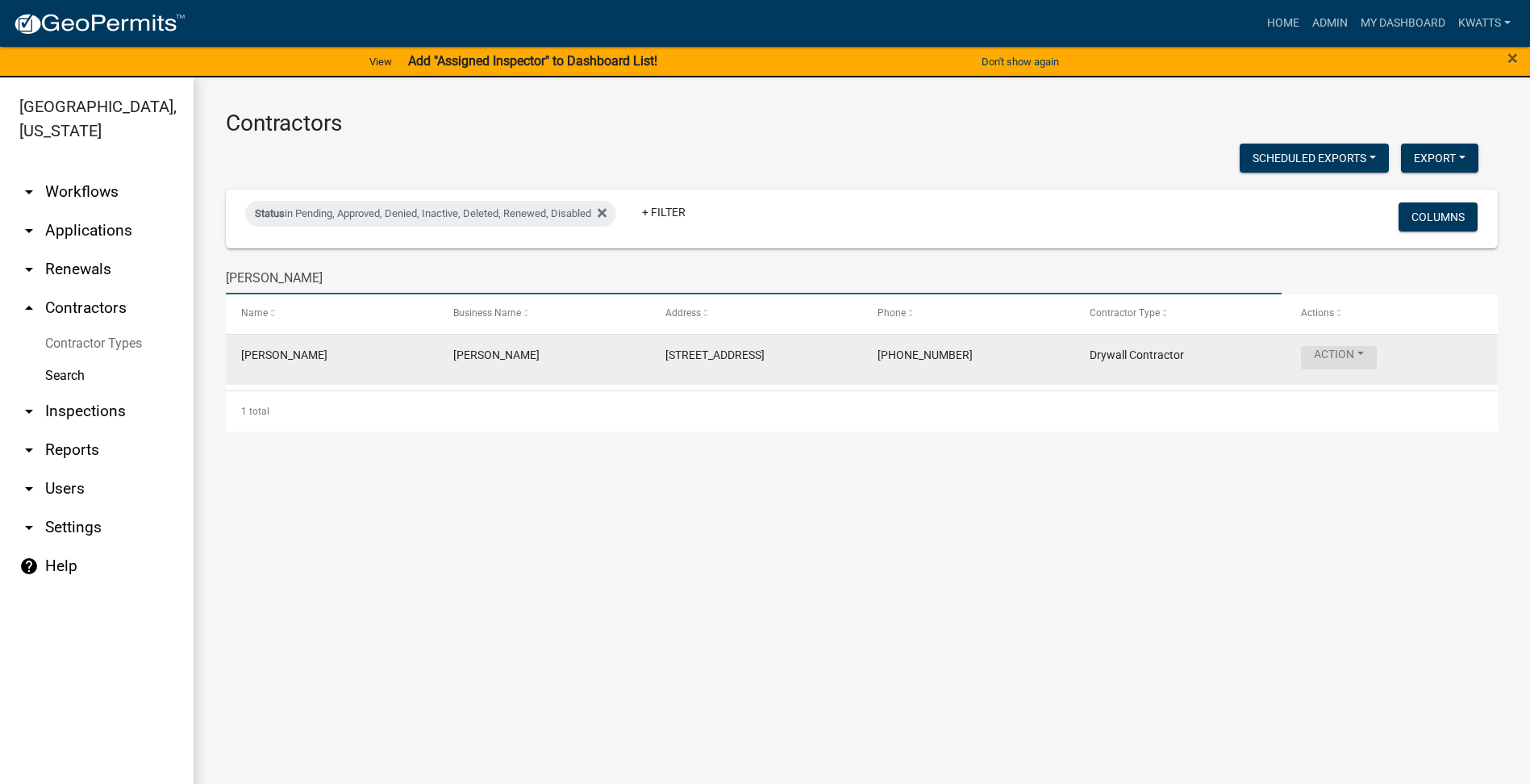
type input "[PERSON_NAME]"
click at [1349, 351] on button "Action" at bounding box center [1339, 357] width 76 height 24
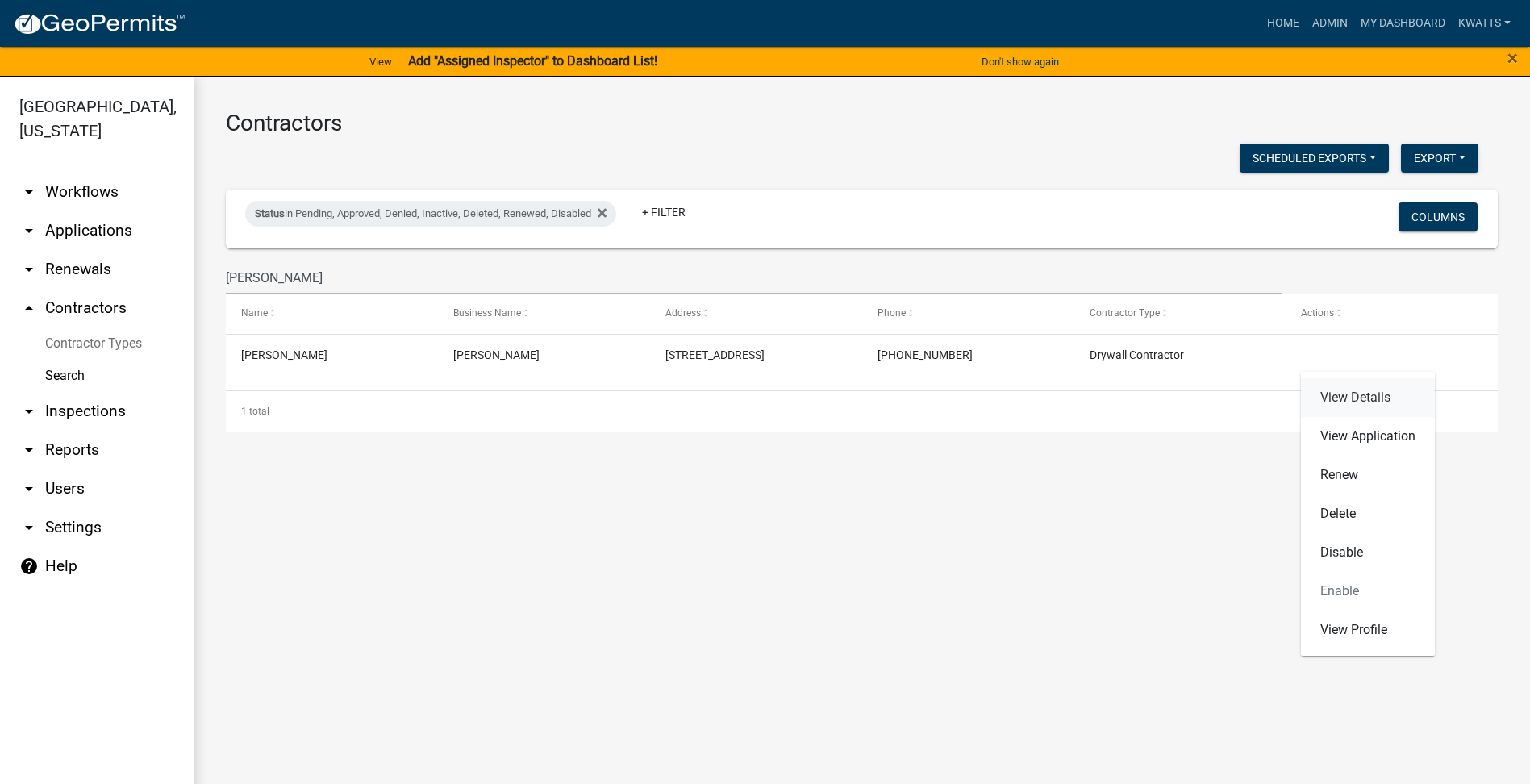
click at [1344, 402] on link "View Details" at bounding box center [1367, 397] width 134 height 39
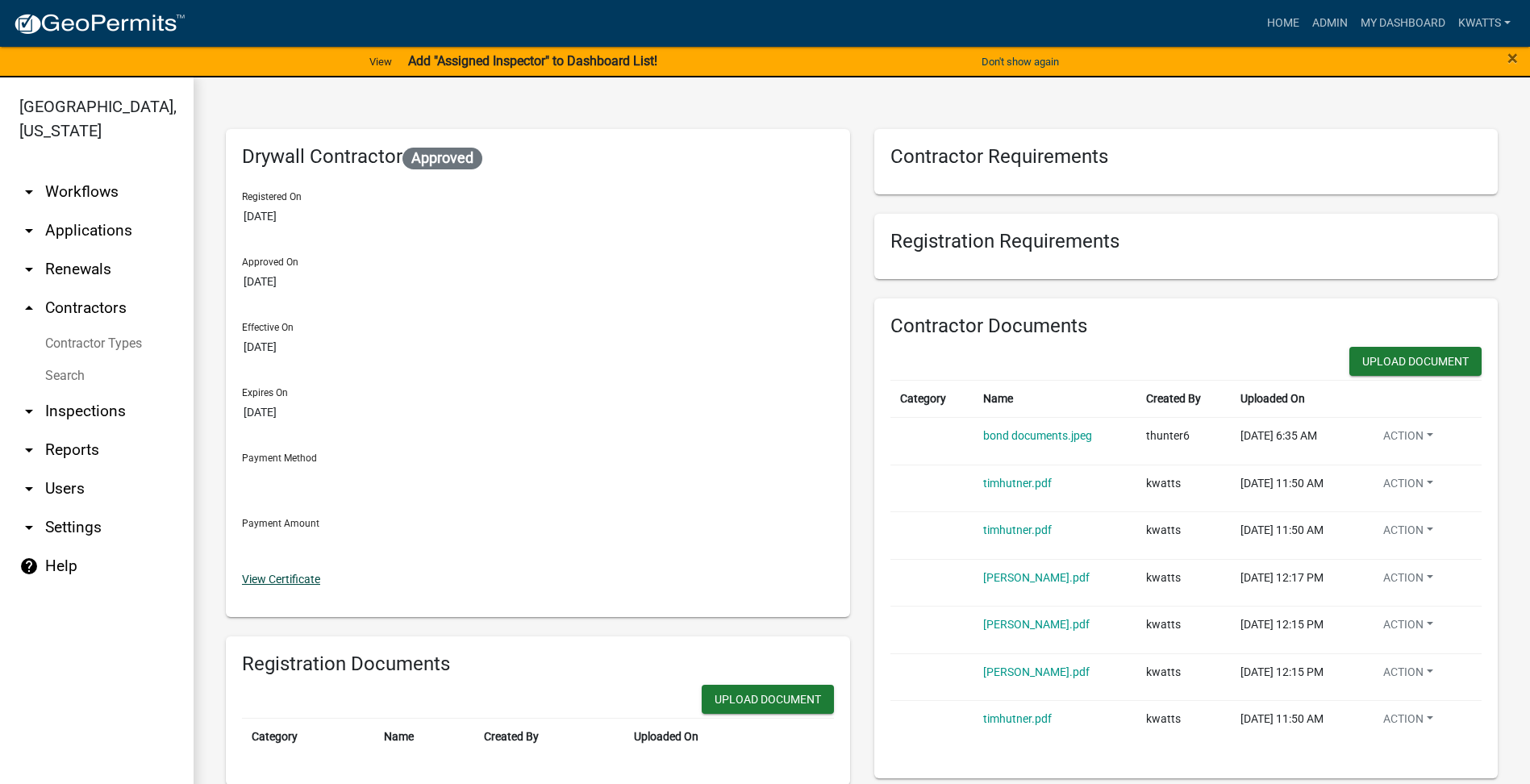
click at [290, 585] on link "View Certificate" at bounding box center [281, 580] width 78 height 13
click at [67, 365] on link "Search" at bounding box center [97, 376] width 194 height 32
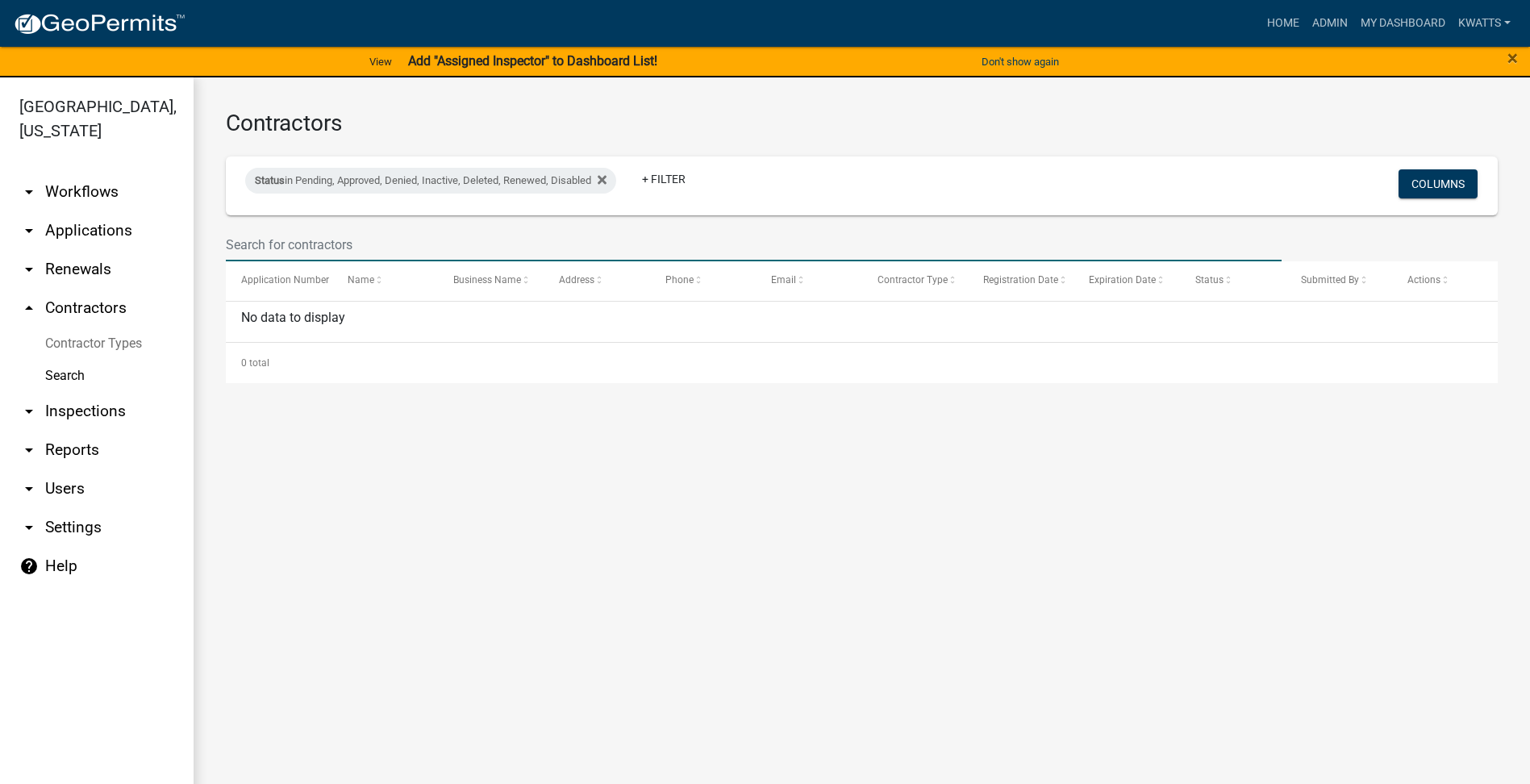
click at [297, 261] on input "text" at bounding box center [754, 244] width 1056 height 33
select select "3: 100"
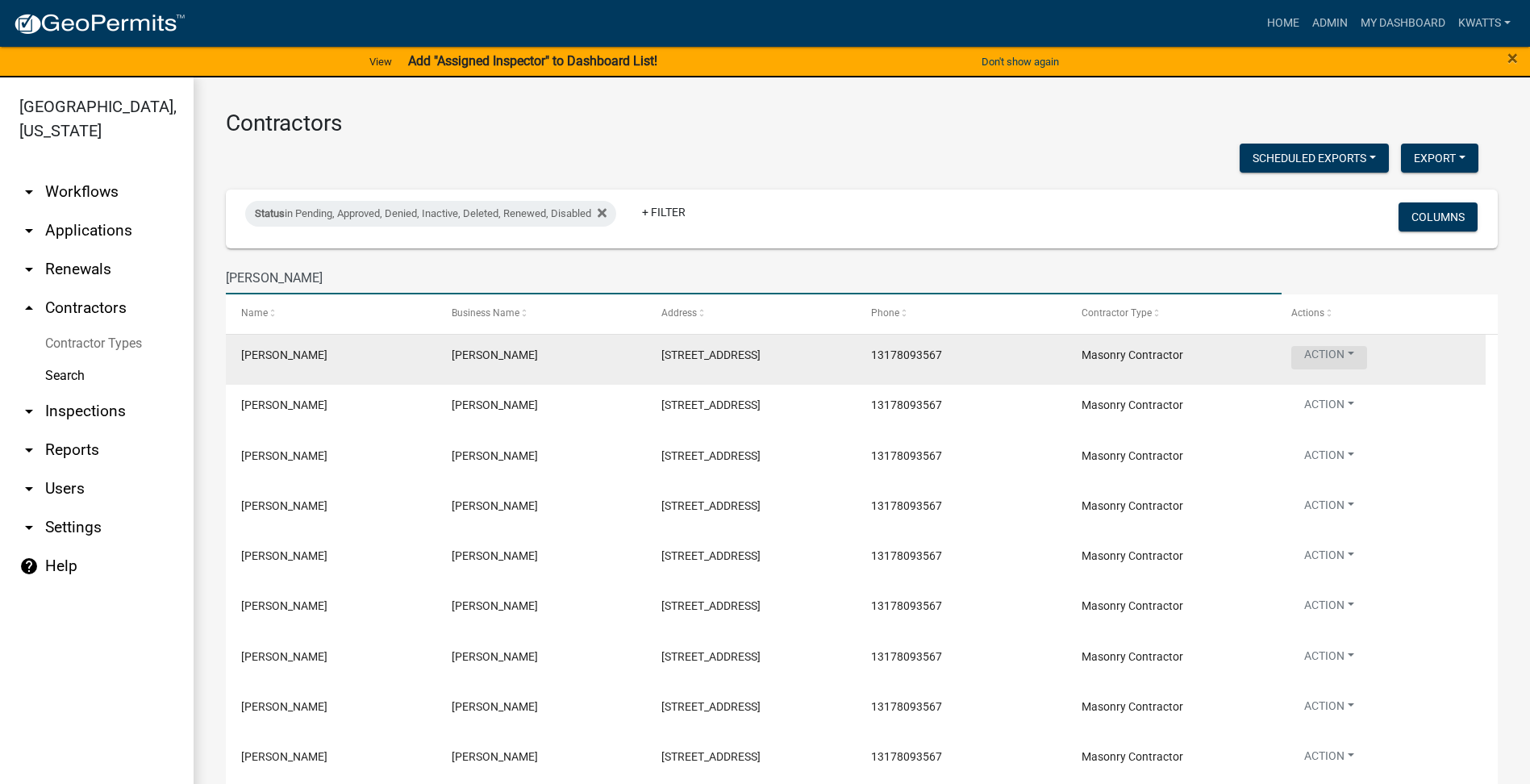
type input "[PERSON_NAME]"
click at [1306, 351] on button "Action" at bounding box center [1329, 357] width 76 height 24
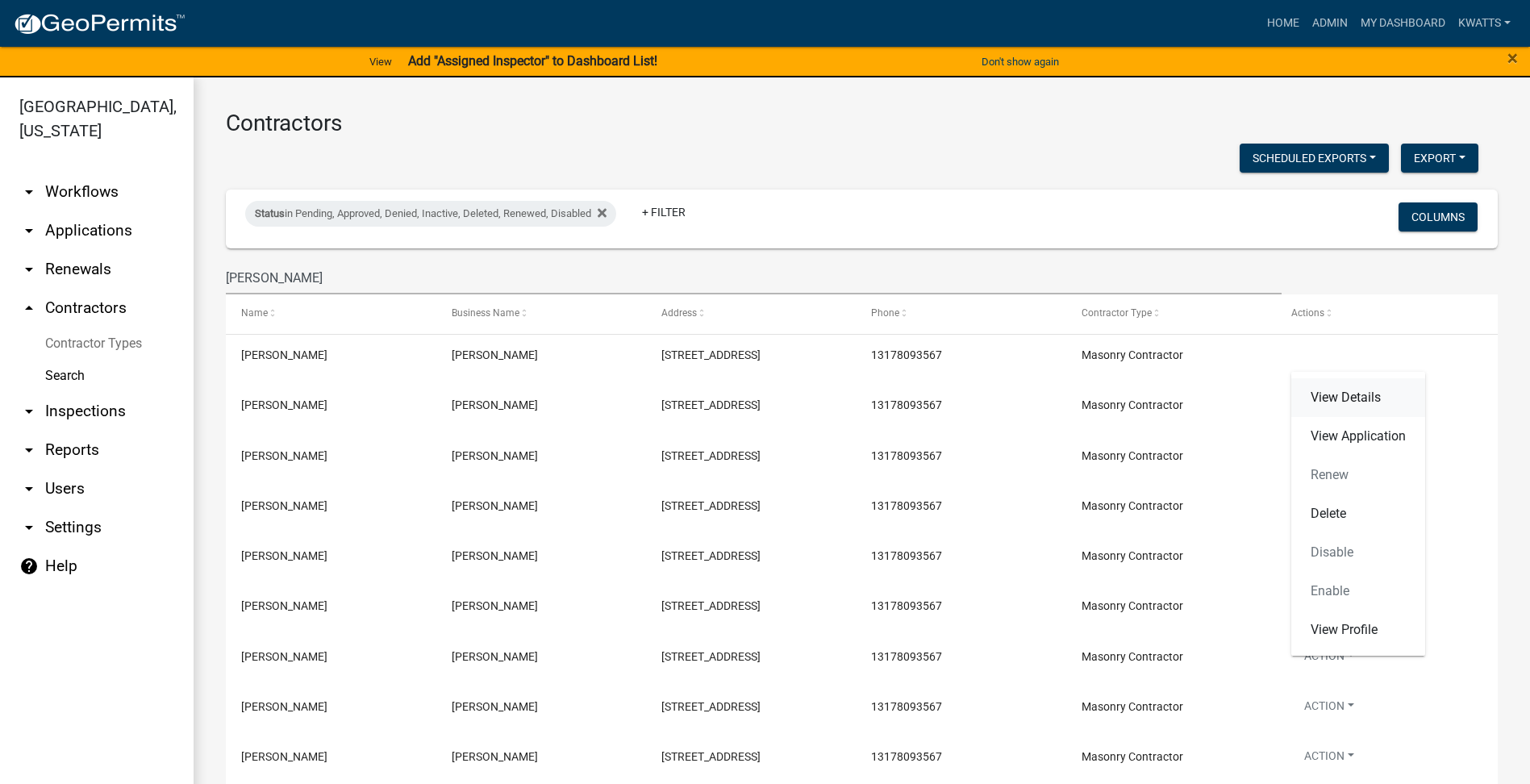
click at [1309, 397] on link "View Details" at bounding box center [1358, 397] width 134 height 39
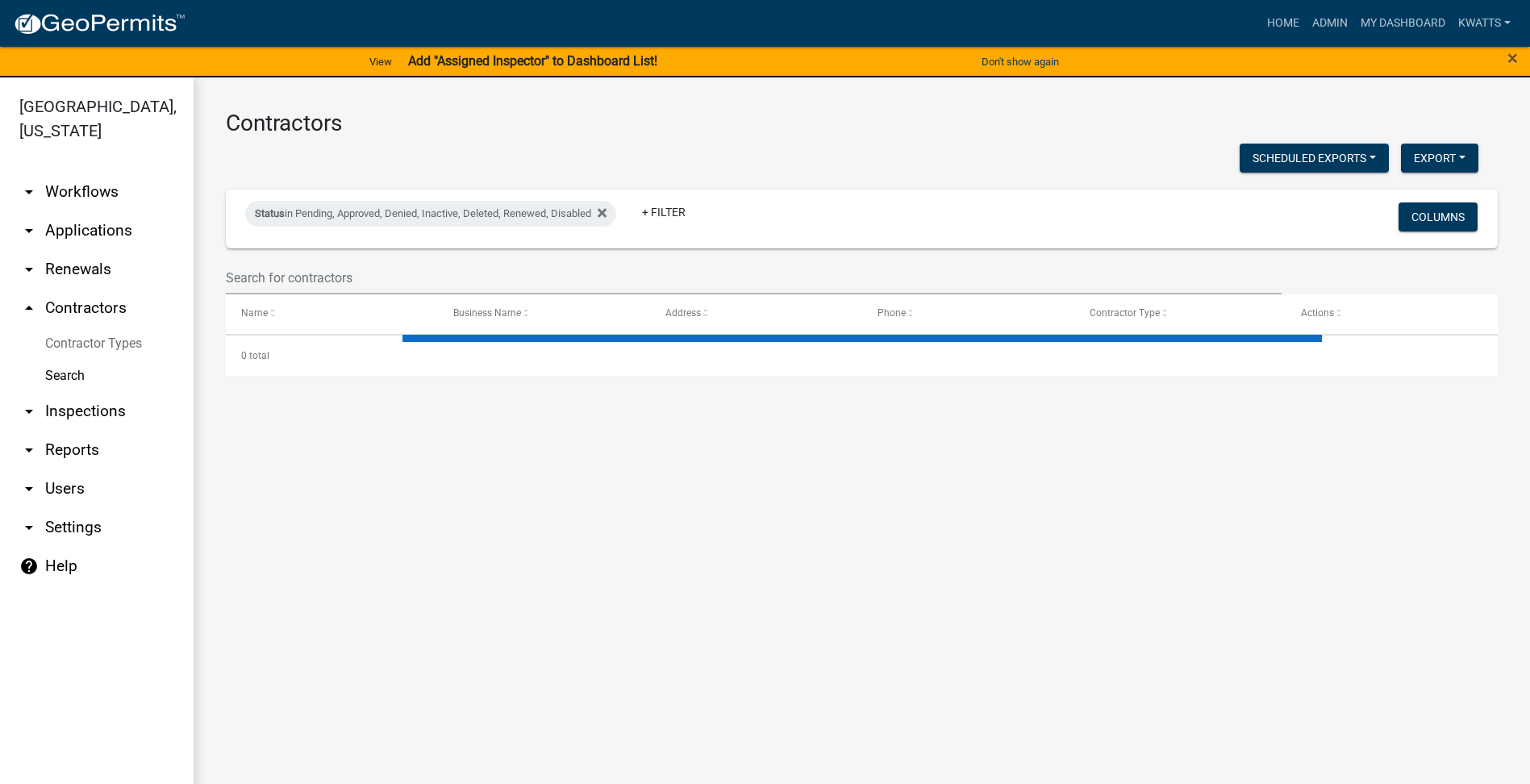
select select "3: 100"
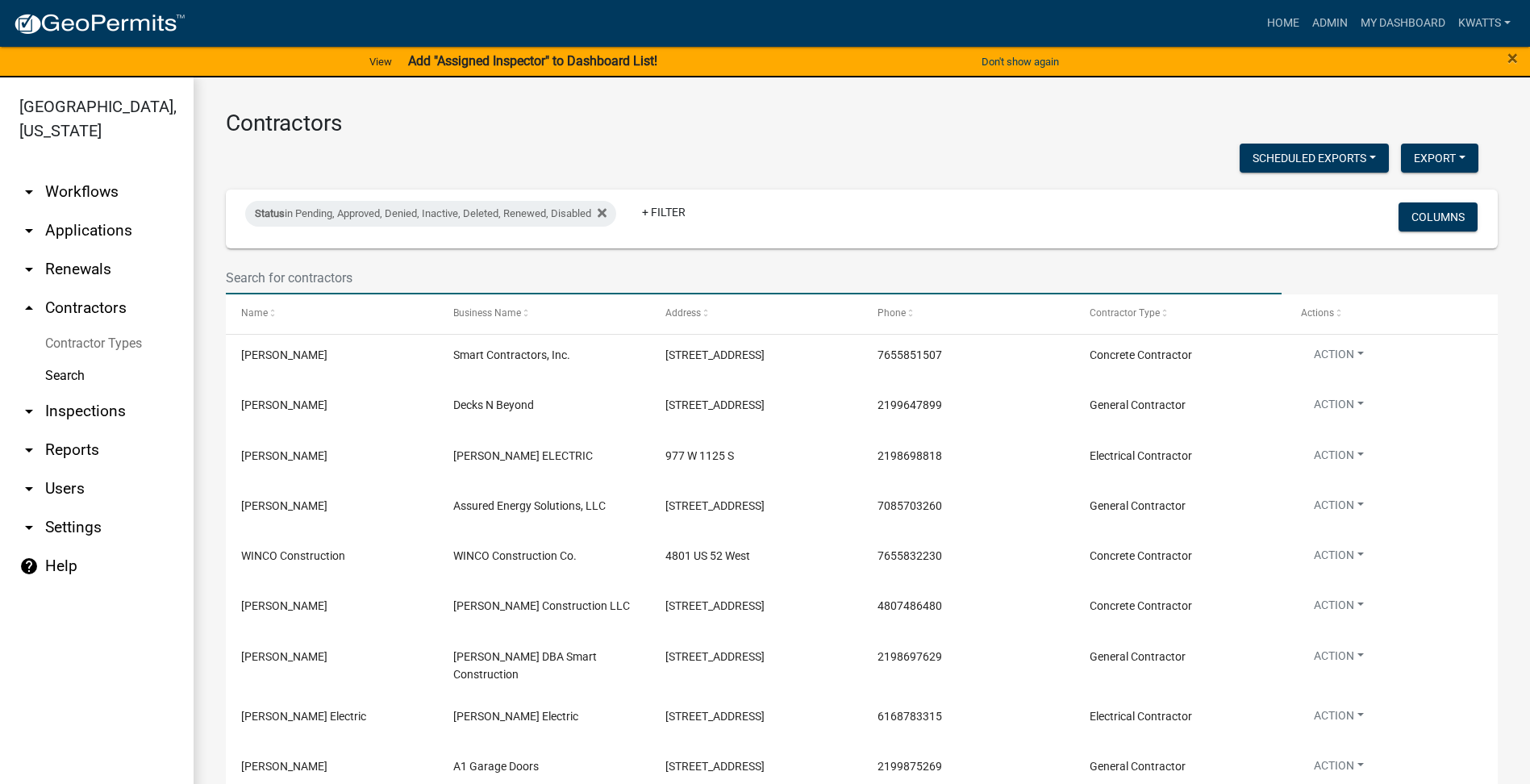
click at [387, 277] on input "text" at bounding box center [754, 277] width 1056 height 33
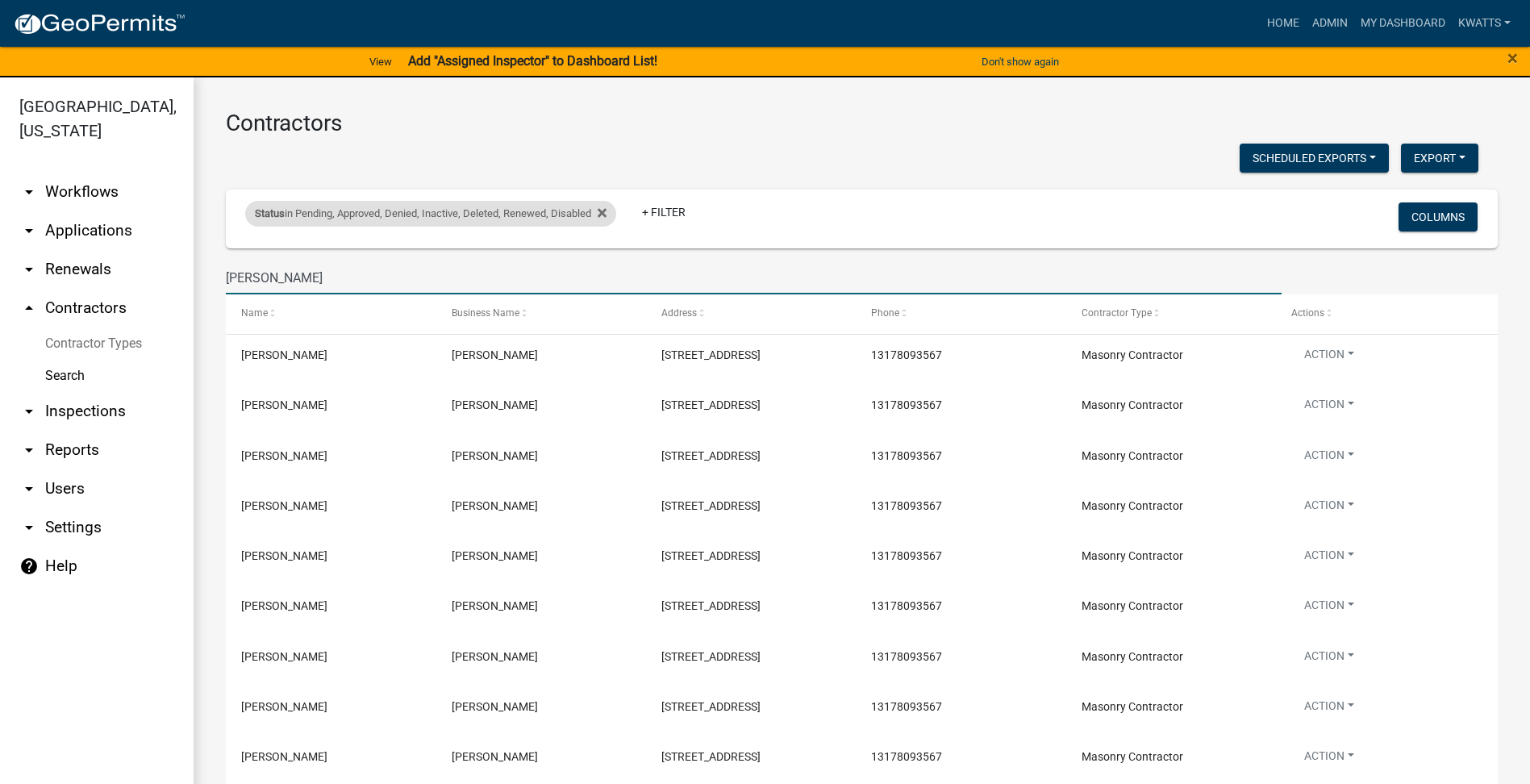
type input "[PERSON_NAME]"
click at [583, 216] on div "Status in Pending, Approved, Denied, Inactive, Deleted, Renewed, Disabled" at bounding box center [430, 213] width 371 height 26
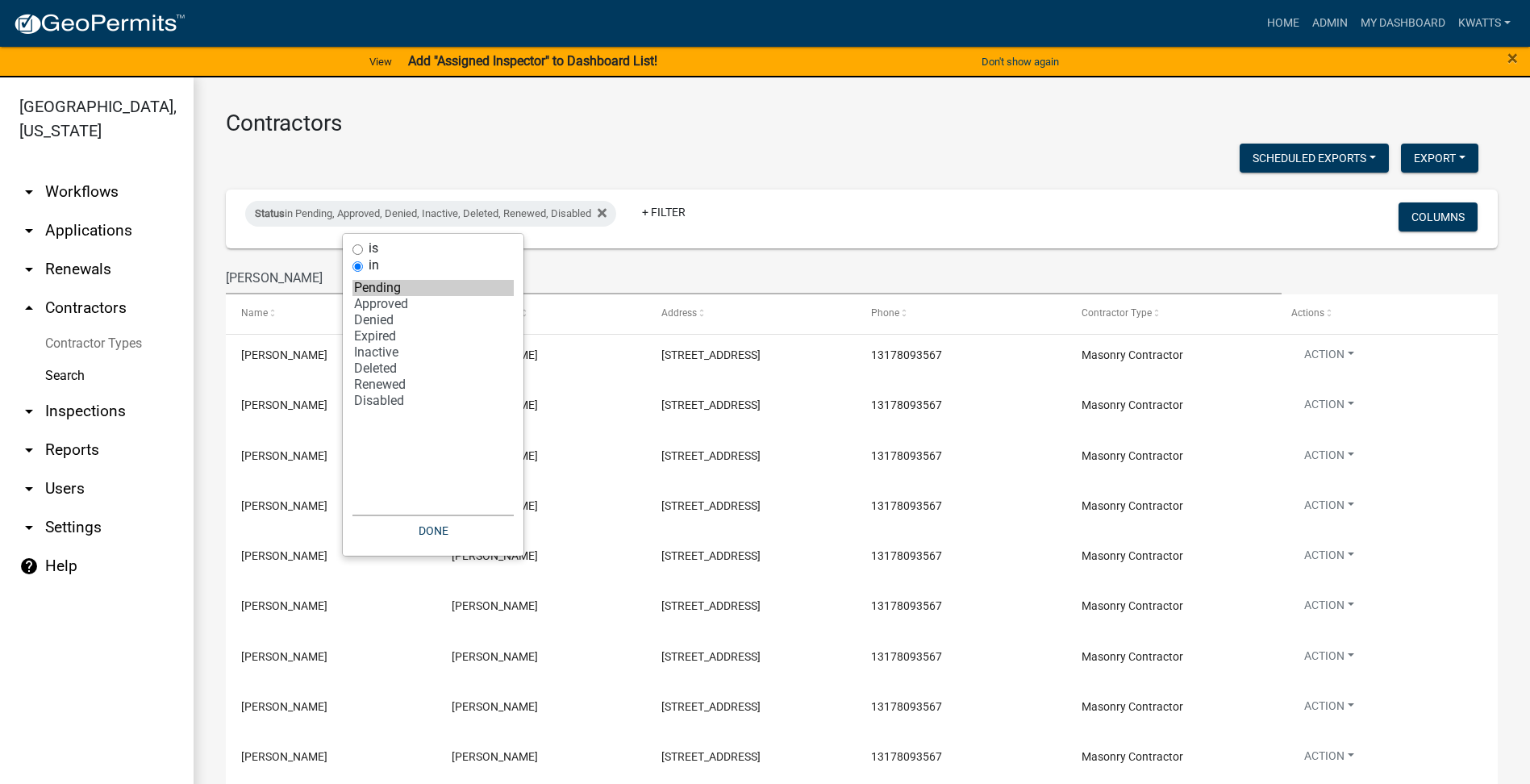
click at [367, 288] on option "Pending" at bounding box center [433, 287] width 162 height 16
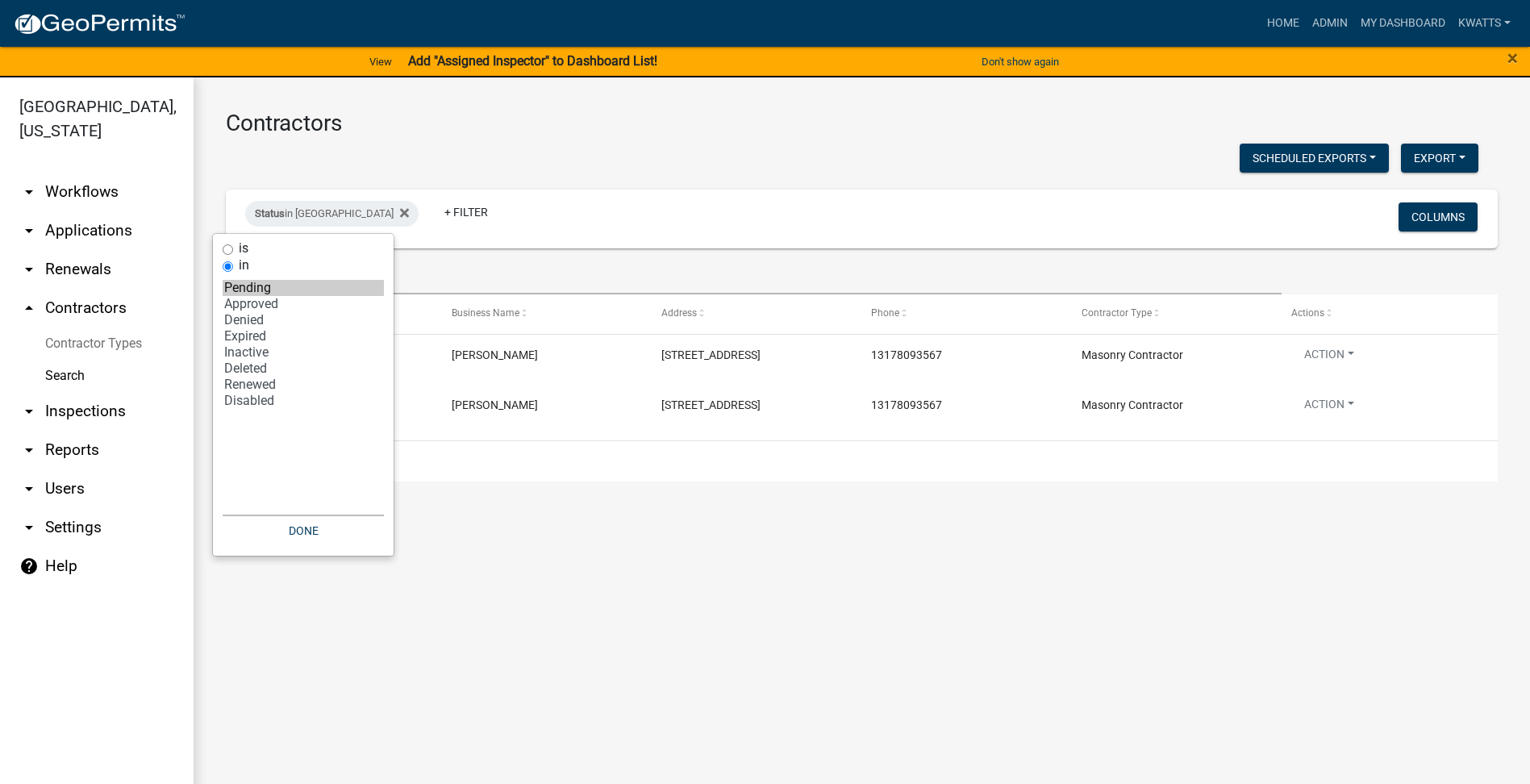
select select "2: '1'"
click at [344, 301] on option "Approved" at bounding box center [303, 303] width 162 height 16
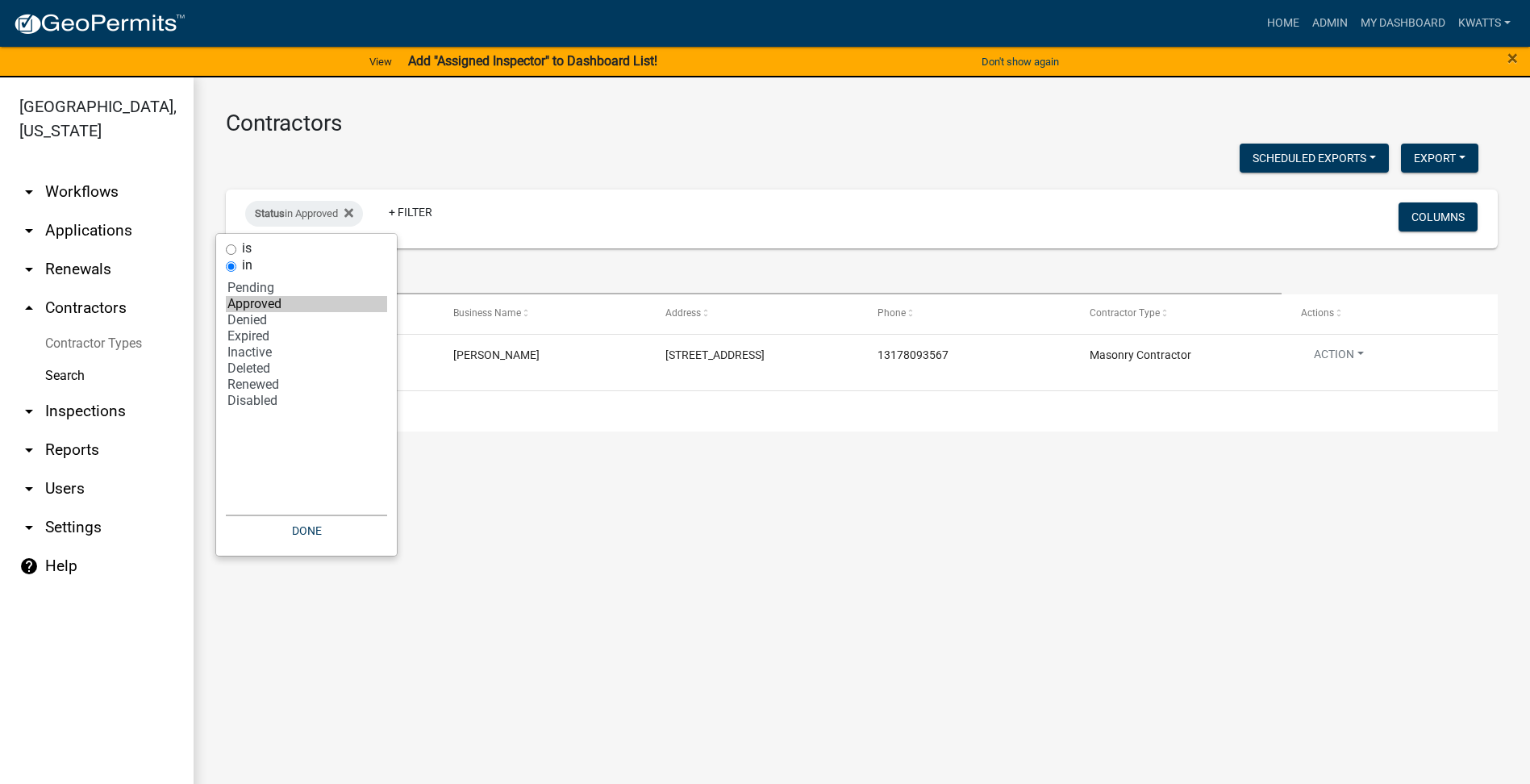
click at [760, 507] on main "Contractors Scheduled Exports + Create New Export Excel Format (.xlsx) CSV Form…" at bounding box center [862, 440] width 1336 height 726
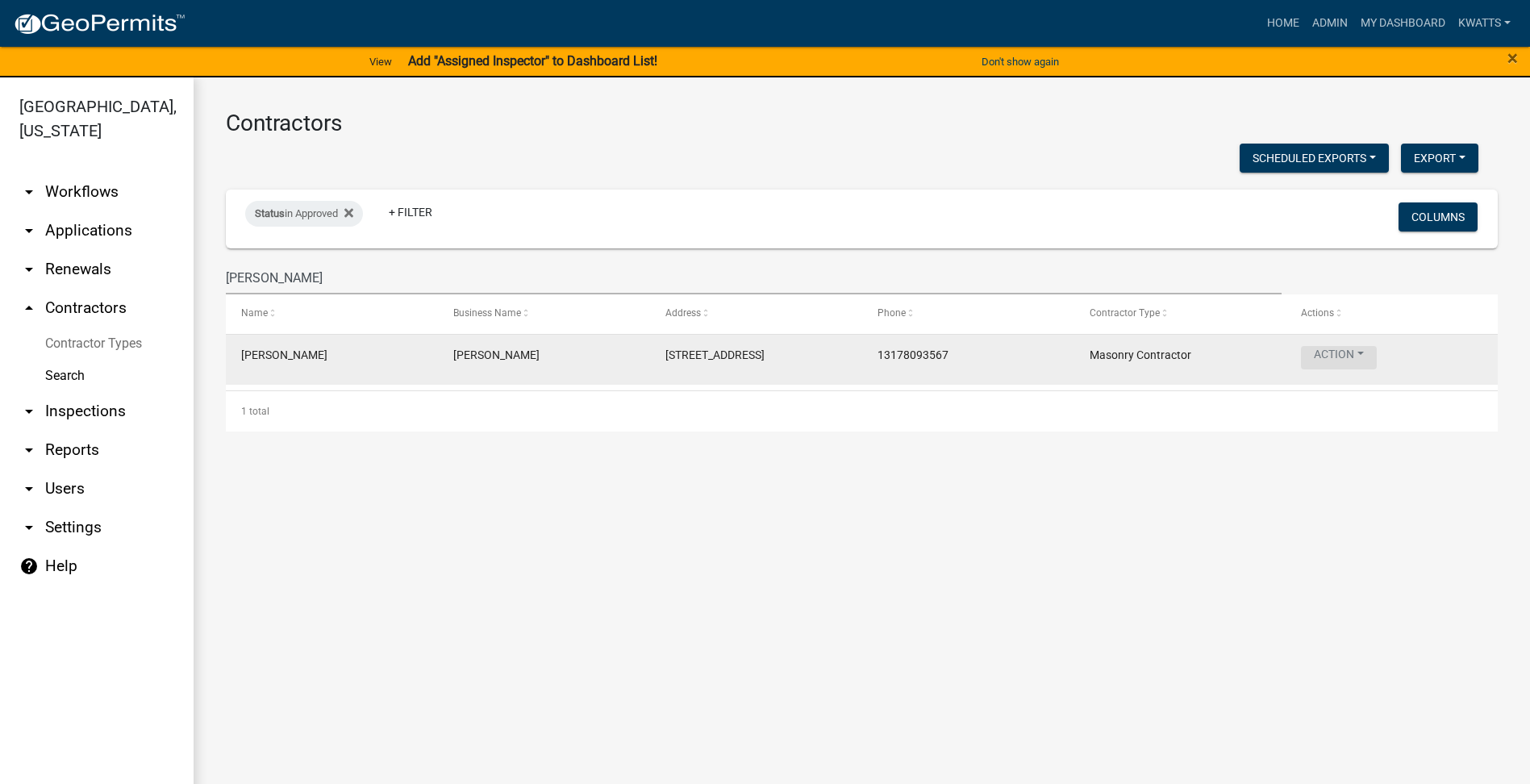
click at [1335, 355] on button "Action" at bounding box center [1339, 357] width 76 height 24
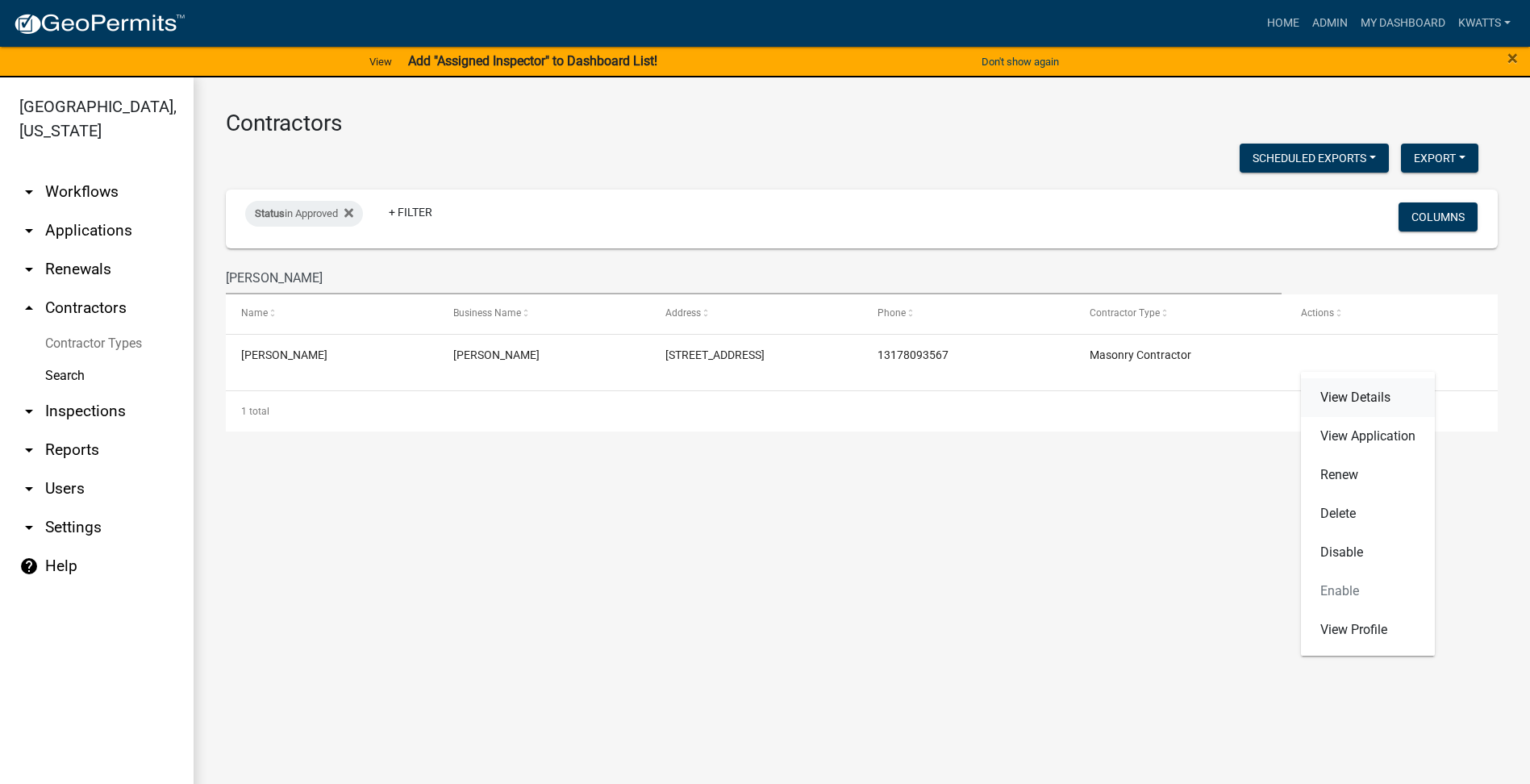
click at [1318, 397] on link "View Details" at bounding box center [1367, 397] width 134 height 39
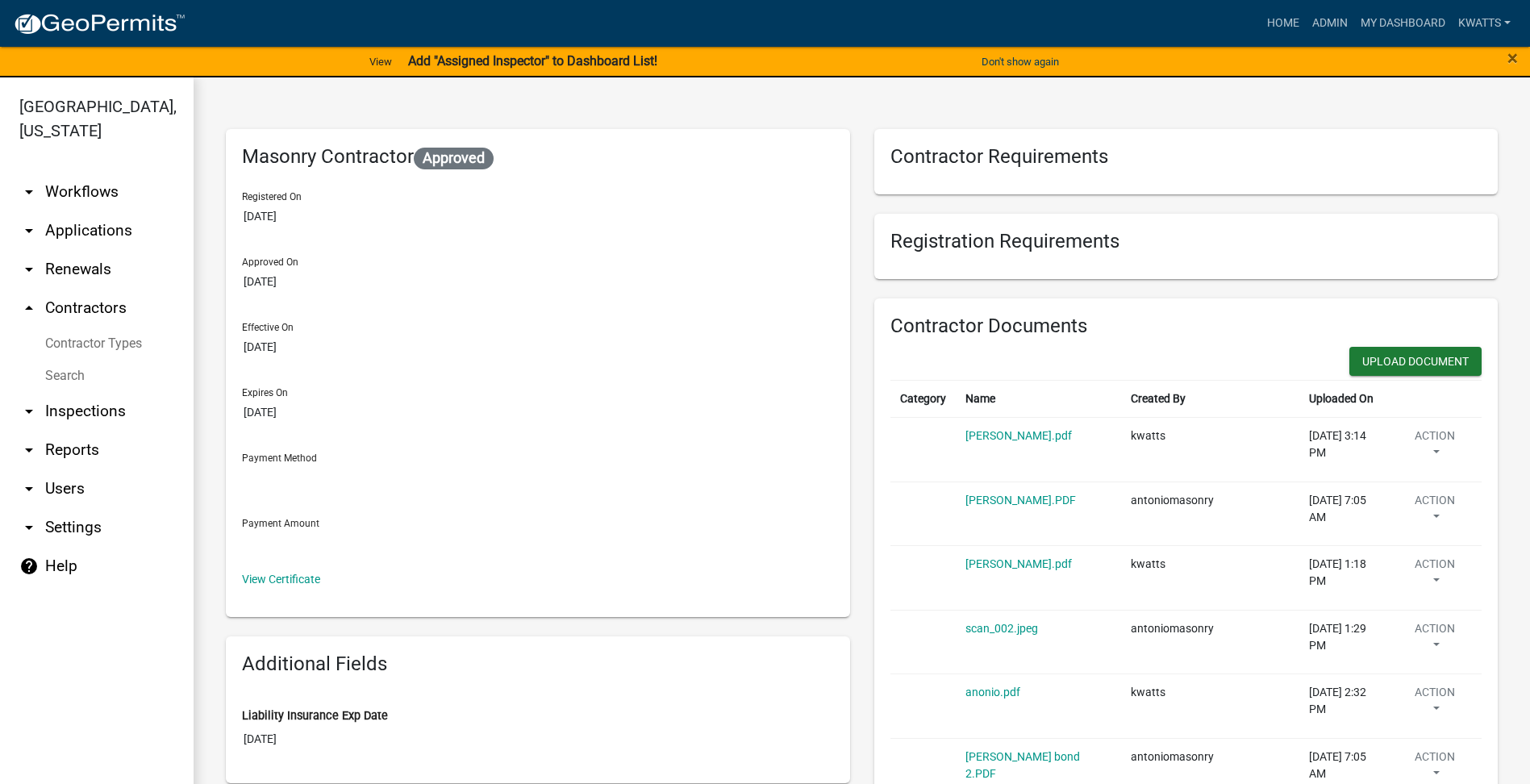
click at [300, 597] on div "Masonry Contractor Approved Registered On [DATE] Approved On [DATE] Effective O…" at bounding box center [538, 373] width 624 height 488
click at [296, 590] on div "Masonry Contractor Approved Registered On [DATE] Approved On [DATE] Effective O…" at bounding box center [538, 373] width 624 height 488
click at [267, 580] on link "View Certificate" at bounding box center [281, 580] width 78 height 13
click at [67, 387] on link "Search" at bounding box center [97, 376] width 194 height 32
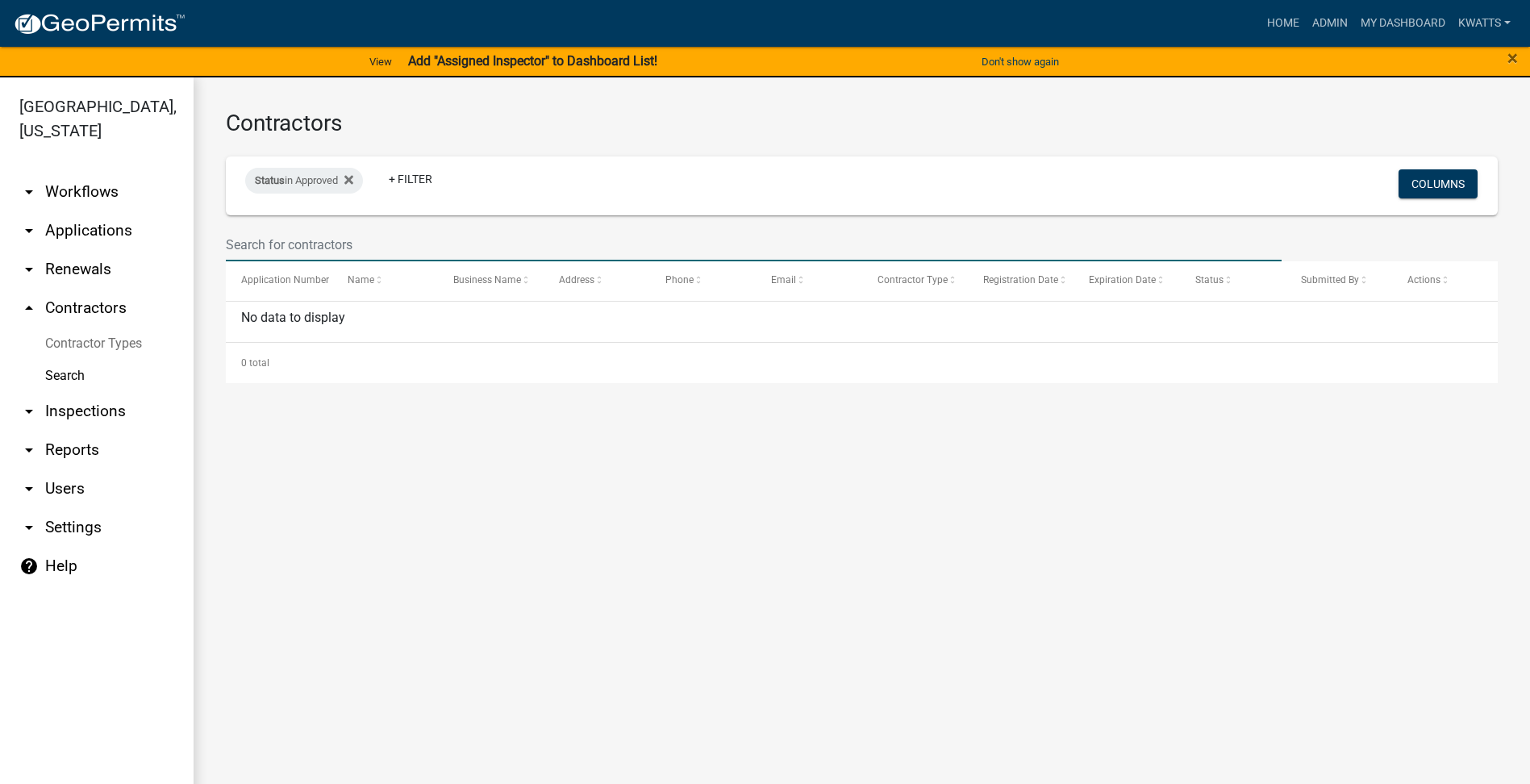
select select "3: 100"
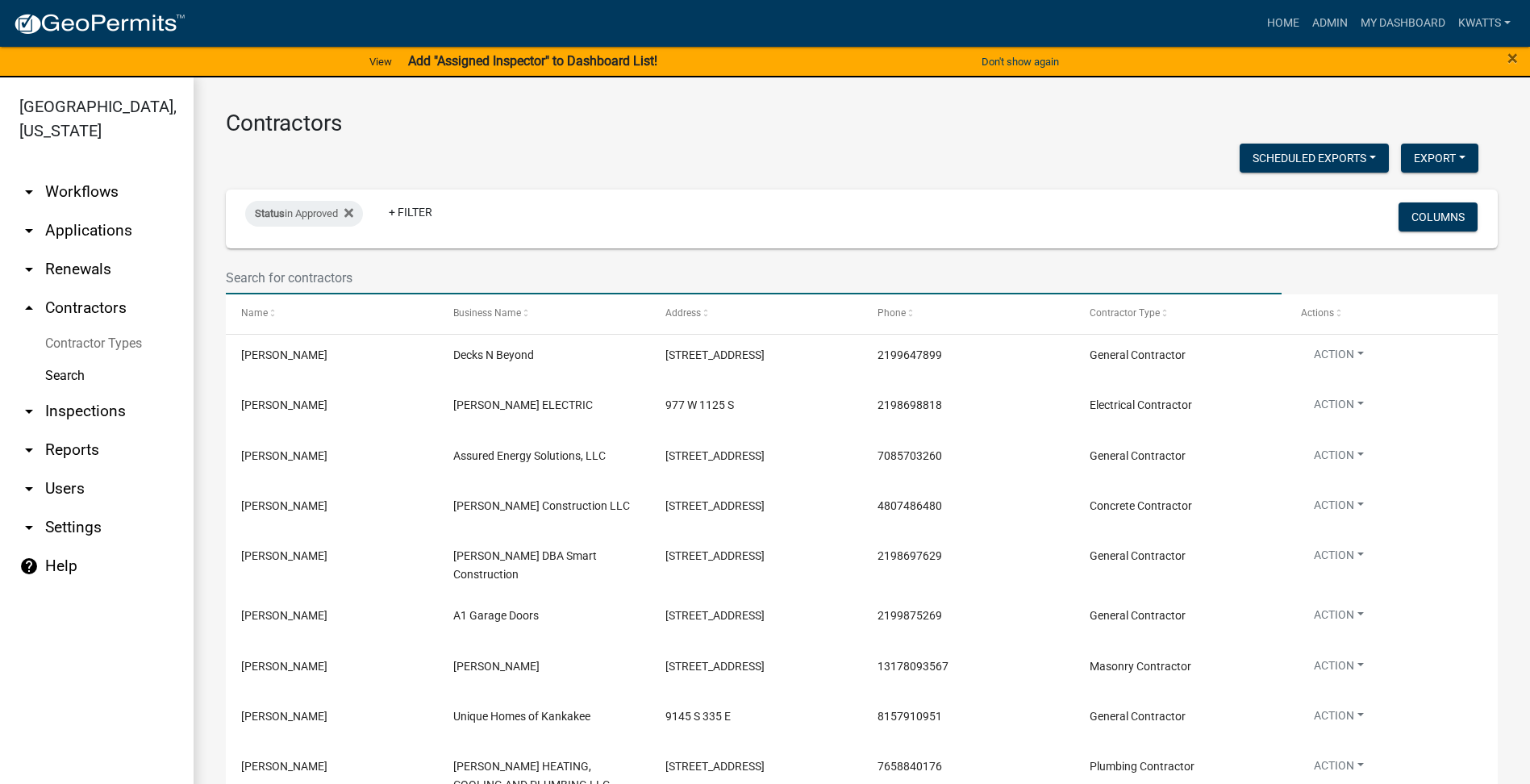
click at [290, 274] on input "text" at bounding box center [754, 277] width 1056 height 33
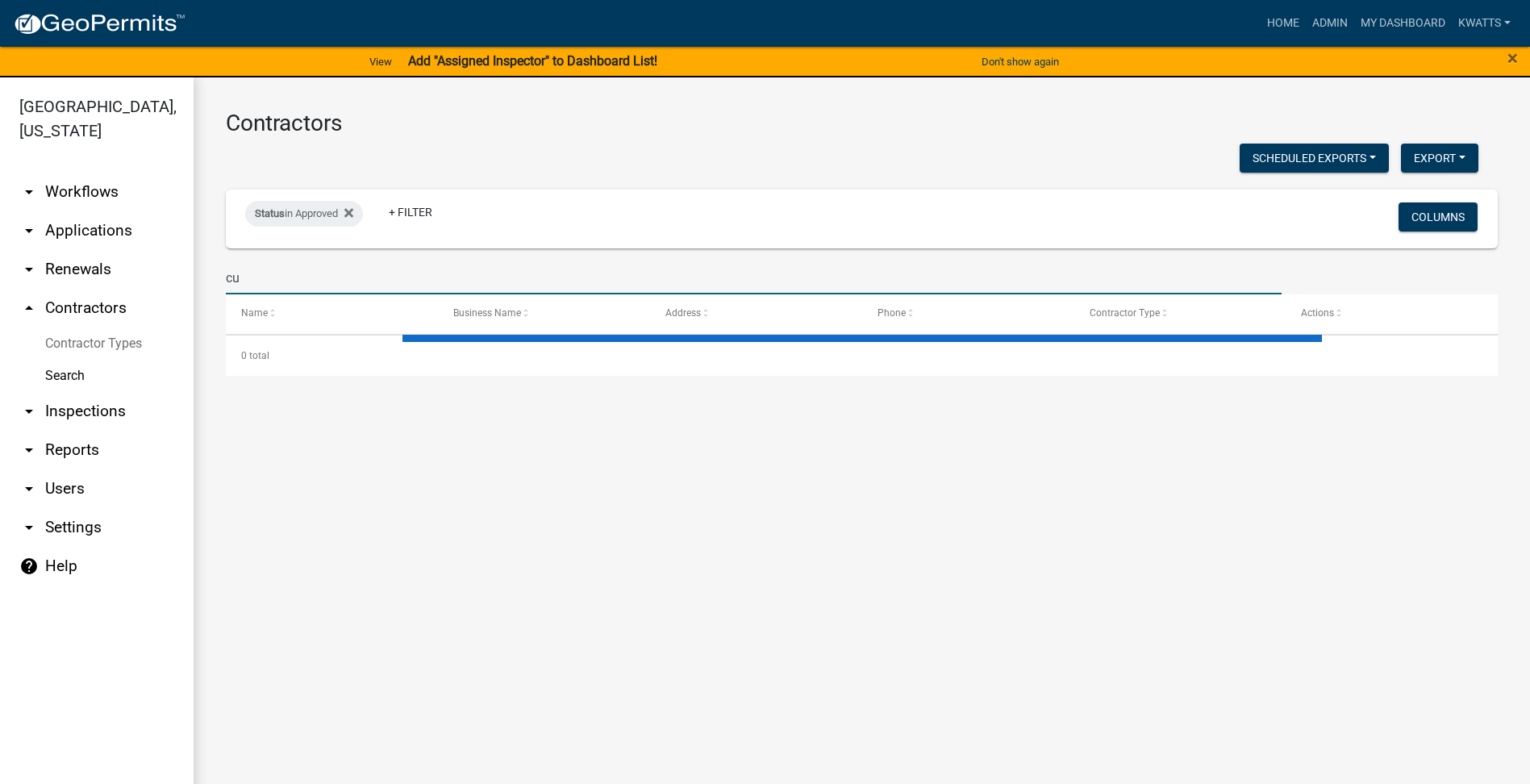
type input "c"
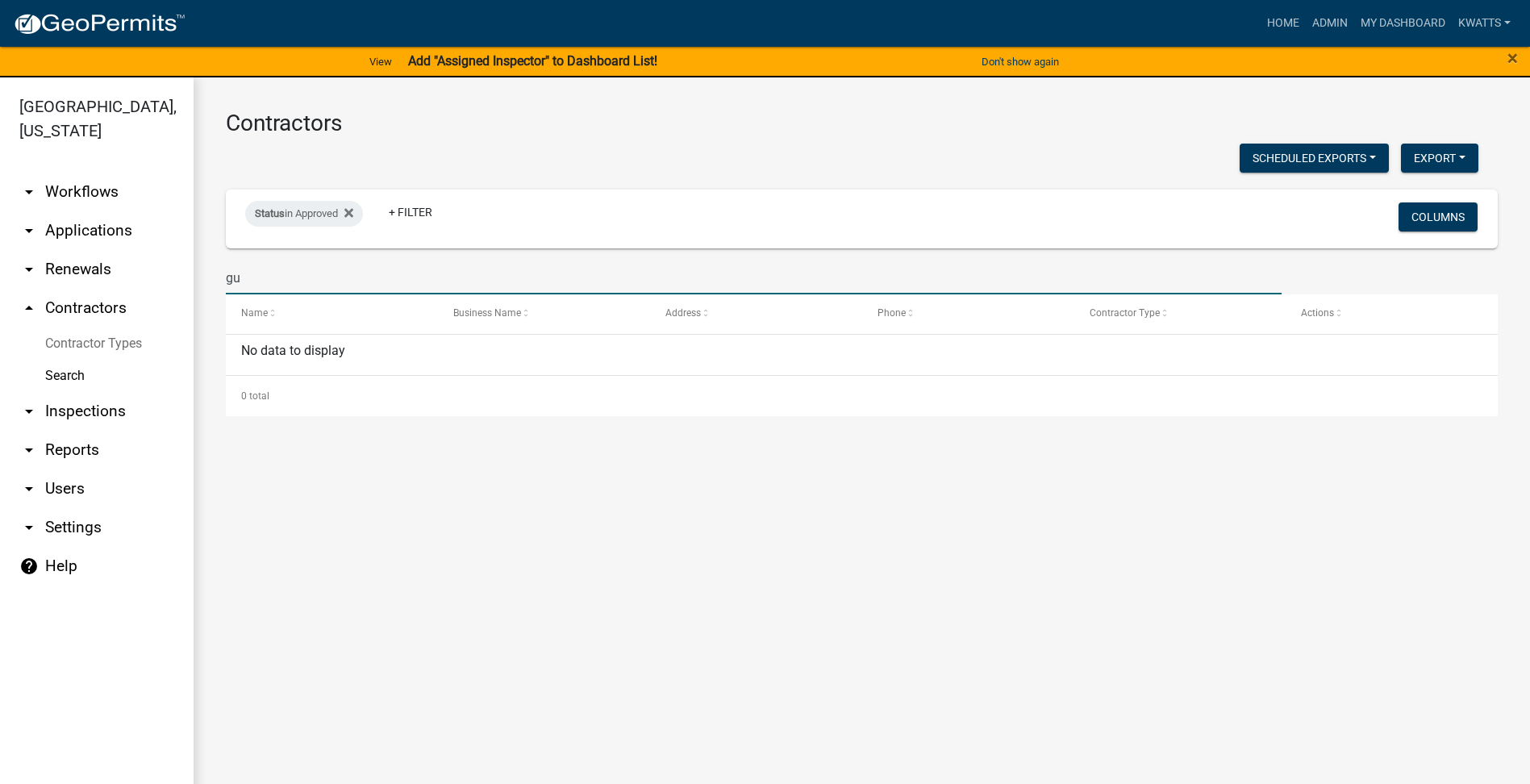
type input "g"
type input "gutter"
drag, startPoint x: 268, startPoint y: 275, endPoint x: 0, endPoint y: 154, distance: 294.0
click at [0, 155] on html "Internet Explorer does NOT work with GeoPermits. Get a new browser for more sec…" at bounding box center [765, 392] width 1530 height 784
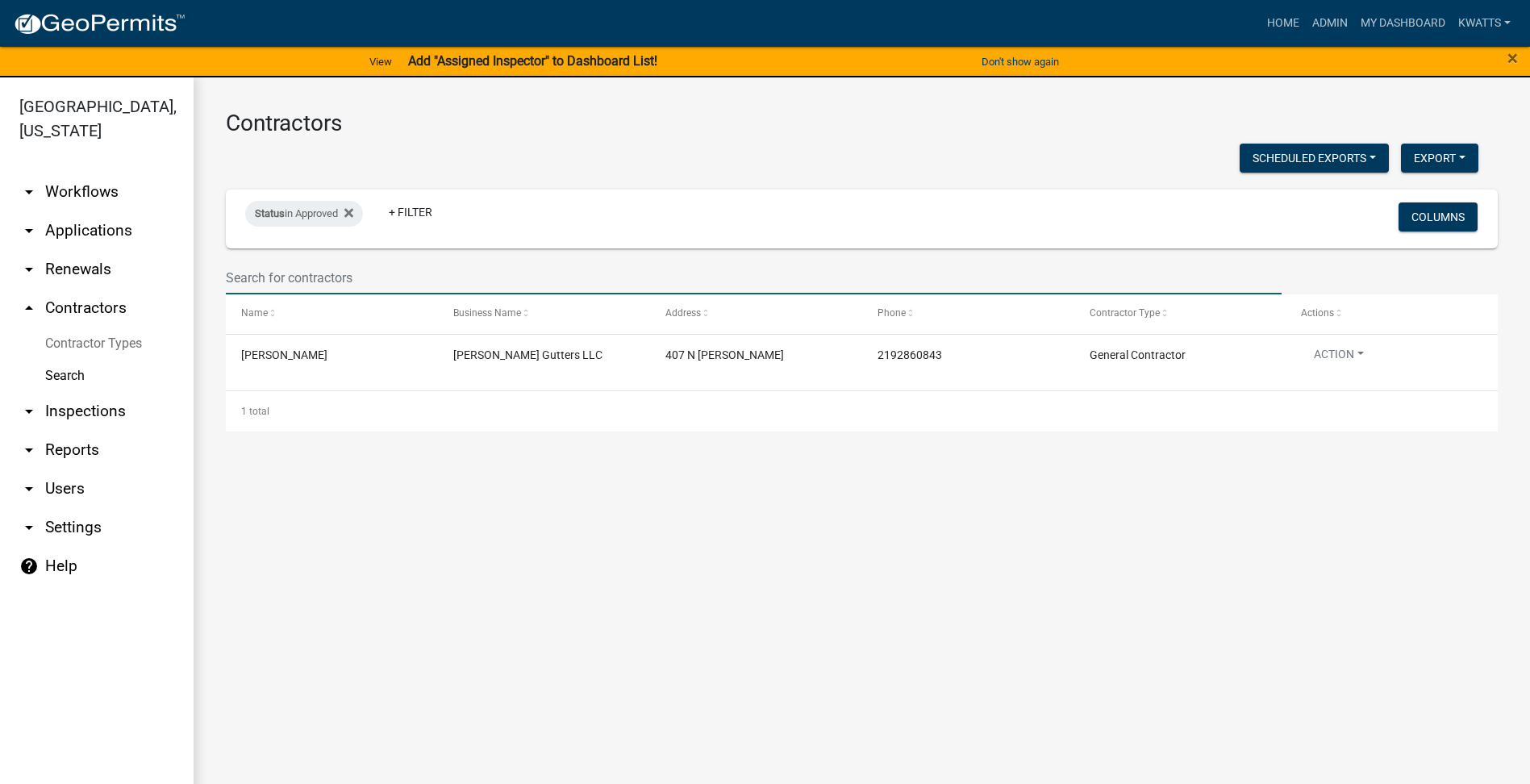
select select "3: 100"
